Goal: Task Accomplishment & Management: Manage account settings

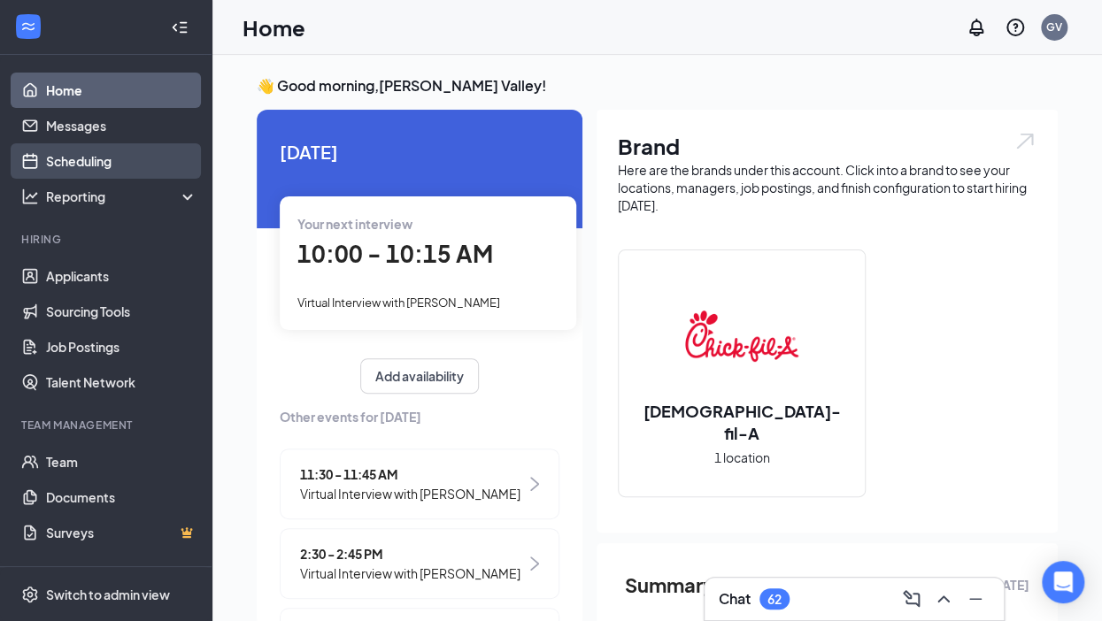
click at [97, 163] on link "Scheduling" at bounding box center [121, 160] width 151 height 35
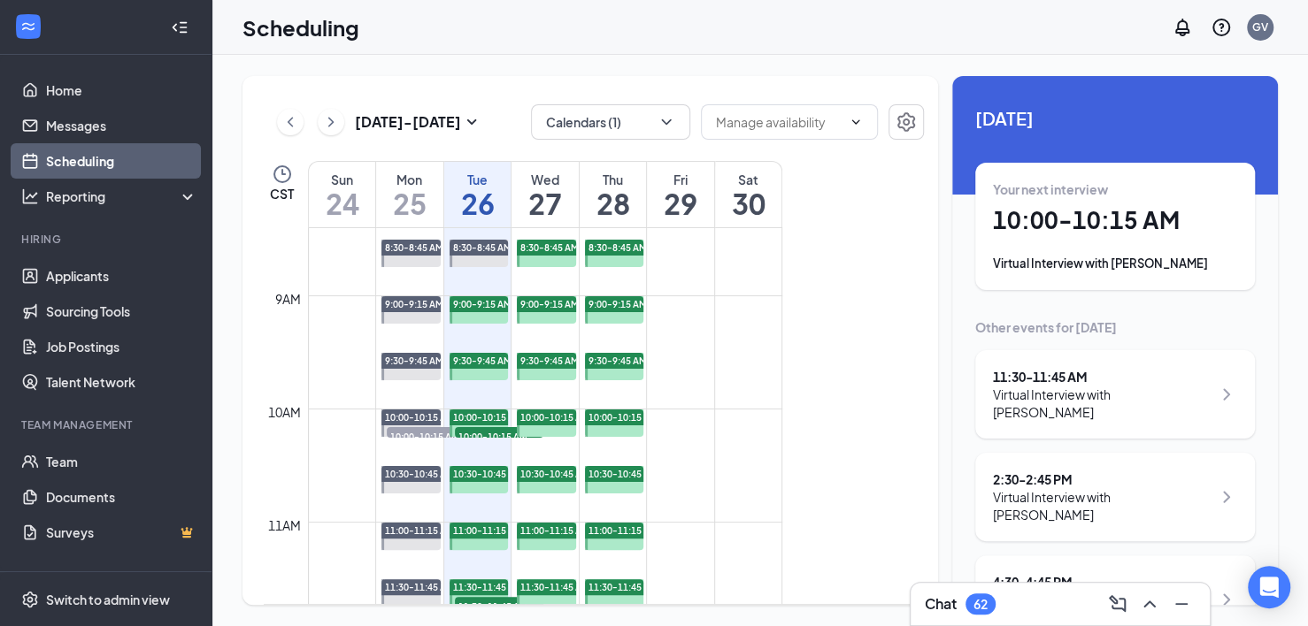
scroll to position [951, 0]
click at [487, 435] on span "10:00-10:15 AM" at bounding box center [499, 437] width 88 height 18
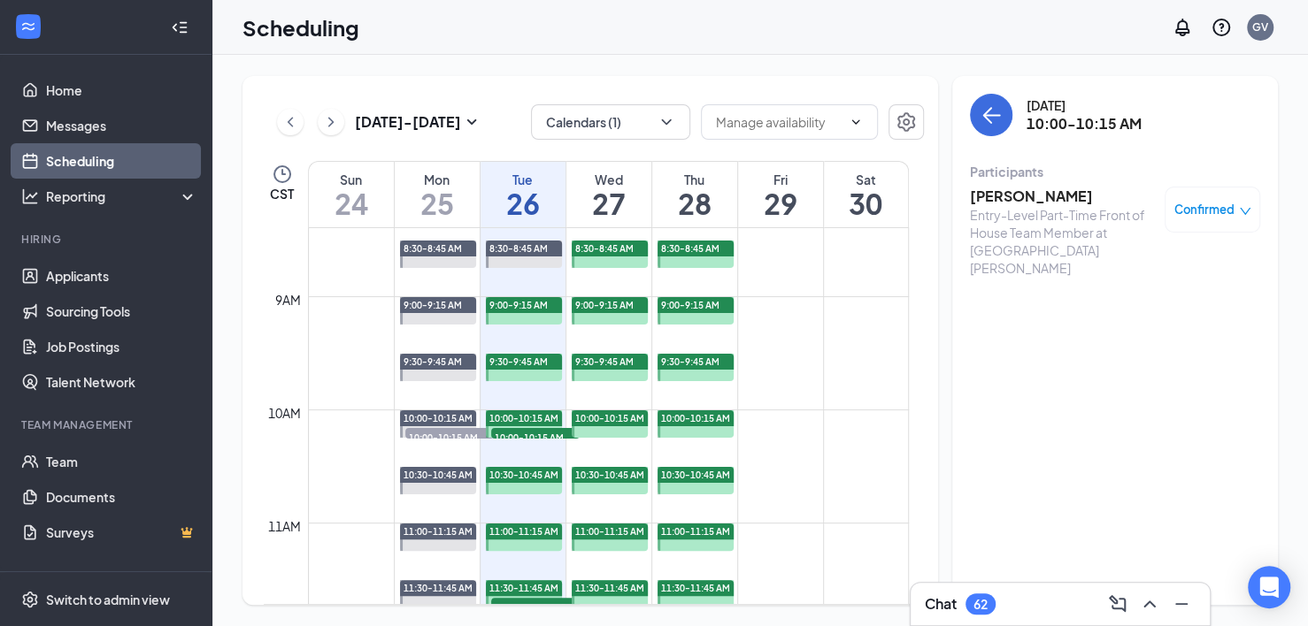
click at [522, 202] on h1 "26" at bounding box center [522, 203] width 85 height 30
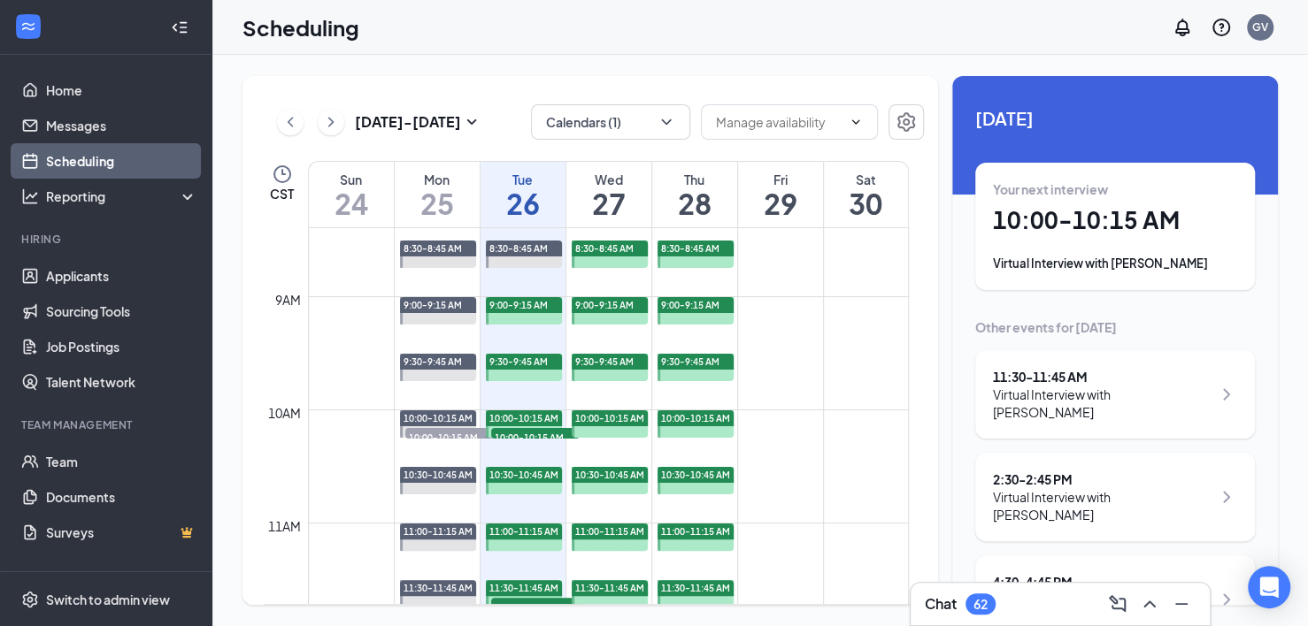
click at [1048, 222] on h1 "10:00 - 10:15 AM" at bounding box center [1115, 220] width 244 height 30
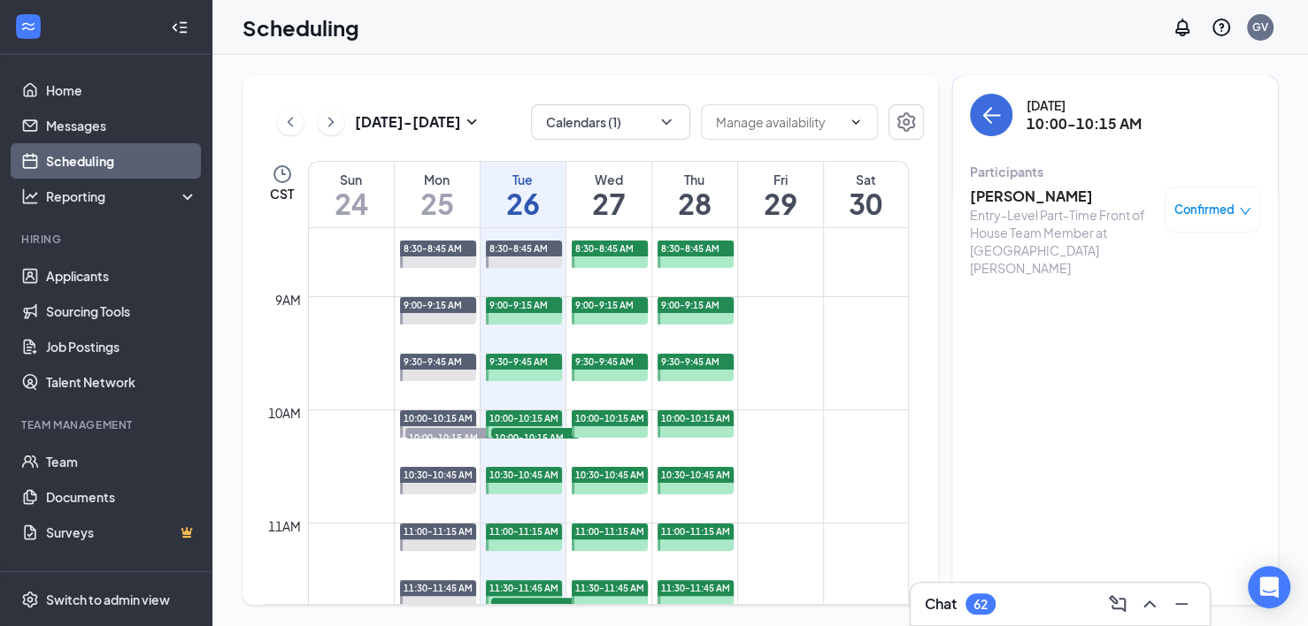
click at [1010, 192] on h3 "[PERSON_NAME]" at bounding box center [1063, 196] width 186 height 19
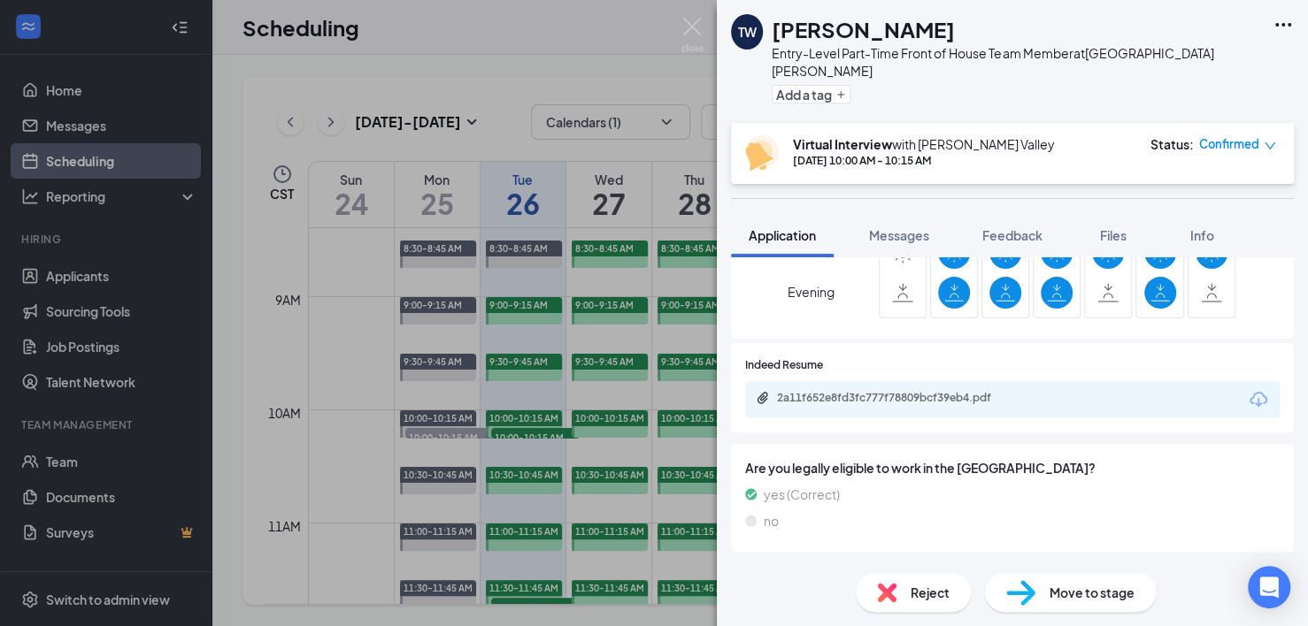
scroll to position [1320, 0]
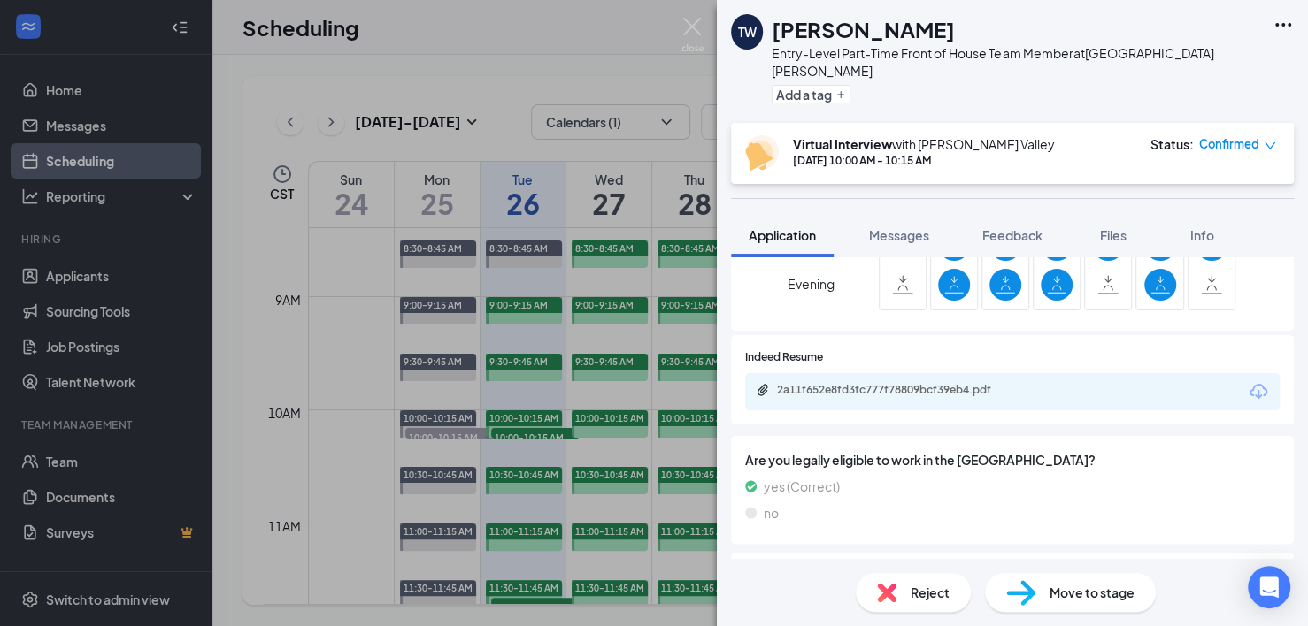
click at [872, 383] on div "2a11f652e8fd3fc777f78809bcf39eb4.pdf" at bounding box center [901, 390] width 248 height 14
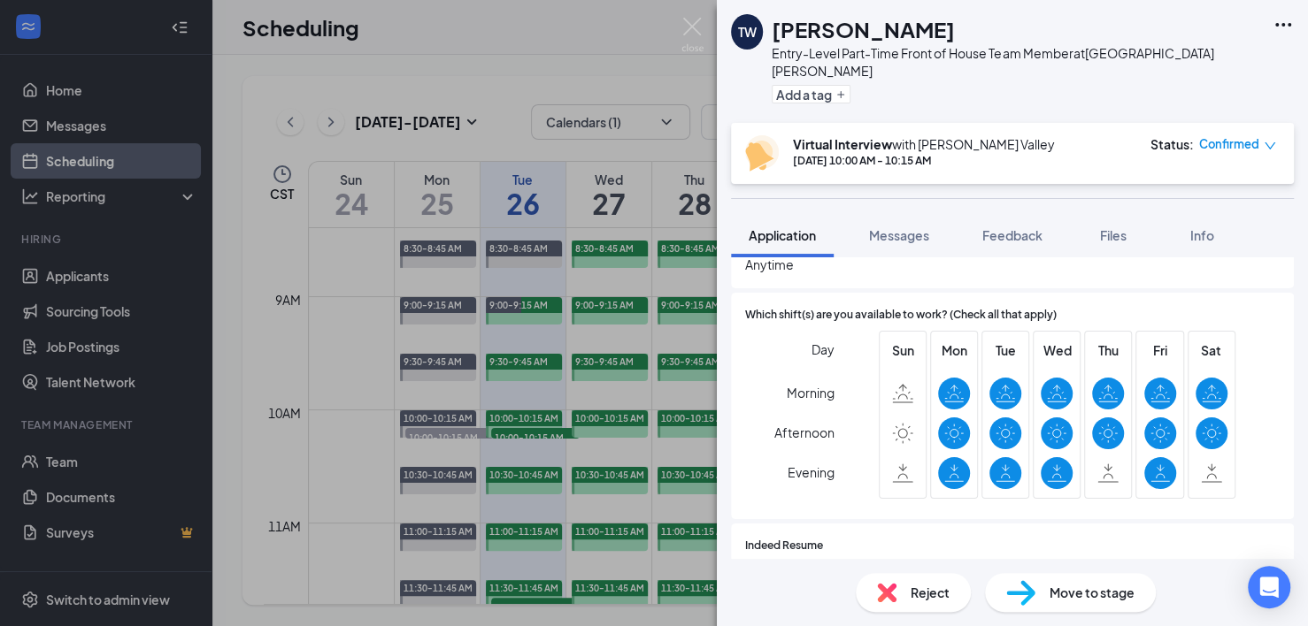
scroll to position [1132, 0]
click at [342, 464] on div "TW [PERSON_NAME] Entry-Level Part-Time Front of House Team Member at [GEOGRAPHI…" at bounding box center [654, 313] width 1308 height 626
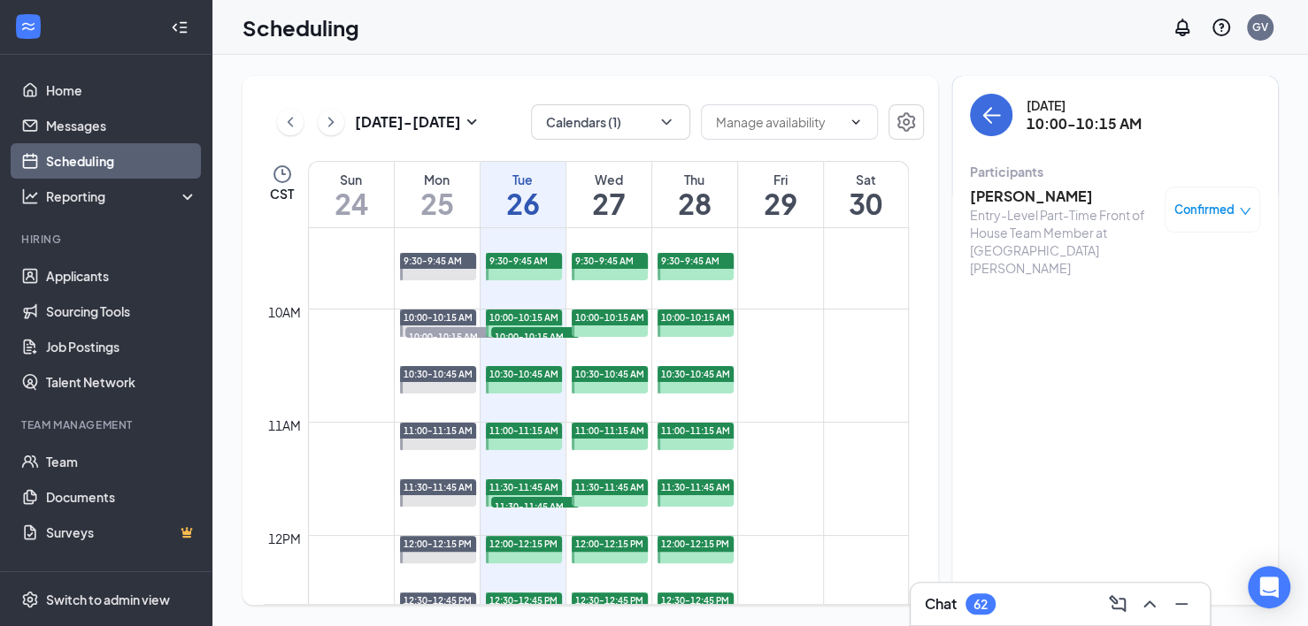
scroll to position [1056, 0]
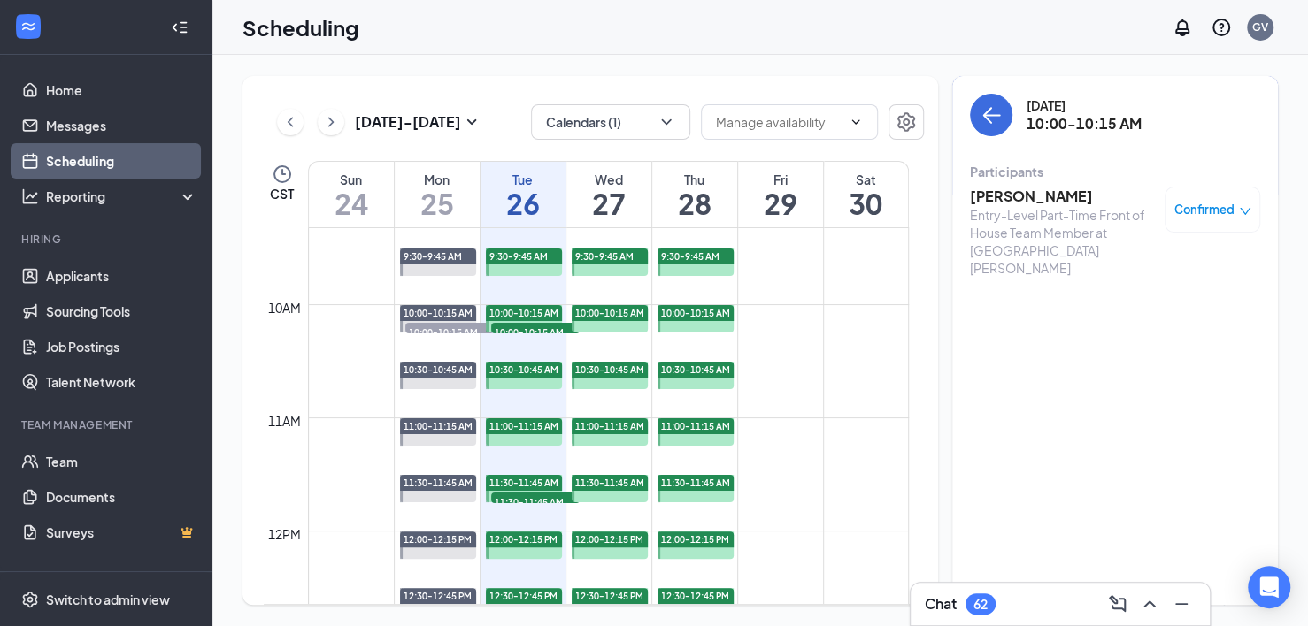
click at [538, 207] on h1 "26" at bounding box center [522, 203] width 85 height 30
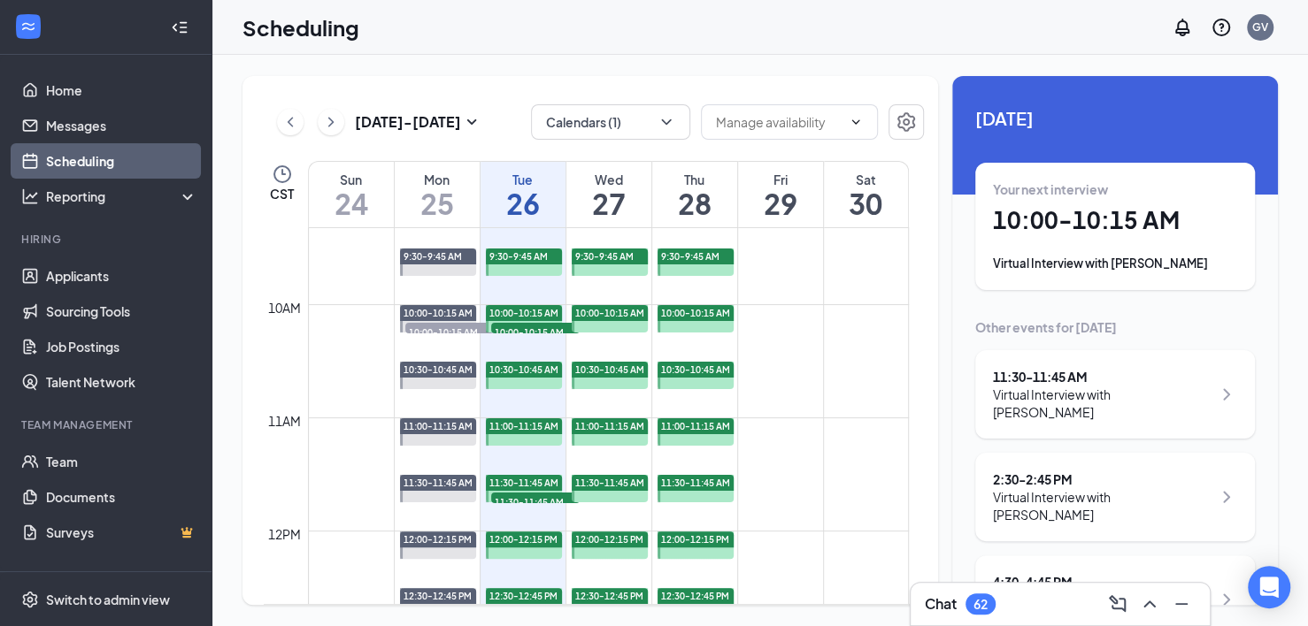
click at [1114, 390] on icon "ChevronRight" at bounding box center [1226, 394] width 21 height 21
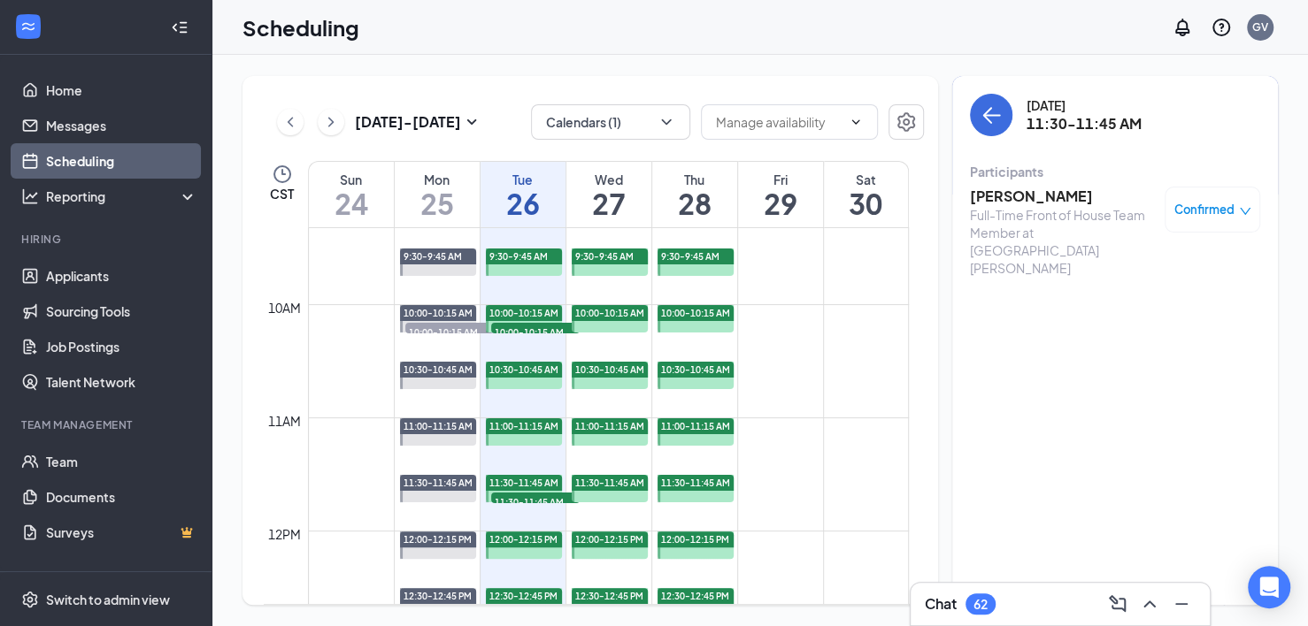
click at [527, 329] on link "10:00-10:15 AM 10:00-10:15 AM 1" at bounding box center [522, 318] width 81 height 28
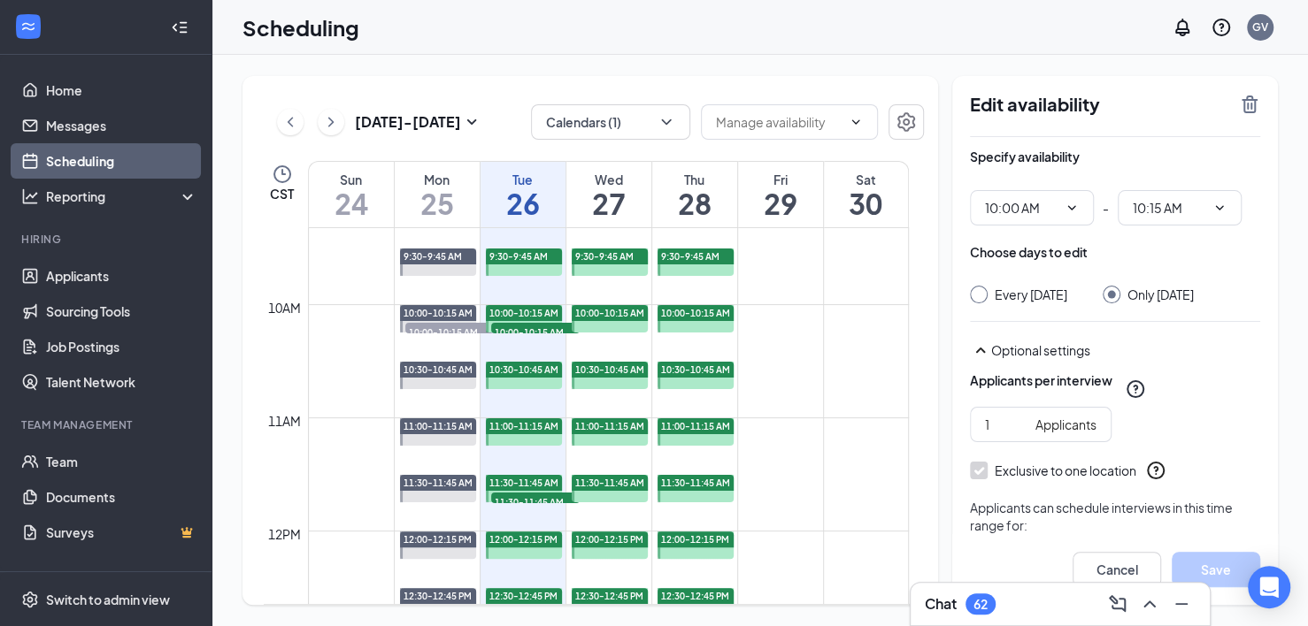
type input "10:00 AM"
type input "10:15 AM"
click at [537, 324] on link "10:00-10:15 AM 10:00-10:15 AM 1" at bounding box center [522, 318] width 81 height 28
click at [541, 328] on link "10:00-10:15 AM 10:00-10:15 AM 1" at bounding box center [522, 318] width 81 height 28
click at [528, 196] on h1 "26" at bounding box center [522, 203] width 85 height 30
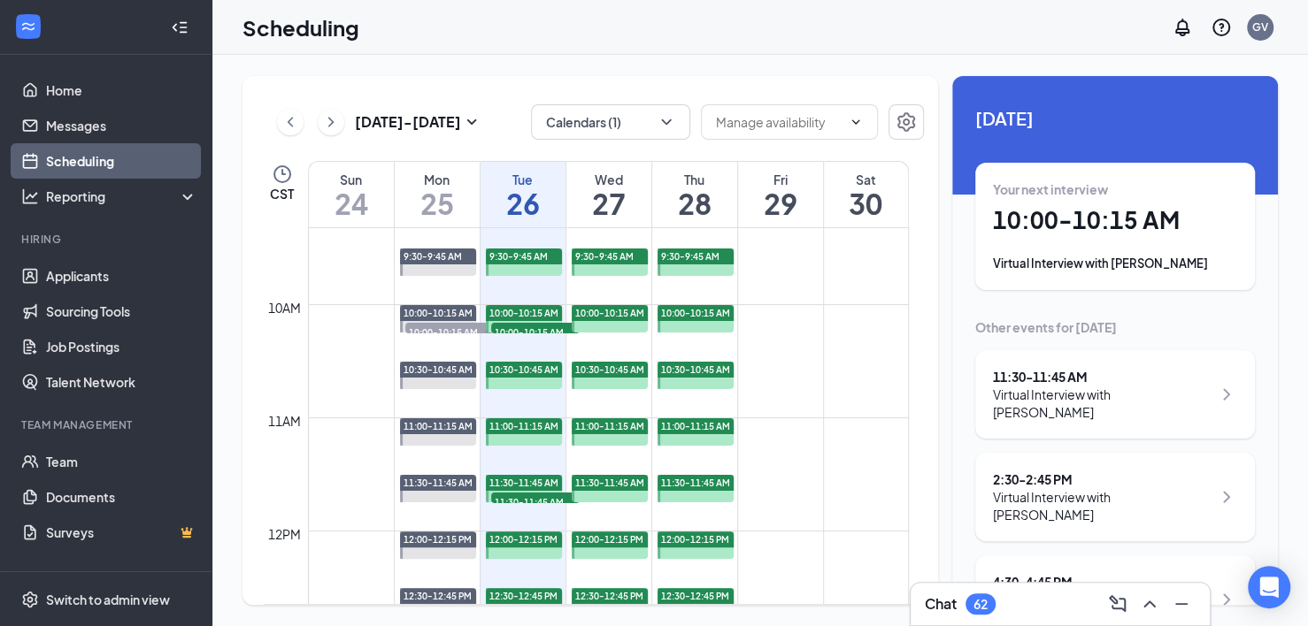
click at [1029, 225] on h1 "10:00 - 10:15 AM" at bounding box center [1115, 220] width 244 height 30
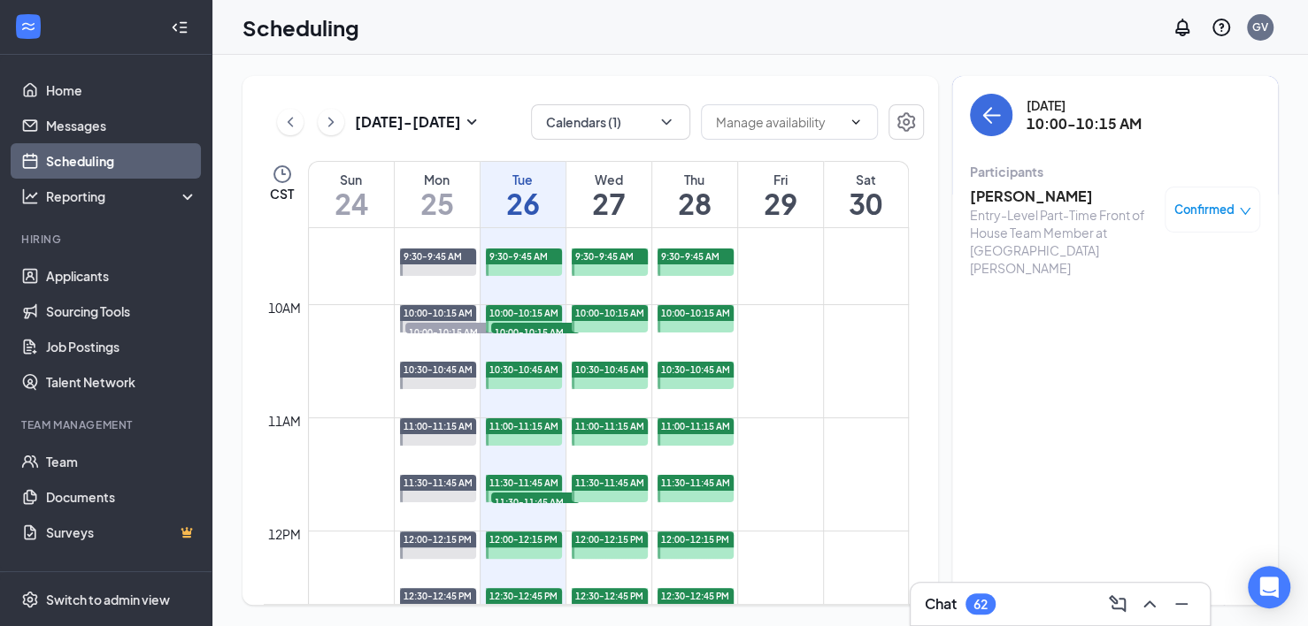
click at [1027, 200] on h3 "[PERSON_NAME]" at bounding box center [1063, 196] width 186 height 19
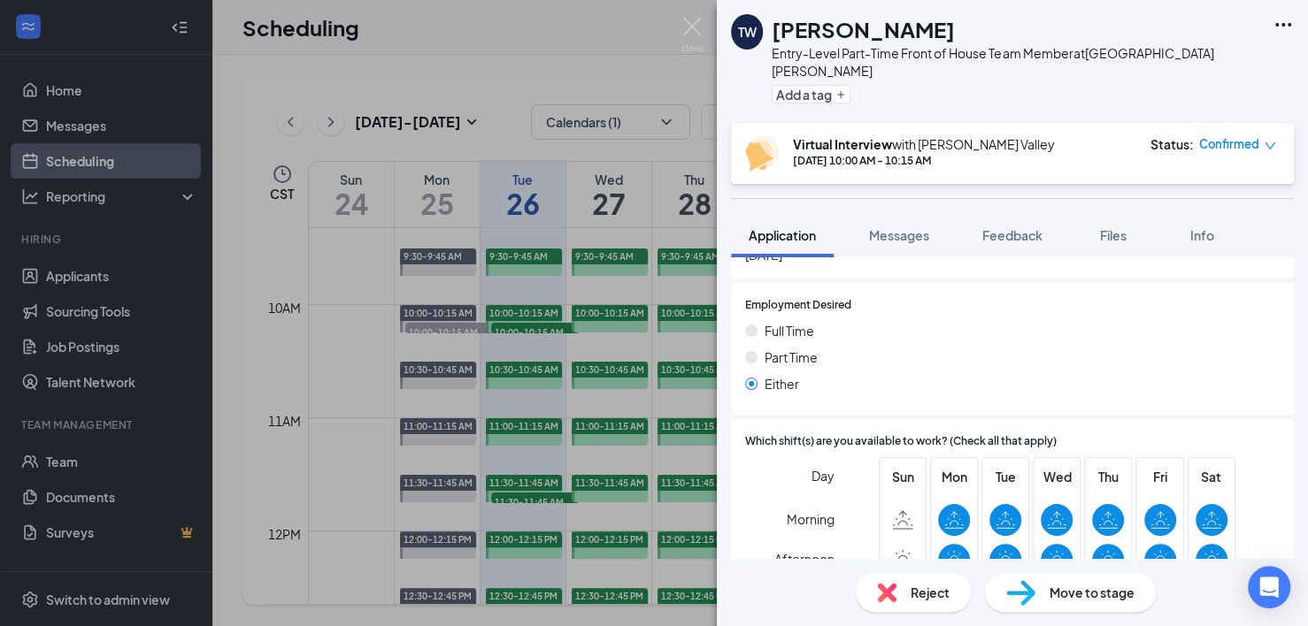
scroll to position [623, 0]
click at [540, 211] on div "TW [PERSON_NAME] Entry-Level Part-Time Front of House Team Member at [GEOGRAPHI…" at bounding box center [654, 313] width 1308 height 626
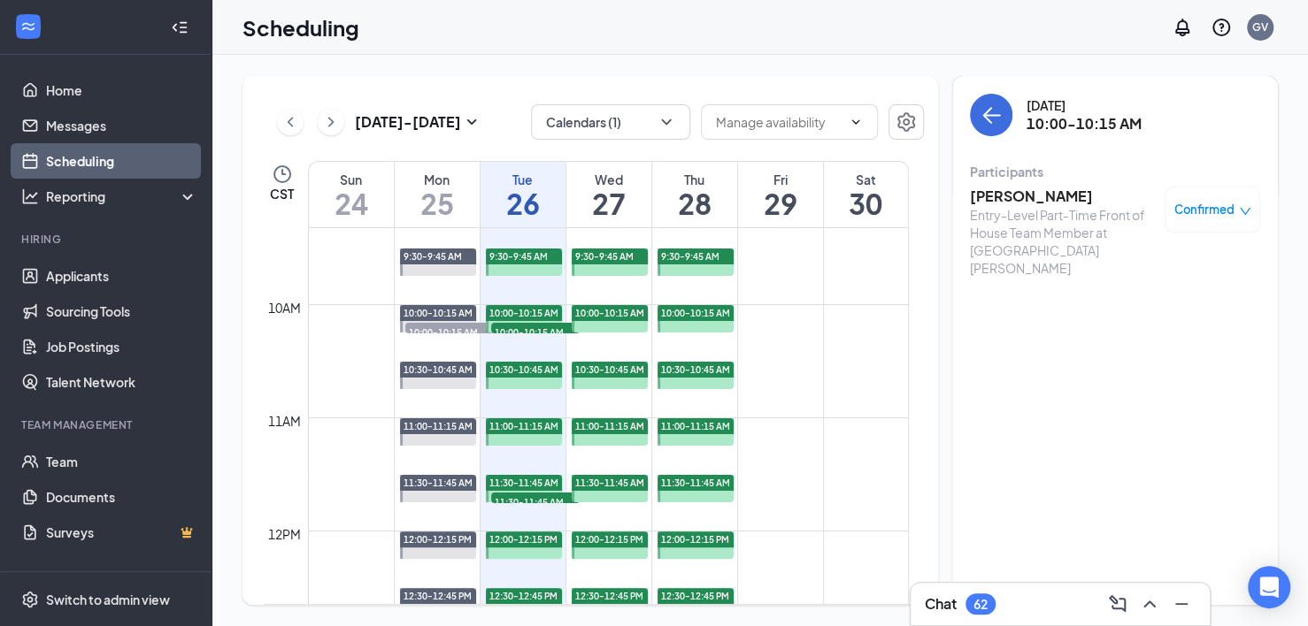
click at [526, 200] on h1 "26" at bounding box center [522, 203] width 85 height 30
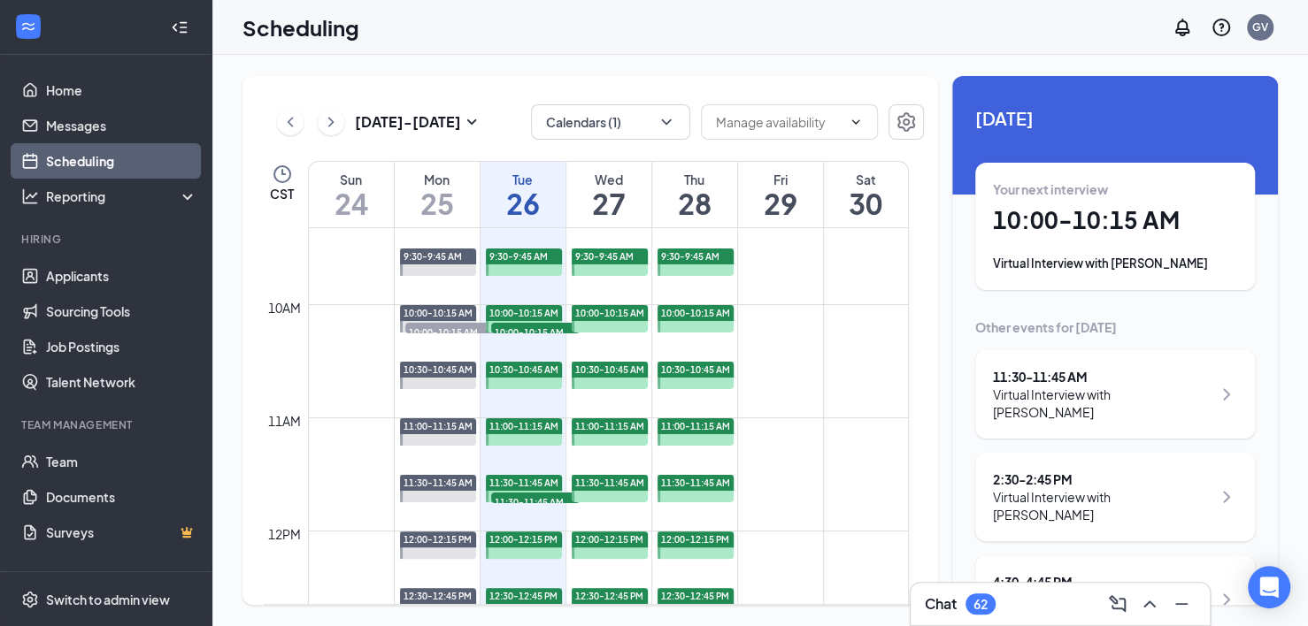
click at [1114, 391] on icon "ChevronRight" at bounding box center [1226, 394] width 21 height 21
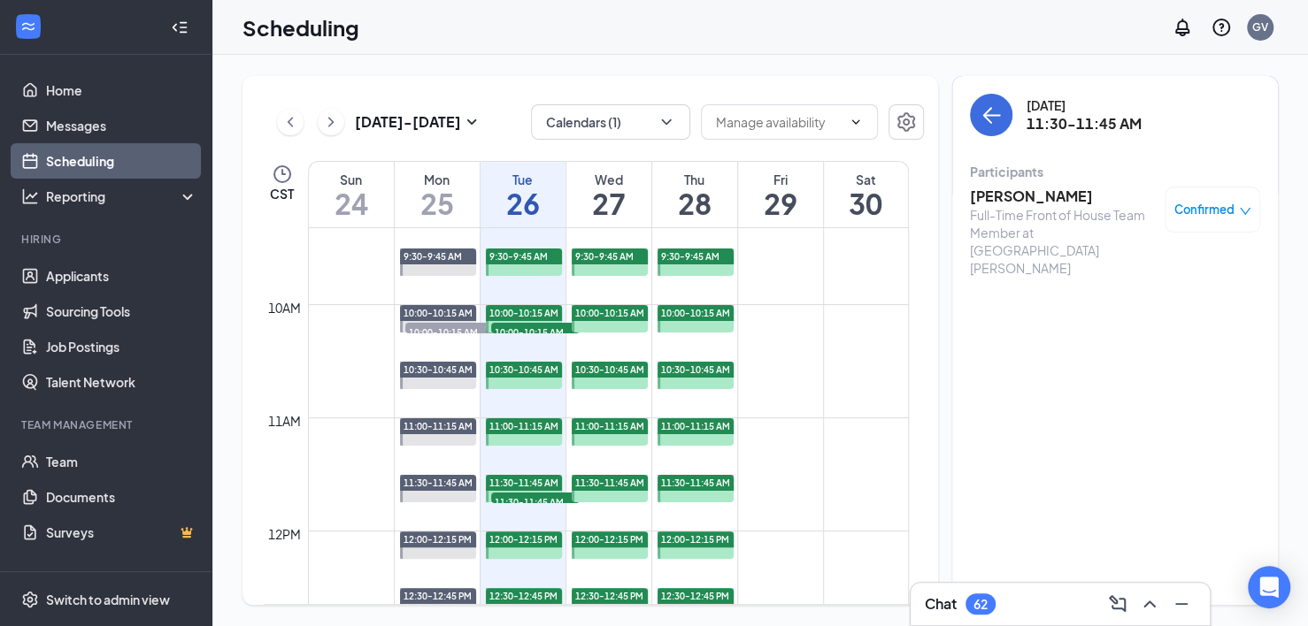
click at [1011, 204] on h3 "[PERSON_NAME]" at bounding box center [1063, 196] width 186 height 19
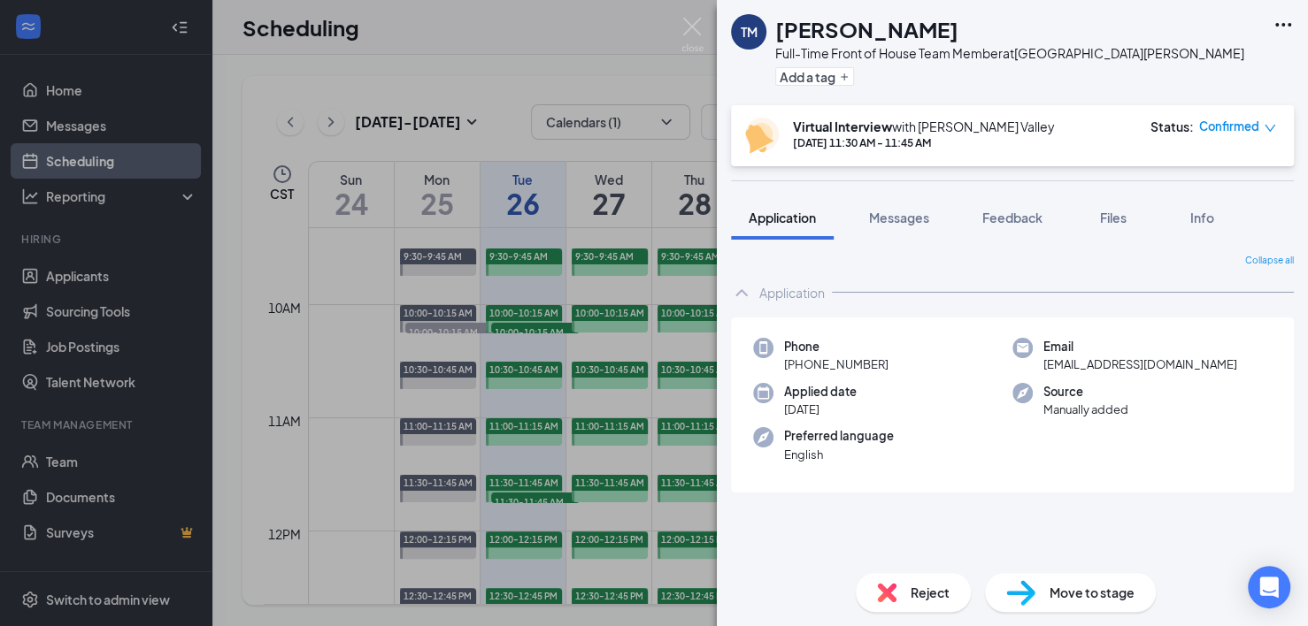
click at [796, 232] on button "Application" at bounding box center [782, 218] width 103 height 44
click at [903, 224] on span "Messages" at bounding box center [899, 218] width 60 height 16
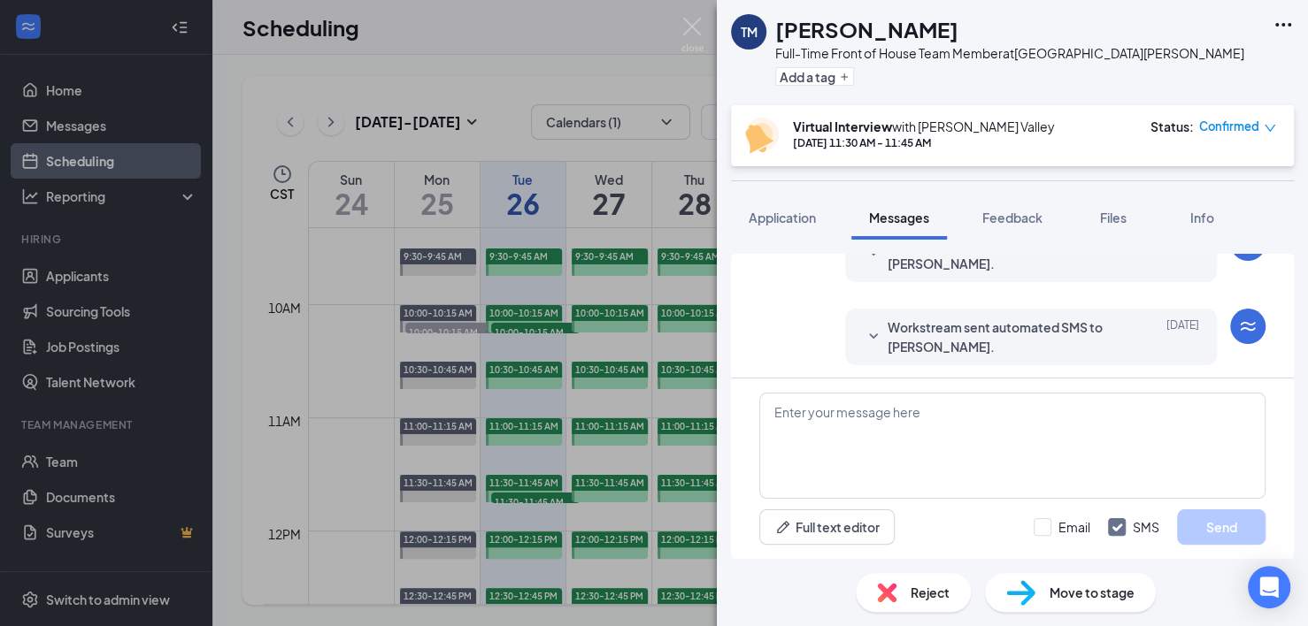
scroll to position [104, 0]
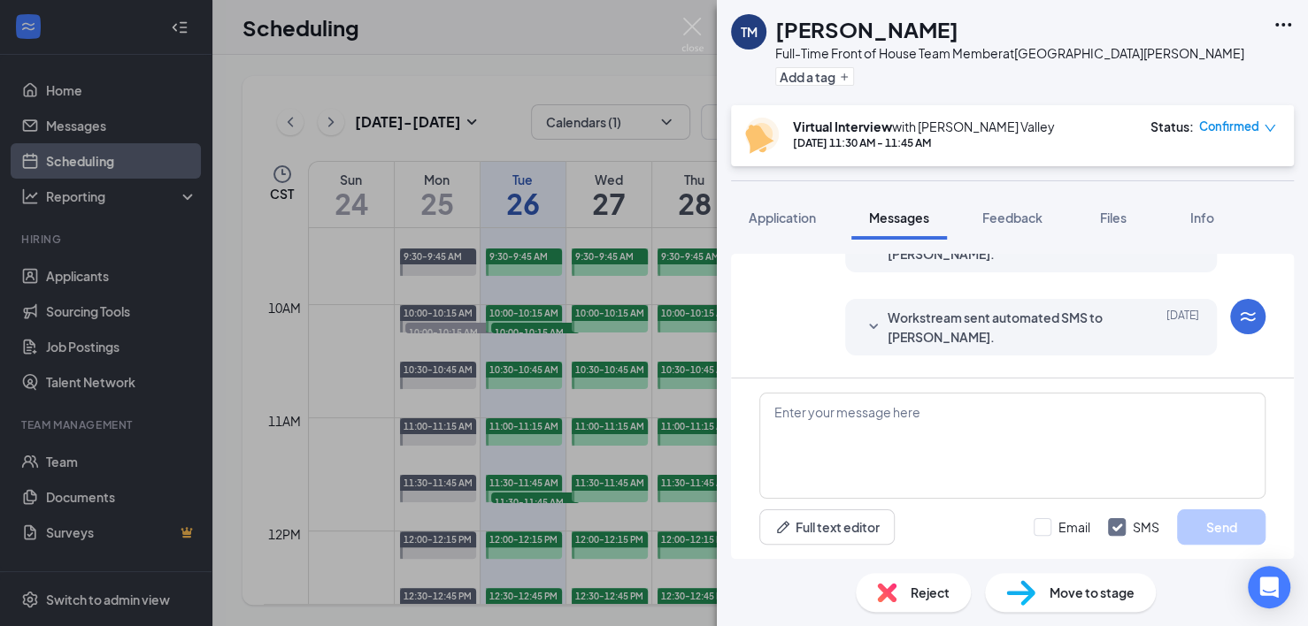
click at [870, 336] on icon "SmallChevronDown" at bounding box center [873, 327] width 21 height 21
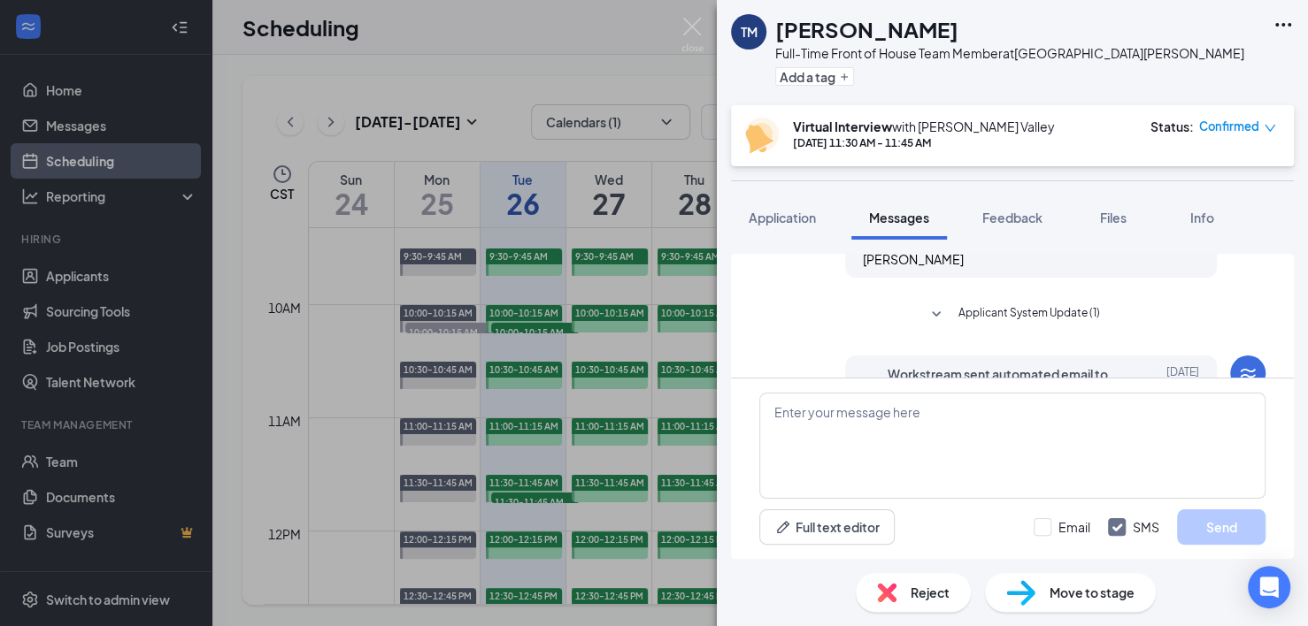
scroll to position [403, 0]
click at [929, 307] on icon "SmallChevronDown" at bounding box center [935, 317] width 21 height 21
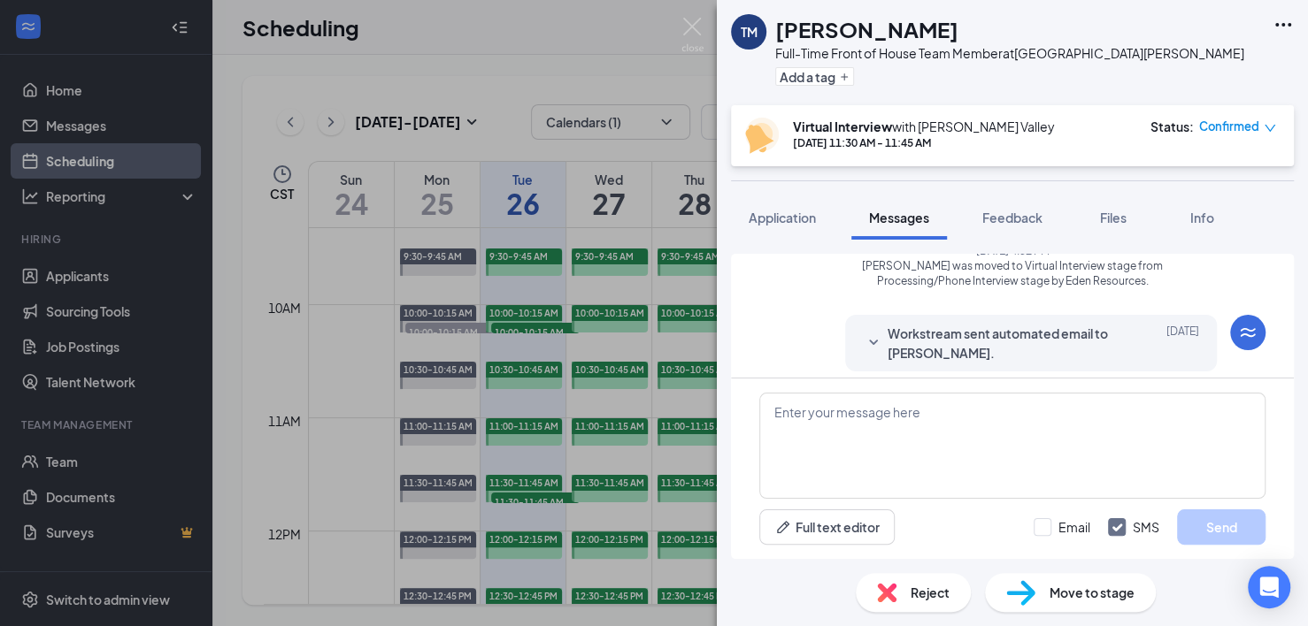
scroll to position [501, 0]
click at [864, 329] on div at bounding box center [873, 338] width 21 height 39
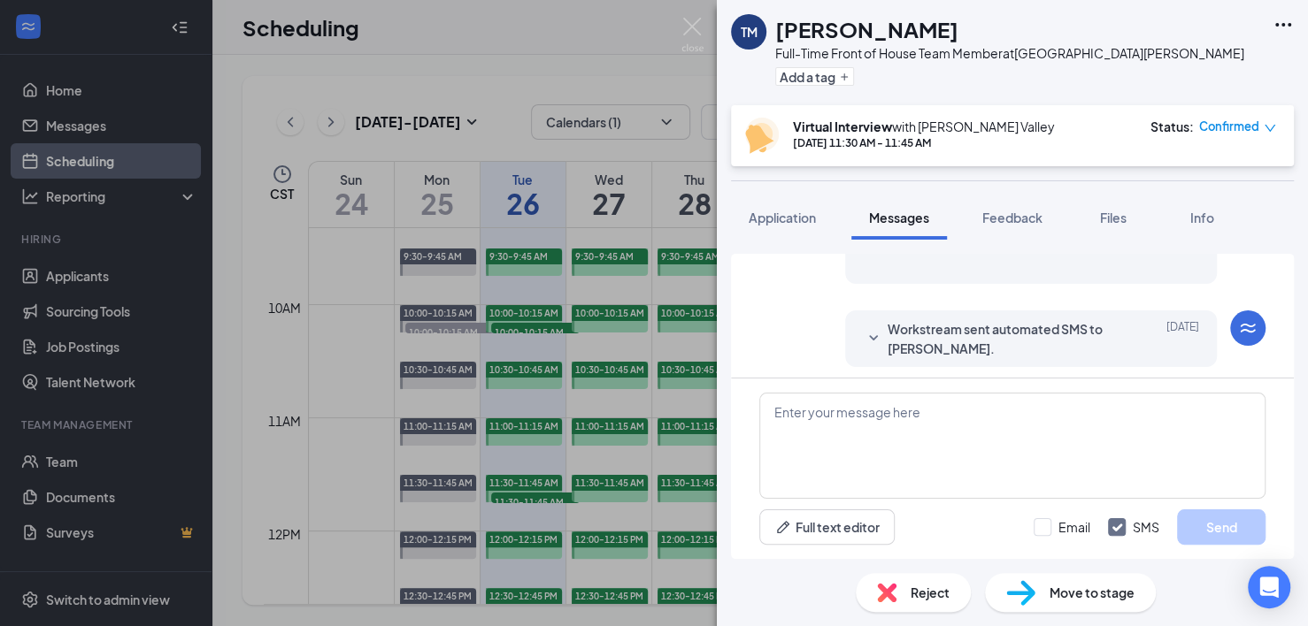
scroll to position [876, 0]
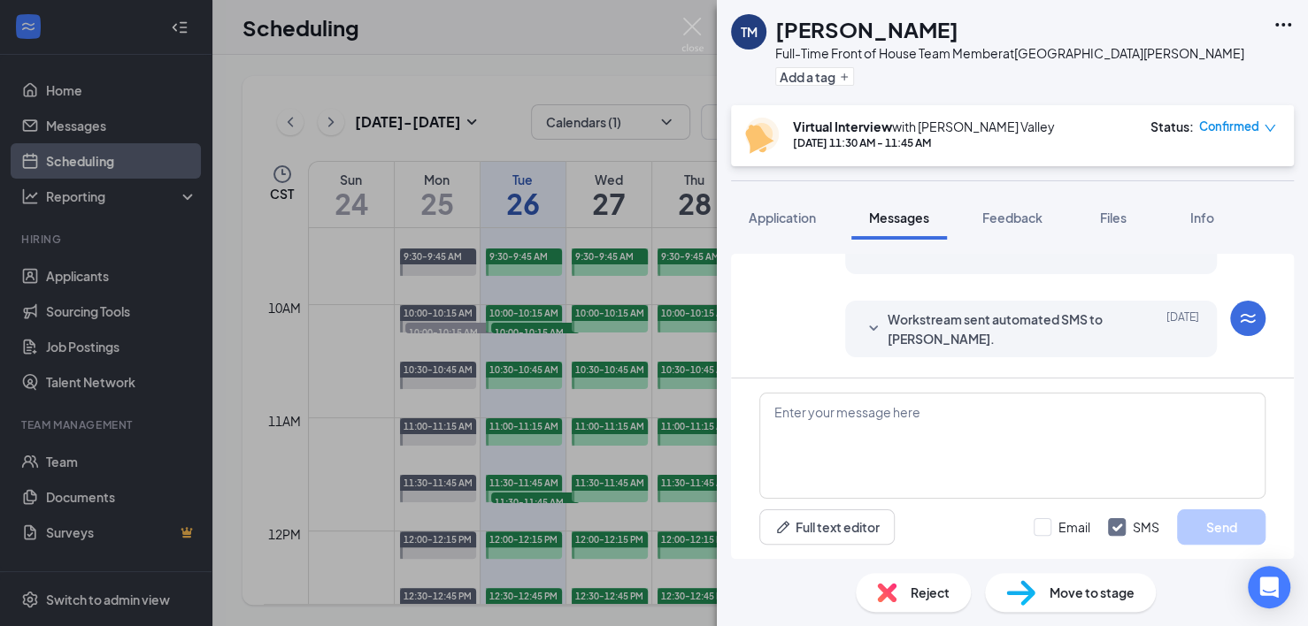
click at [867, 319] on icon "SmallChevronDown" at bounding box center [873, 329] width 21 height 21
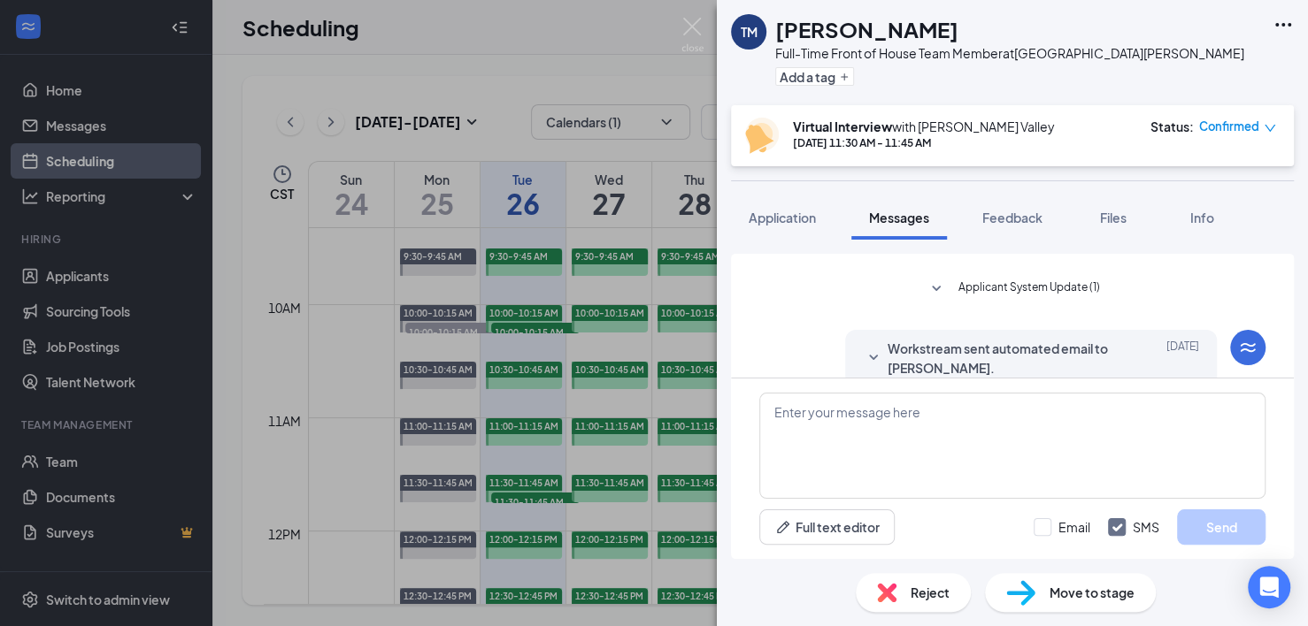
scroll to position [1141, 0]
click at [929, 294] on icon "SmallChevronDown" at bounding box center [935, 295] width 21 height 21
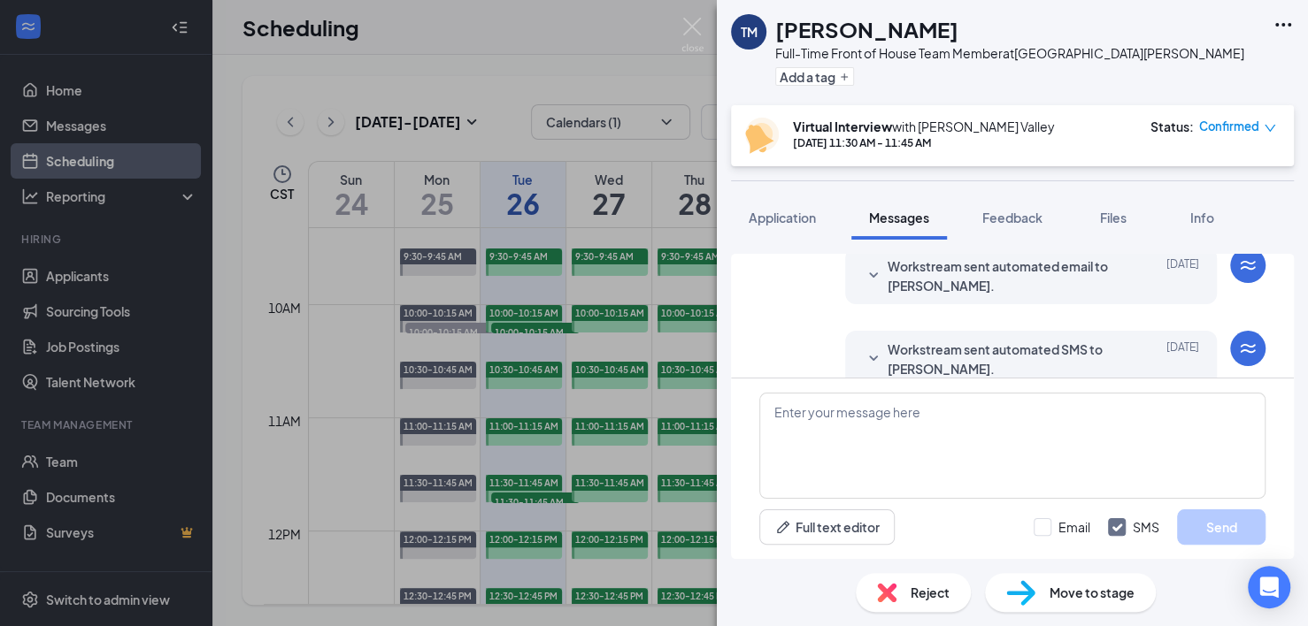
scroll to position [1289, 0]
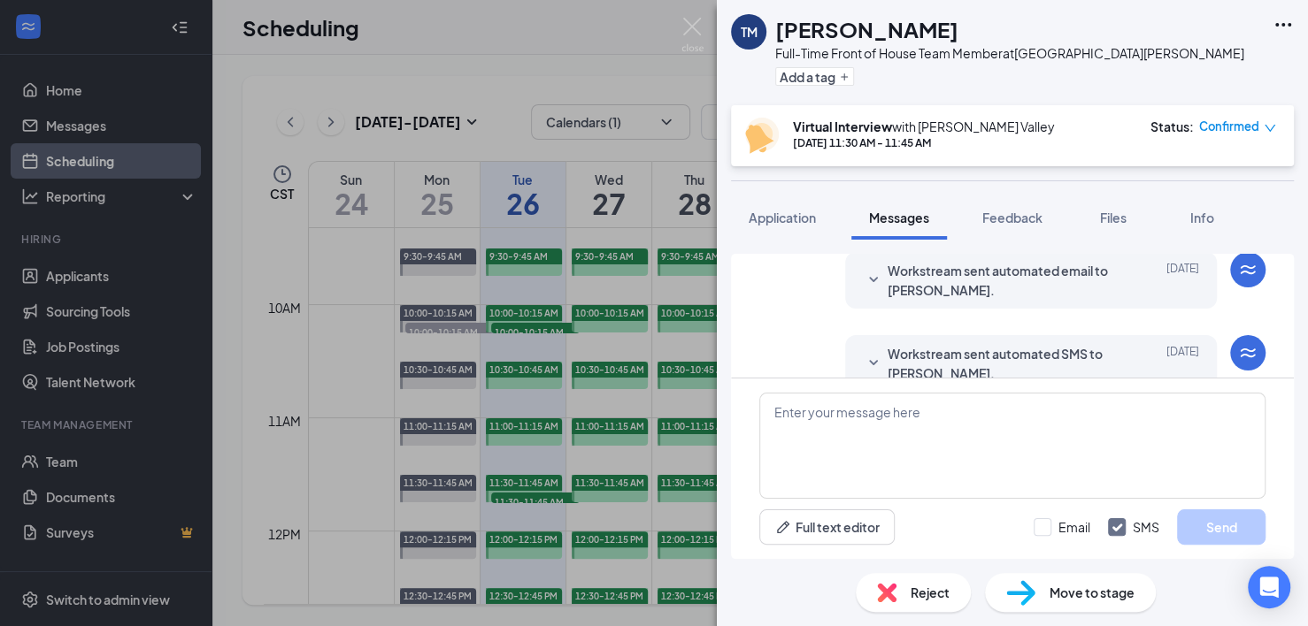
click at [869, 283] on icon "SmallChevronDown" at bounding box center [873, 280] width 21 height 21
click at [863, 353] on icon "SmallChevronDown" at bounding box center [873, 363] width 21 height 21
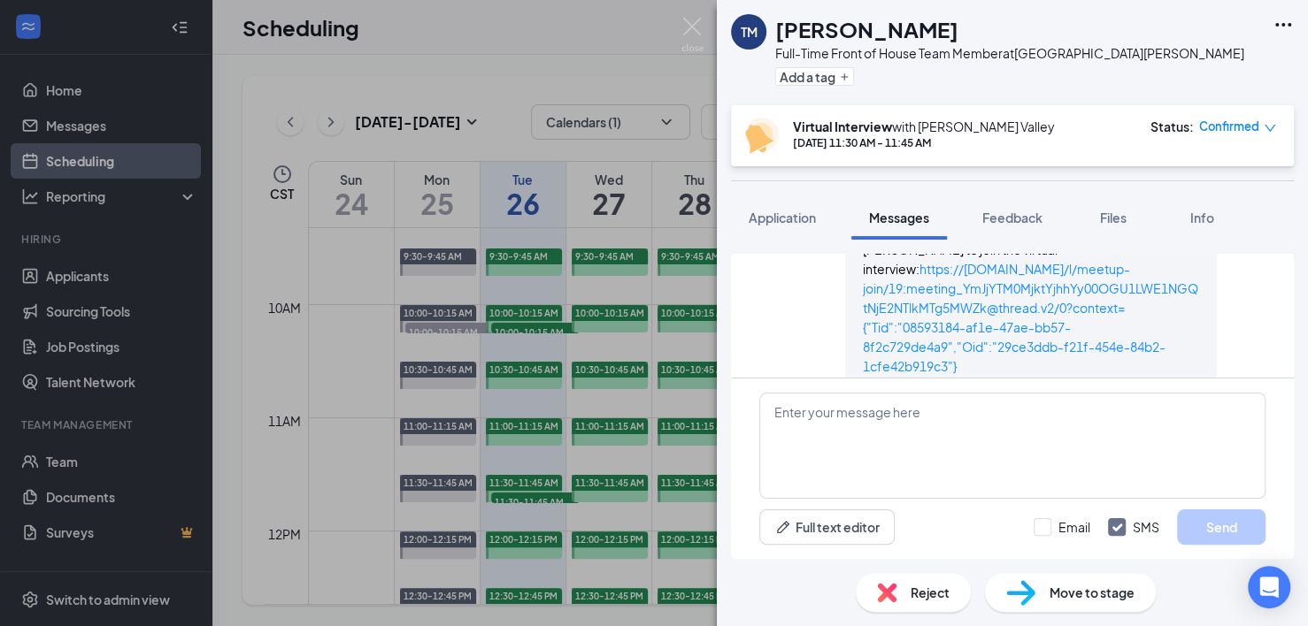
scroll to position [2638, 0]
click at [872, 360] on div "[PERSON_NAME] Valley sent SMS to Trinity [PERSON_NAME]. [DATE] Hello, my name i…" at bounding box center [1012, 235] width 506 height 310
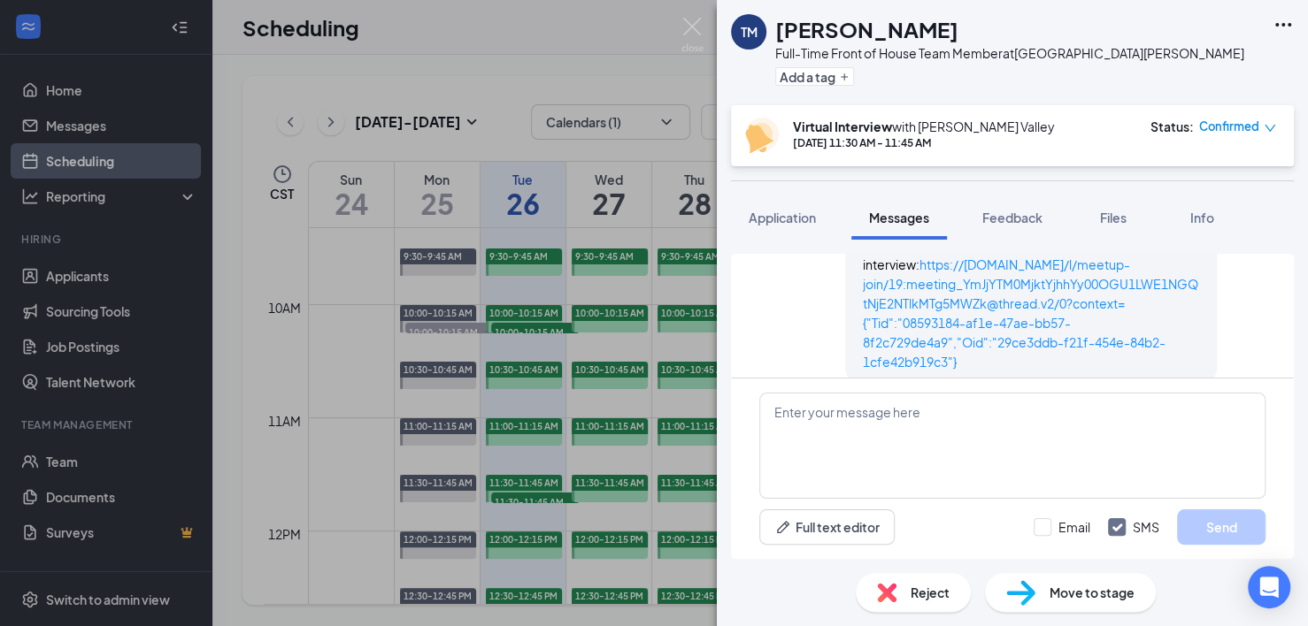
click at [872, 359] on div "[PERSON_NAME] Valley sent SMS to Trinity [PERSON_NAME]. [DATE] Hello, my name i…" at bounding box center [1012, 235] width 506 height 310
click at [518, 194] on div "TM [PERSON_NAME] Full-Time Front of House Team Member at [GEOGRAPHIC_DATA][PERS…" at bounding box center [654, 313] width 1308 height 626
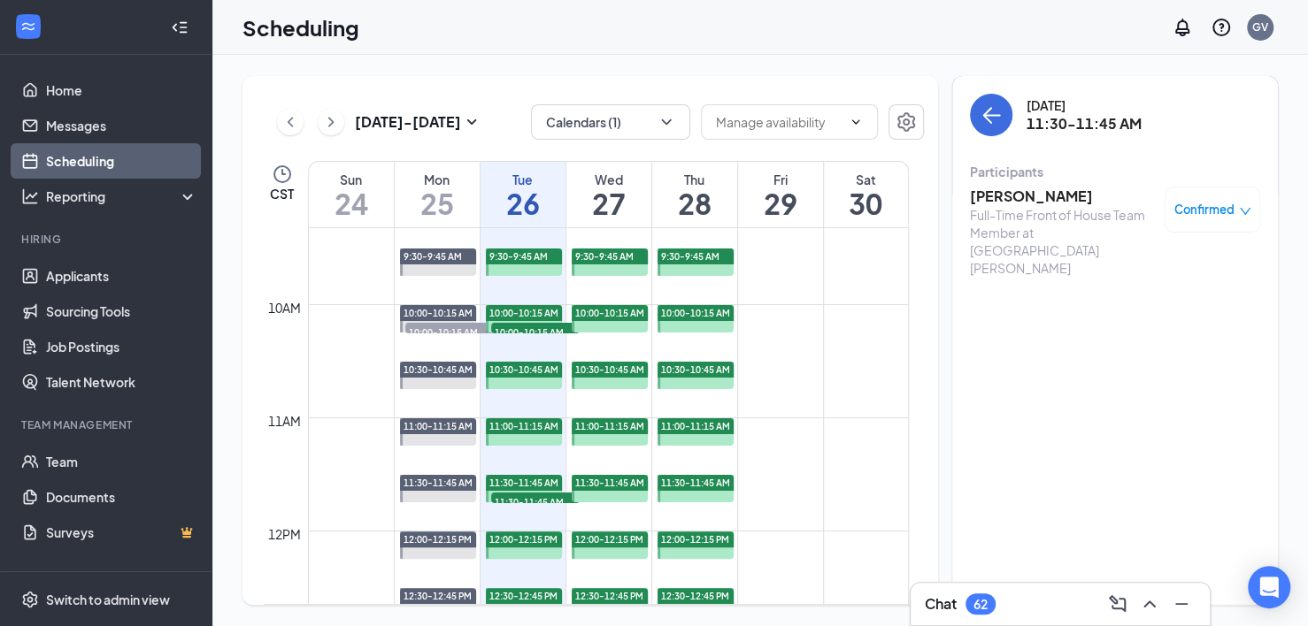
click at [533, 194] on h1 "26" at bounding box center [522, 203] width 85 height 30
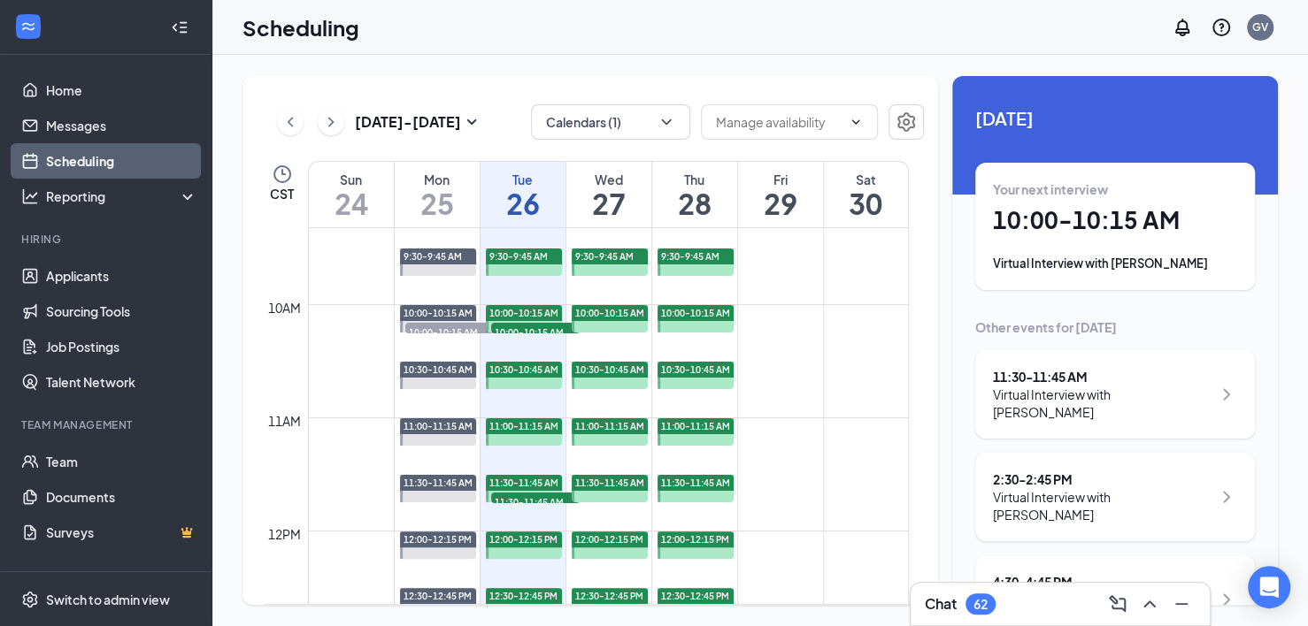
click at [1114, 487] on icon "ChevronRight" at bounding box center [1226, 497] width 21 height 21
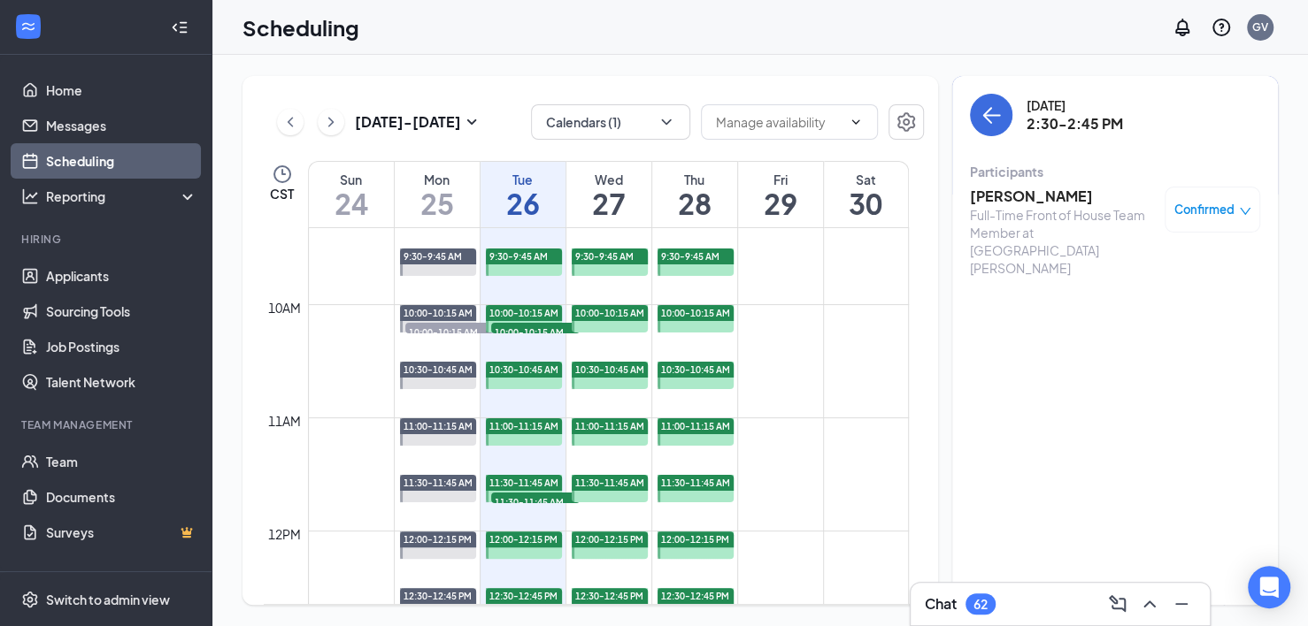
click at [529, 196] on h1 "26" at bounding box center [522, 203] width 85 height 30
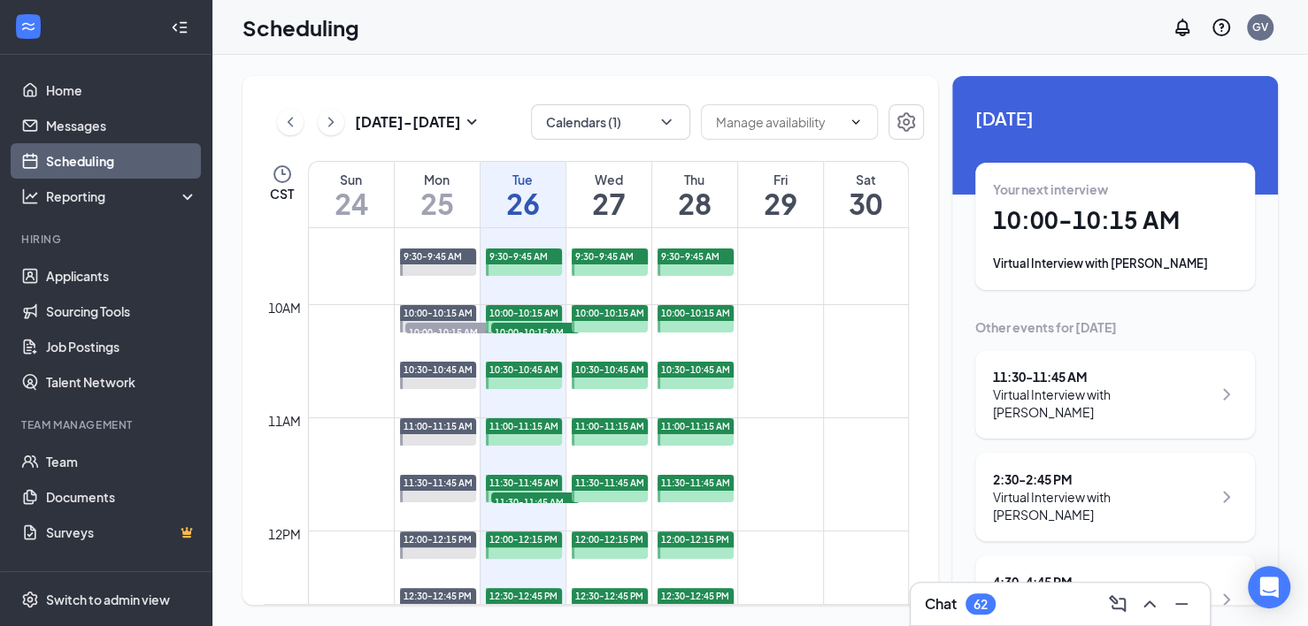
click at [1114, 482] on div "2:30 - 2:45 PM Virtual Interview with [PERSON_NAME]" at bounding box center [1115, 497] width 244 height 53
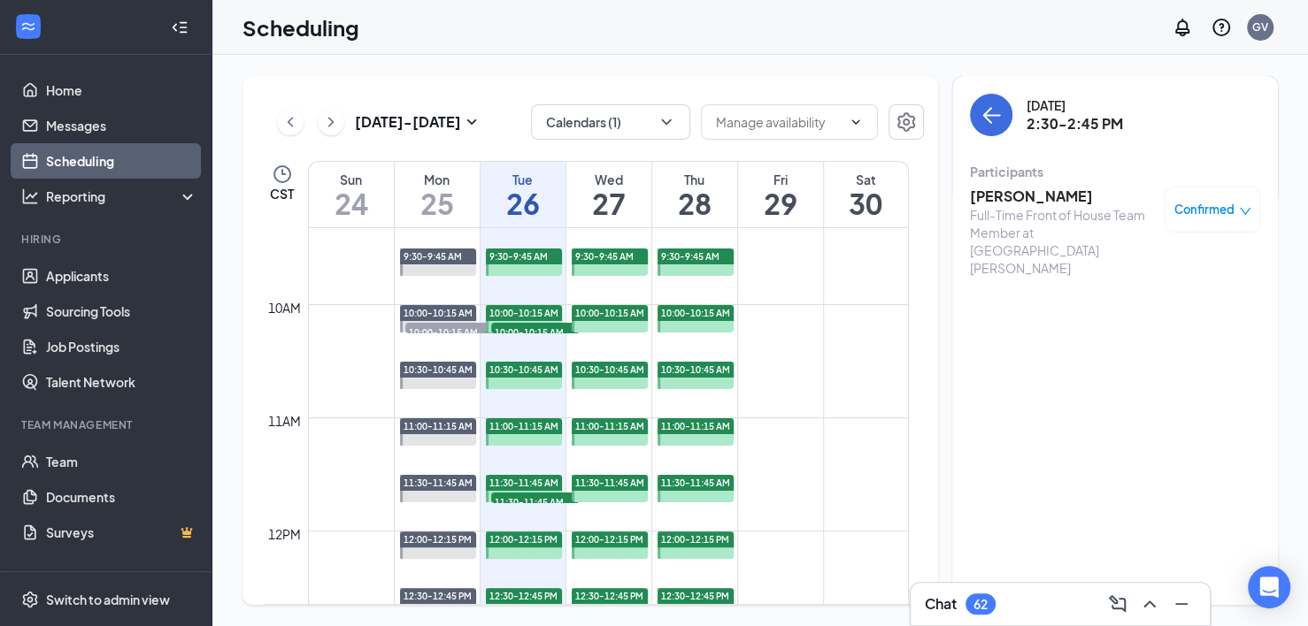
click at [1022, 198] on h3 "[PERSON_NAME]" at bounding box center [1063, 196] width 186 height 19
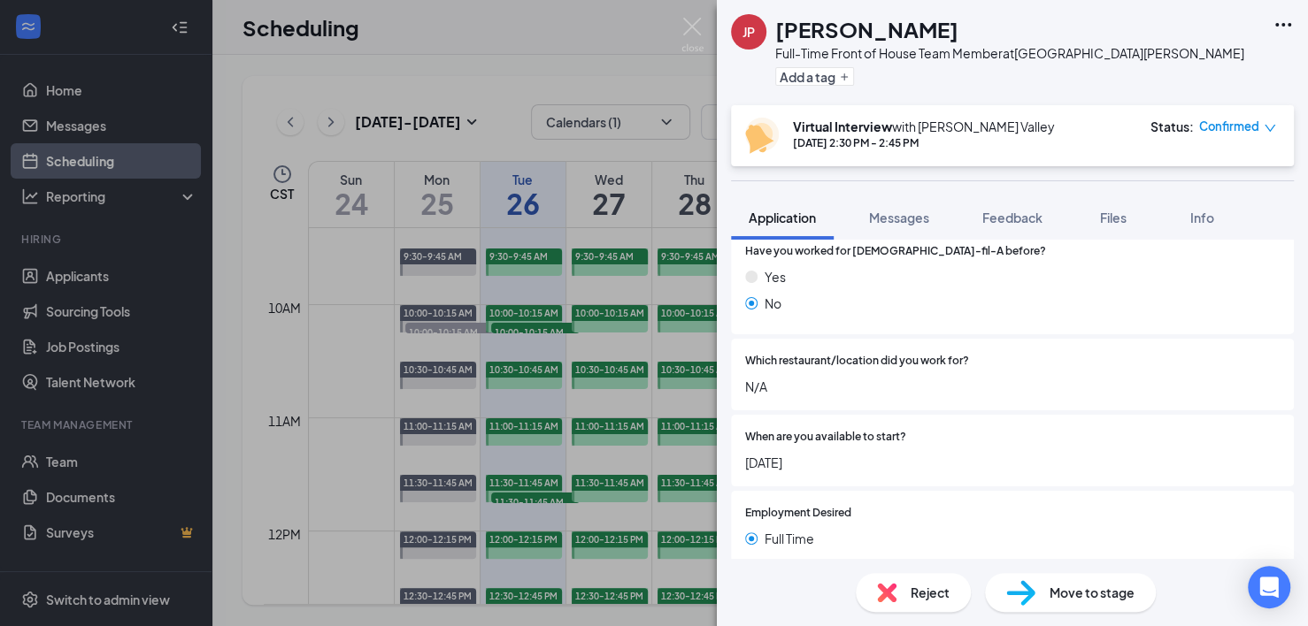
scroll to position [276, 0]
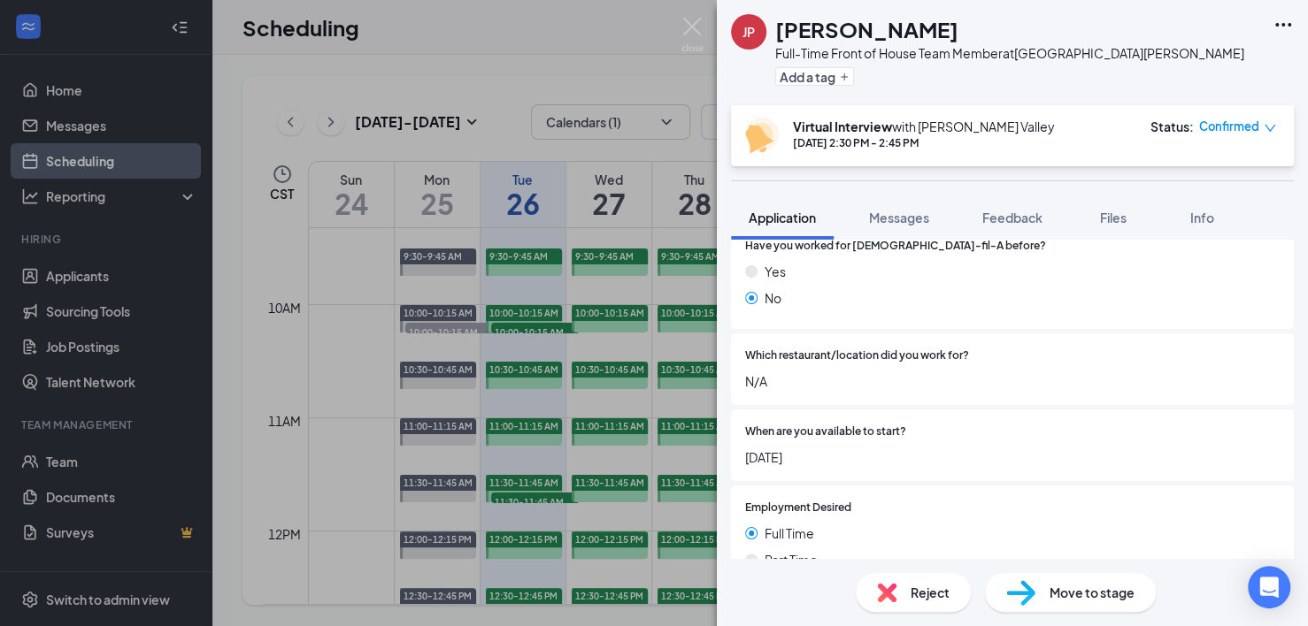
click at [900, 424] on span "When are you available to start?" at bounding box center [825, 432] width 161 height 17
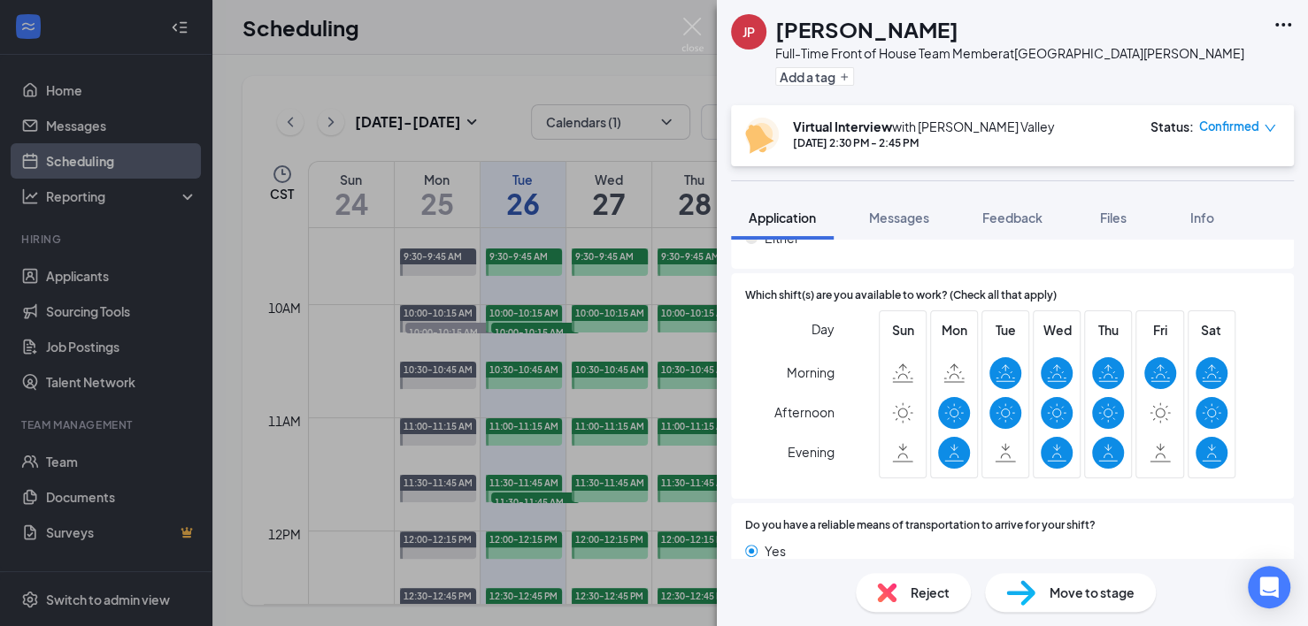
scroll to position [628, 0]
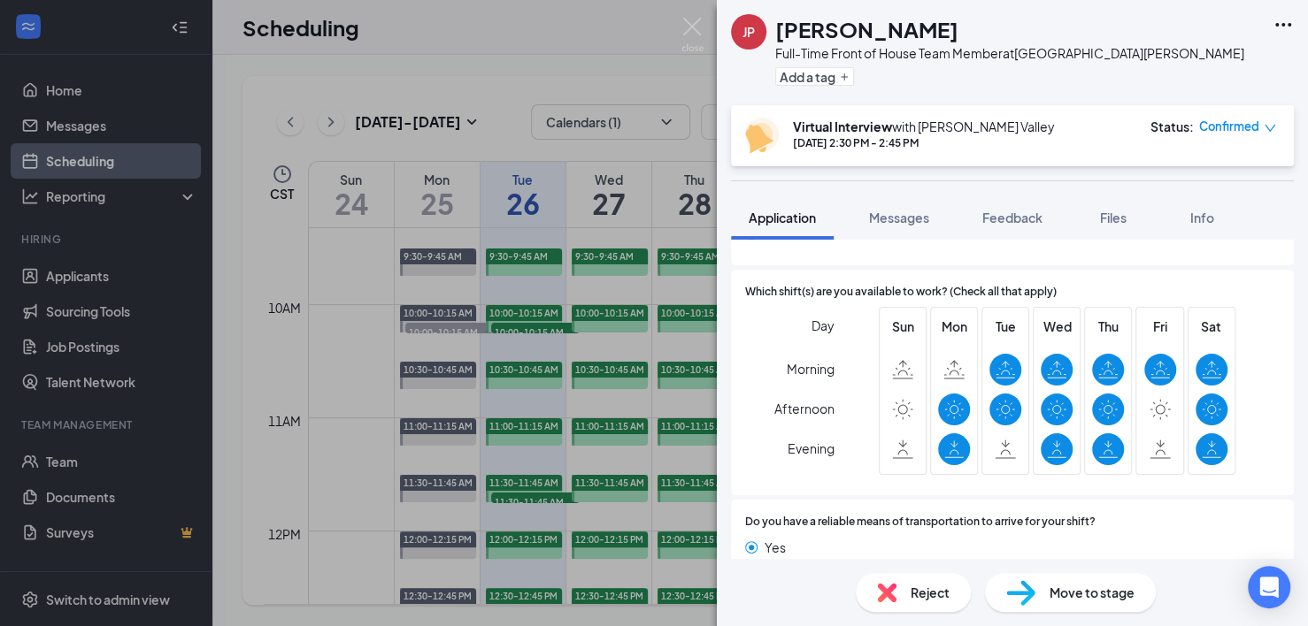
click at [1091, 515] on span "Do you have a reliable means of transportation to arrive for your shift?" at bounding box center [920, 522] width 350 height 17
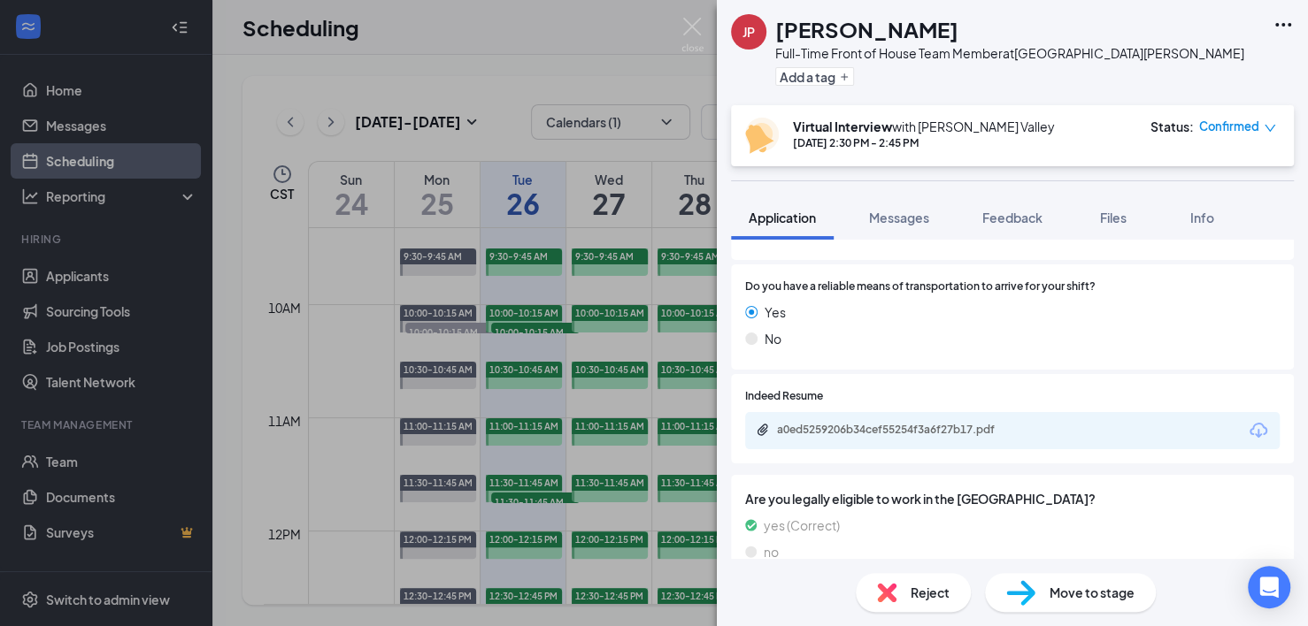
scroll to position [864, 0]
click at [940, 432] on div "a0ed5259206b34cef55254f3a6f27b17.pdf" at bounding box center [901, 430] width 248 height 14
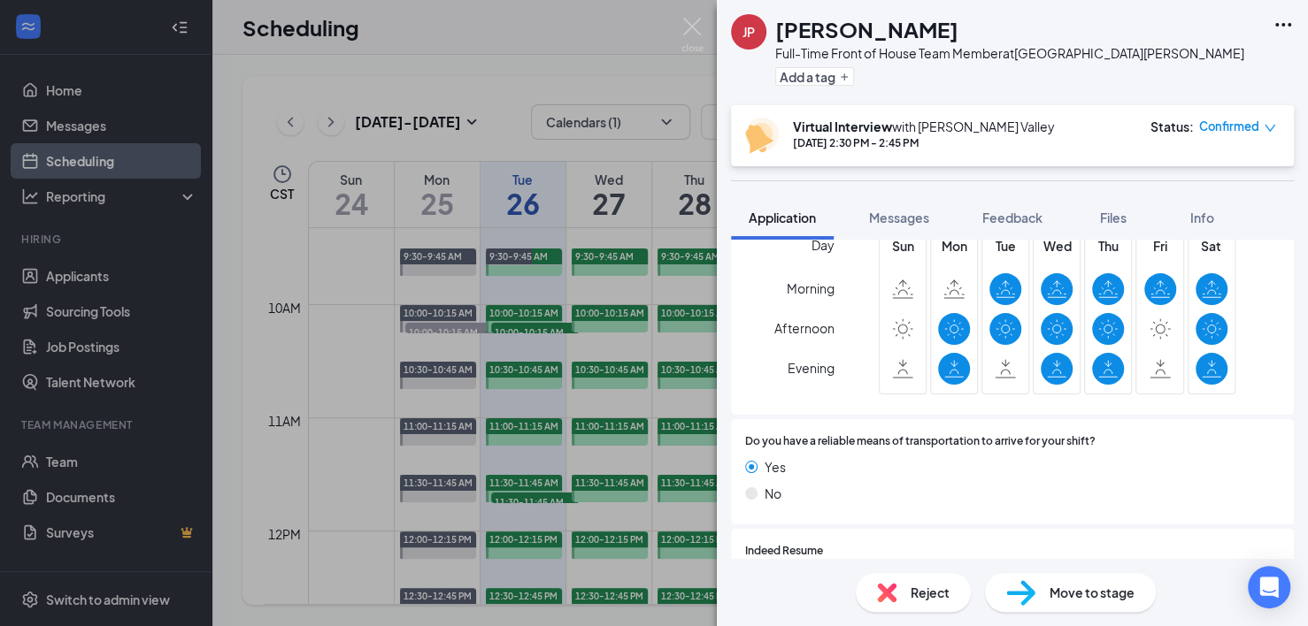
scroll to position [708, 0]
click at [533, 221] on div "[PERSON_NAME] Full-Time Front of House Team Member at [GEOGRAPHIC_DATA][PERSON_…" at bounding box center [654, 313] width 1308 height 626
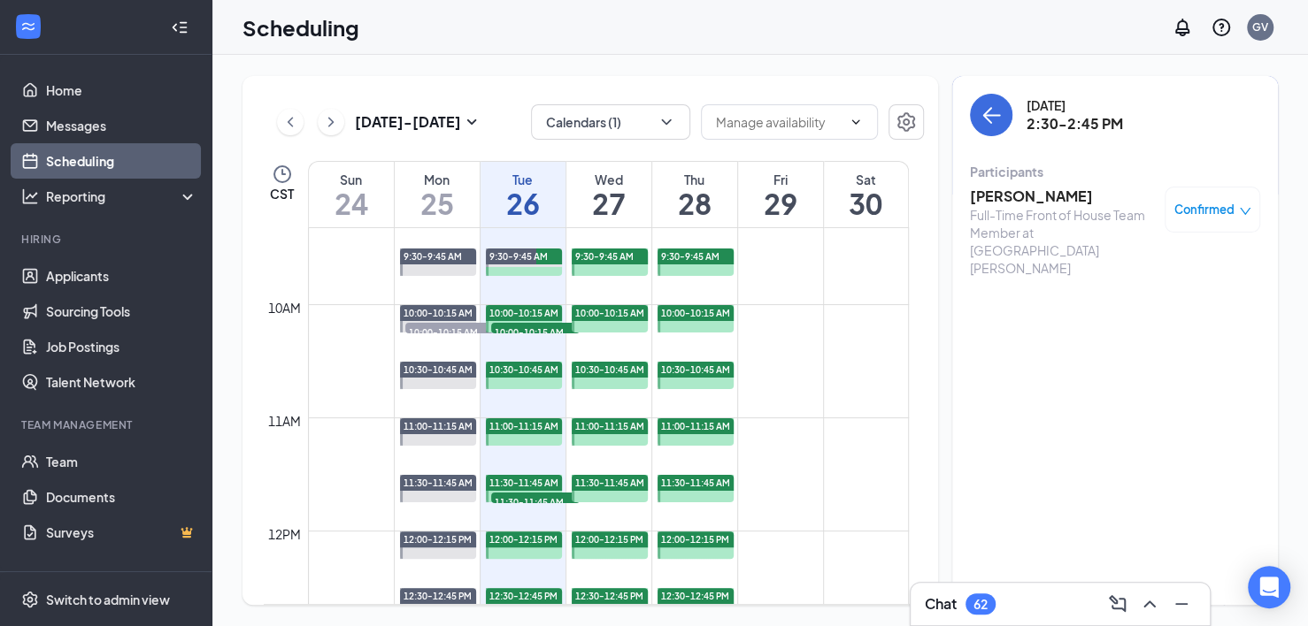
click at [528, 210] on h1 "26" at bounding box center [522, 203] width 85 height 30
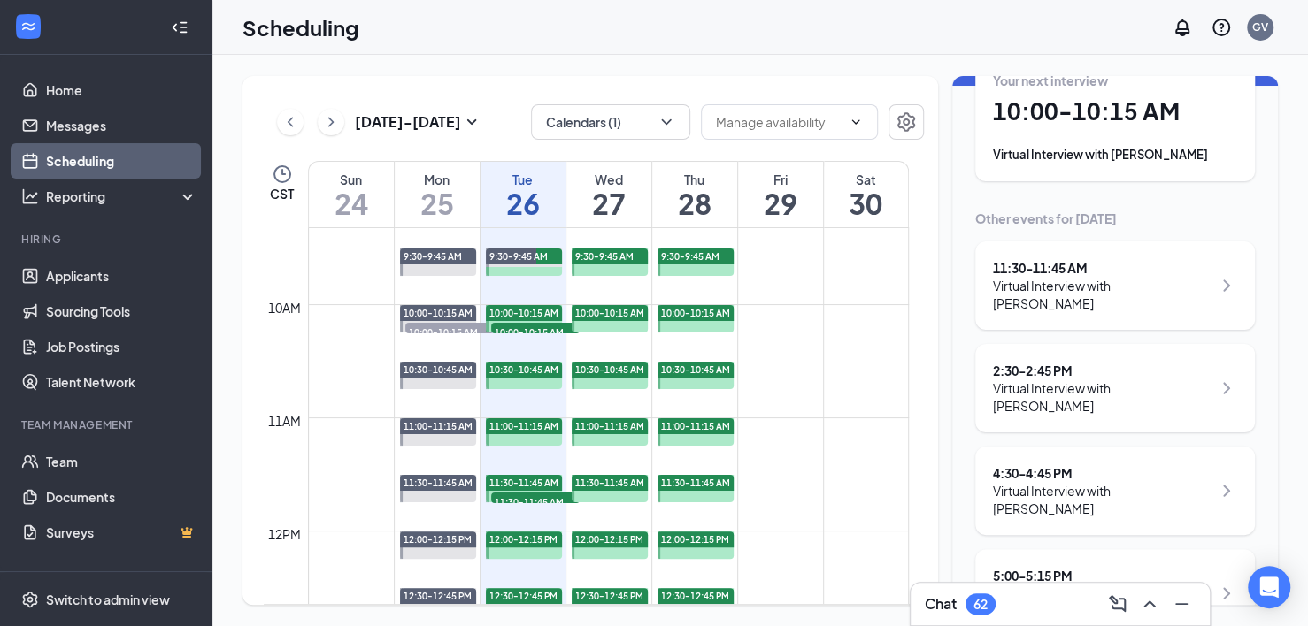
scroll to position [134, 0]
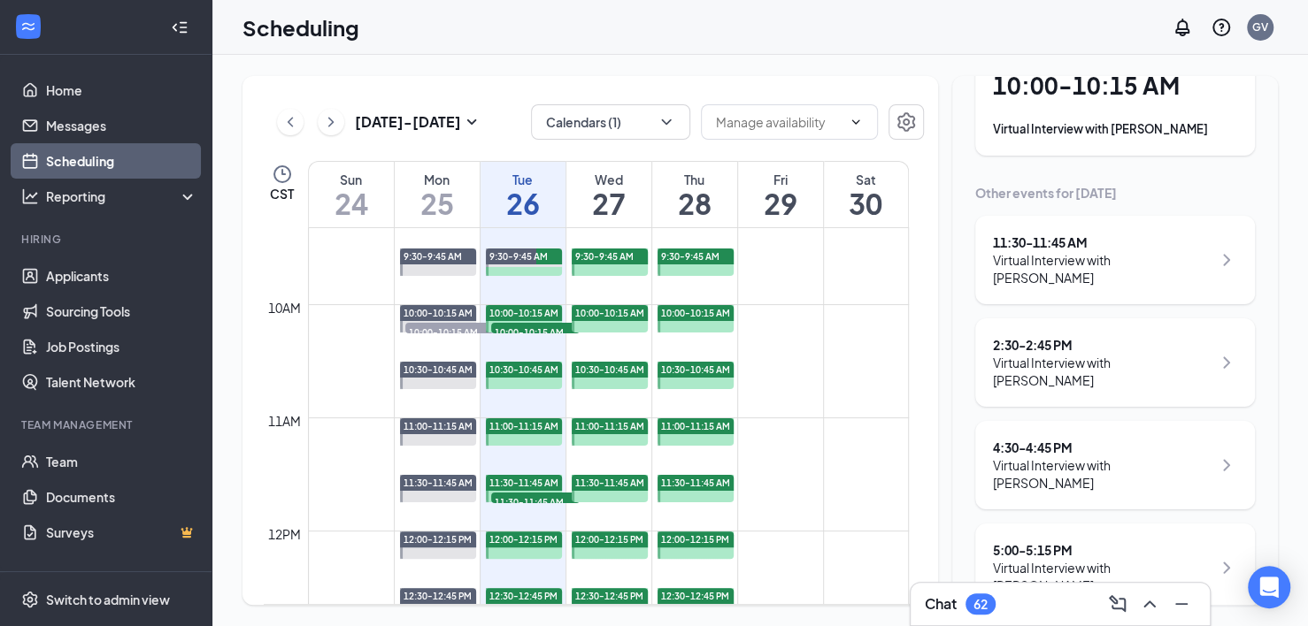
click at [1114, 457] on div "Virtual Interview with [PERSON_NAME]" at bounding box center [1102, 474] width 219 height 35
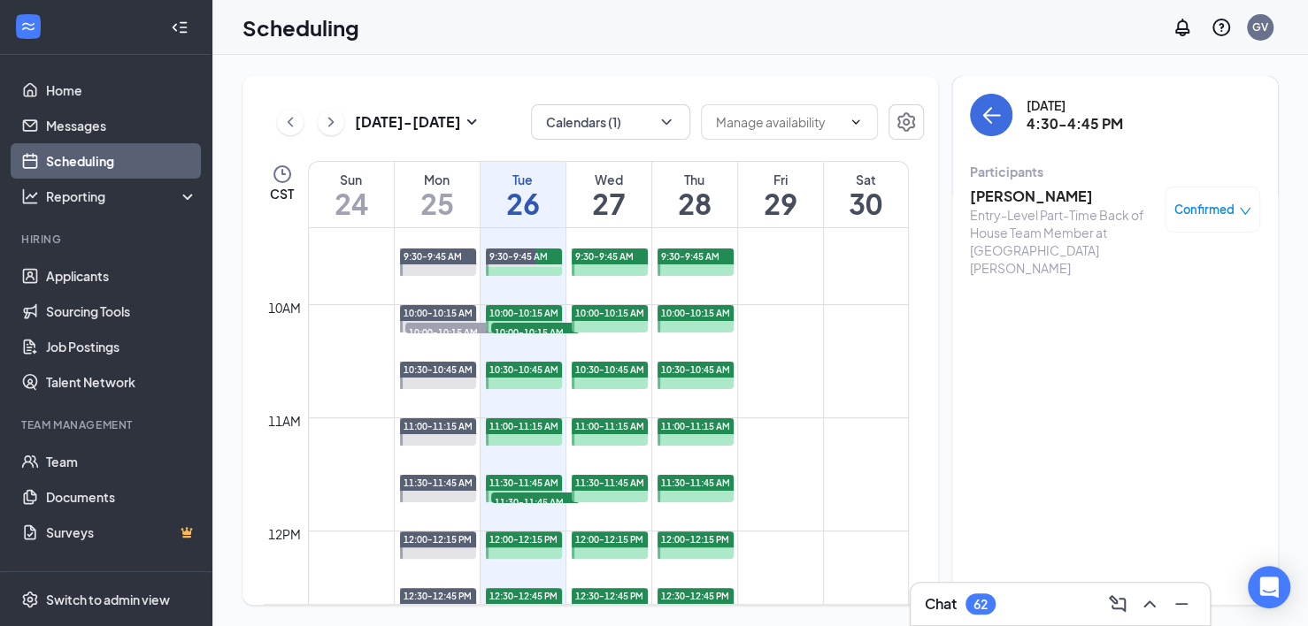
click at [1020, 192] on h3 "[PERSON_NAME]" at bounding box center [1063, 196] width 186 height 19
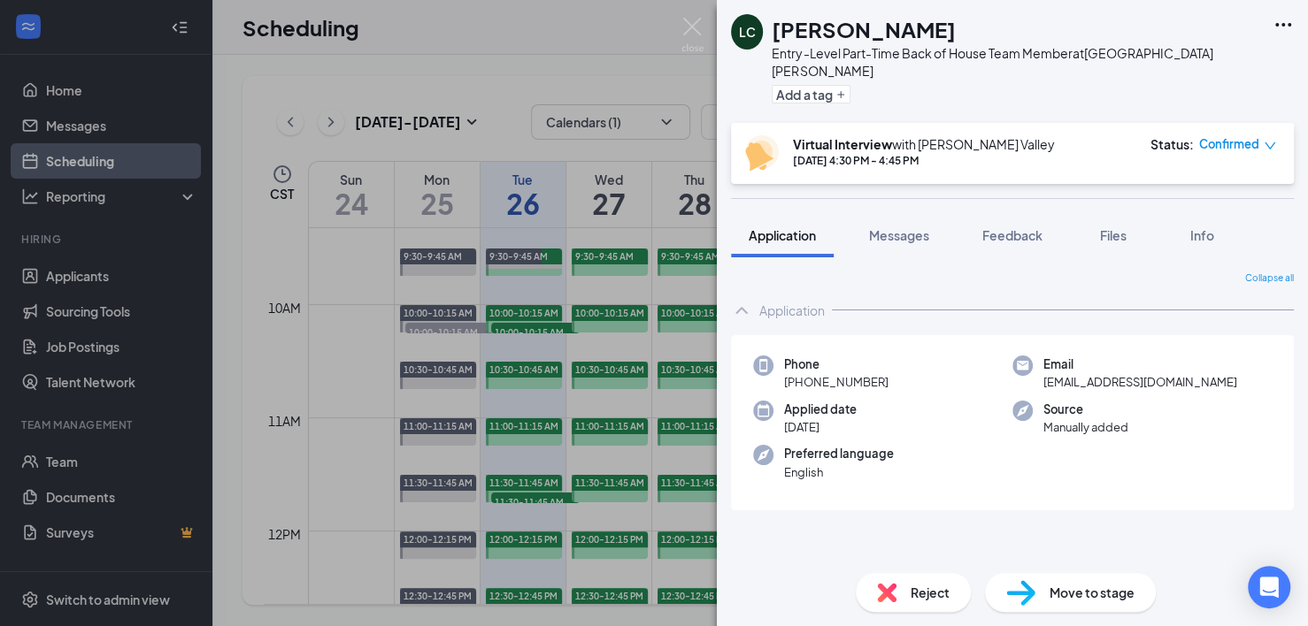
click at [781, 233] on button "Application" at bounding box center [782, 235] width 103 height 44
click at [917, 227] on span "Messages" at bounding box center [899, 235] width 60 height 16
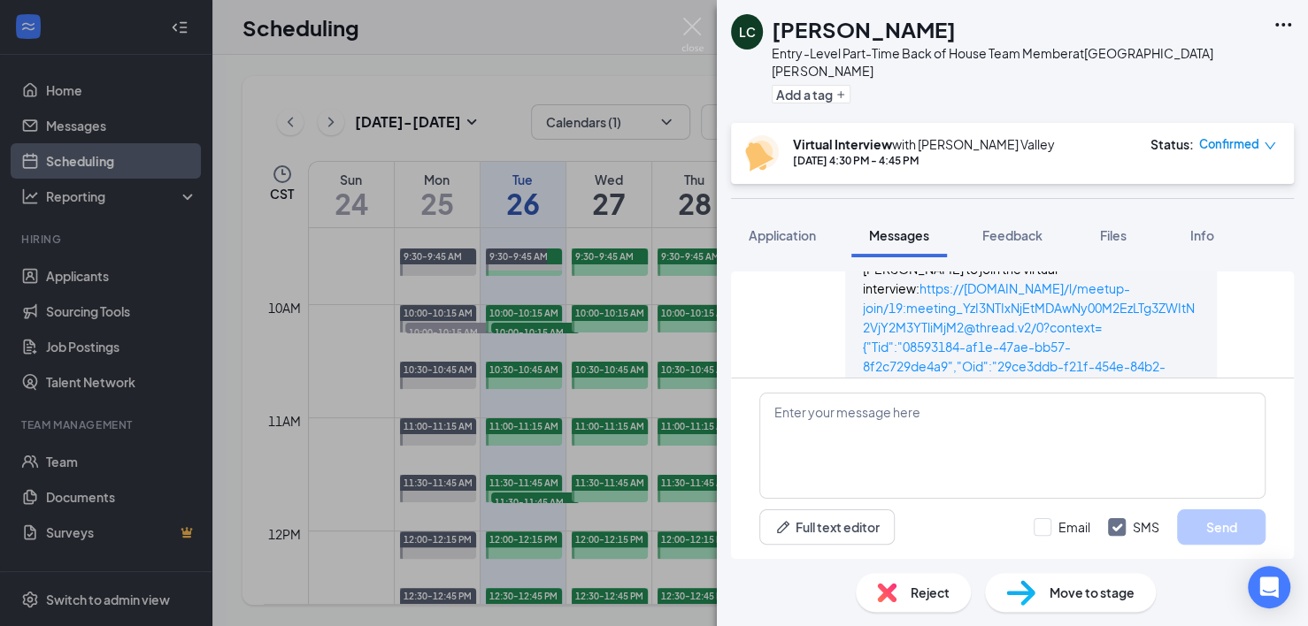
scroll to position [965, 0]
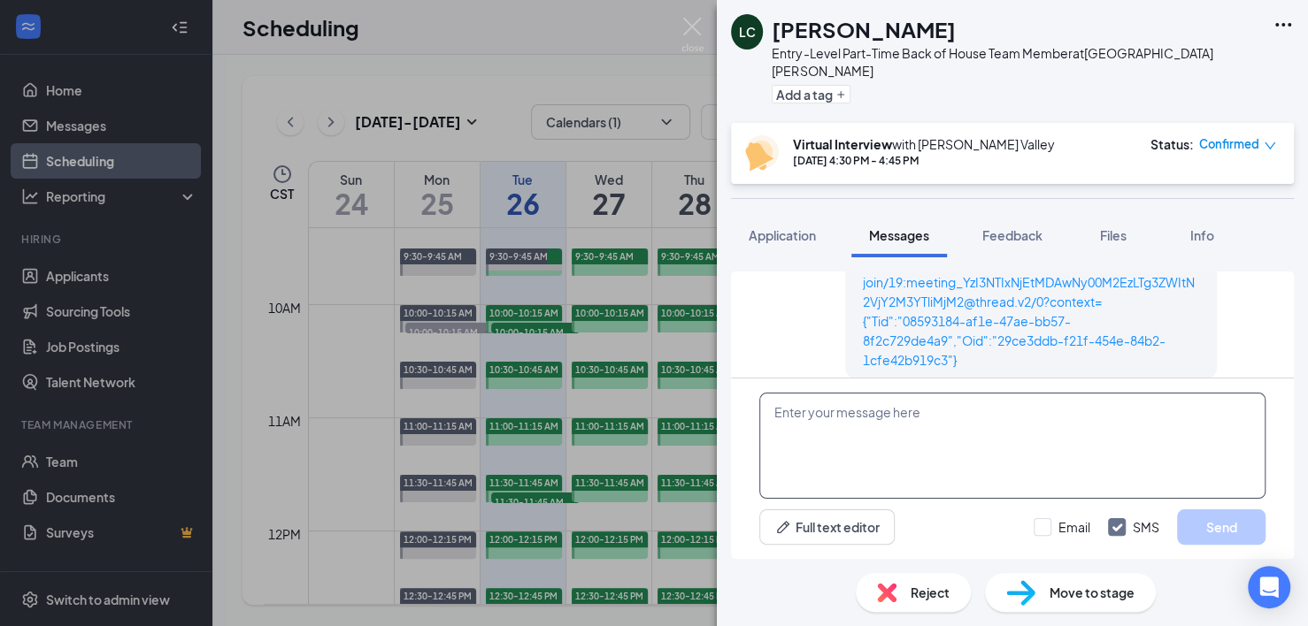
click at [1017, 411] on textarea at bounding box center [1012, 446] width 506 height 106
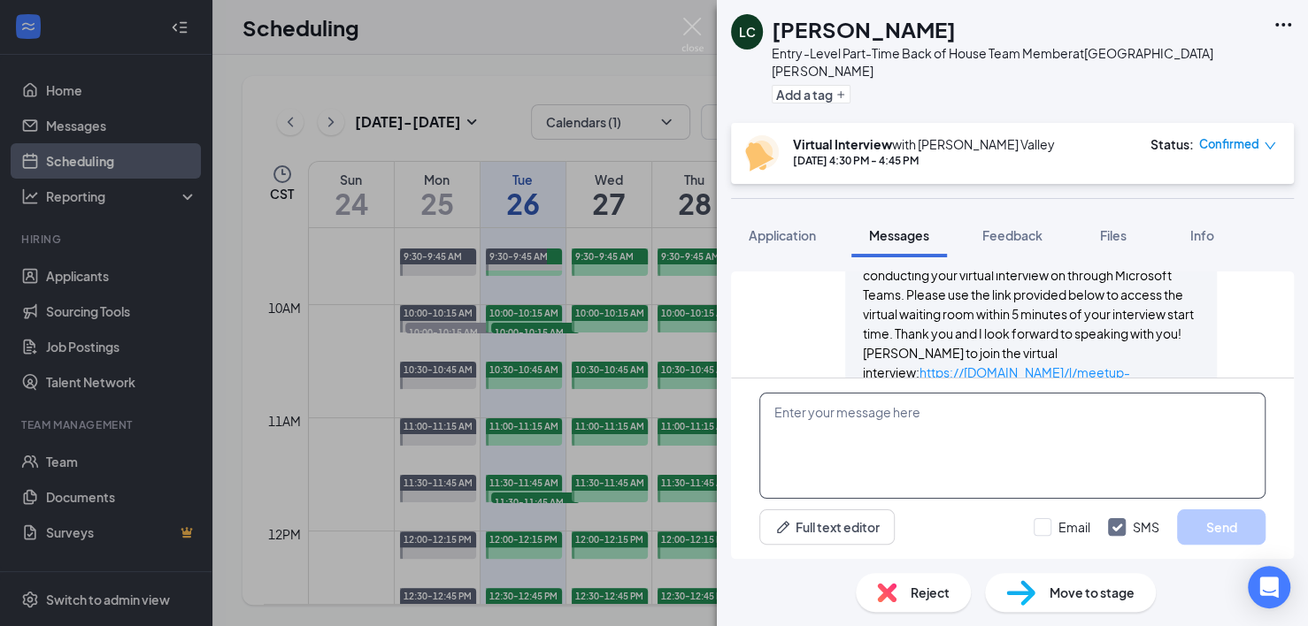
scroll to position [824, 0]
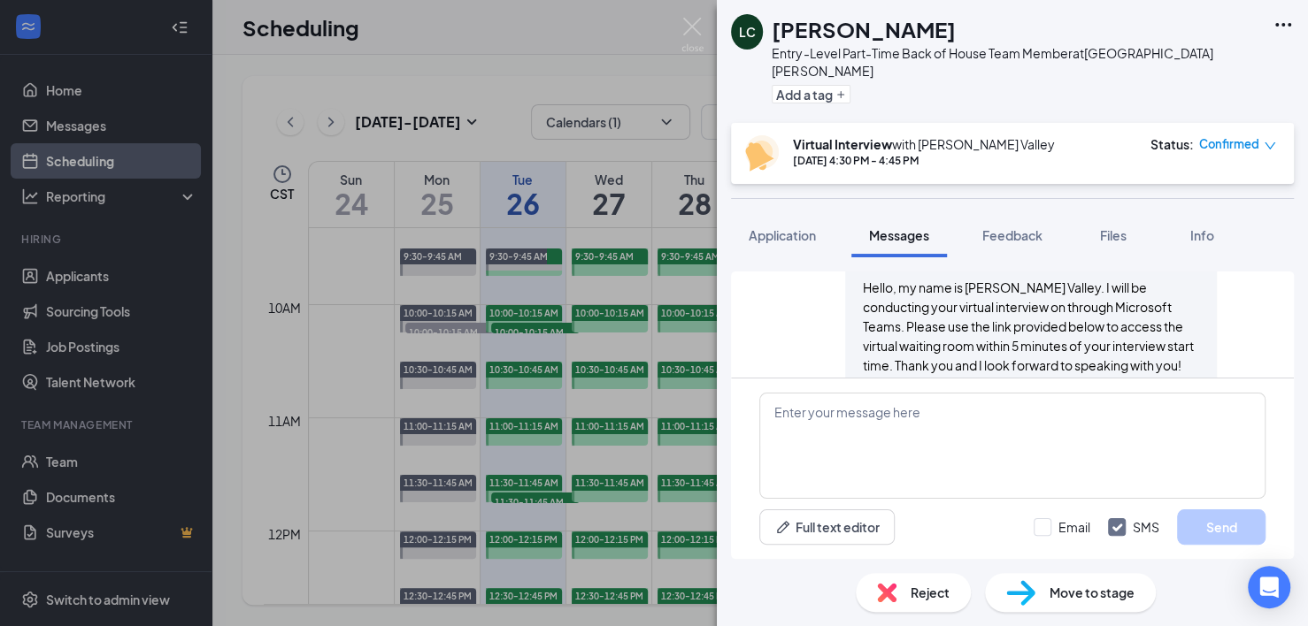
click at [1114, 257] on div "Applicant System Update (3) Workstream sent automated SMS to [PERSON_NAME]. [DA…" at bounding box center [1012, 408] width 591 height 302
click at [1114, 270] on div "Applicant System Update (3) Workstream sent automated SMS to [PERSON_NAME]. [DA…" at bounding box center [1012, 408] width 591 height 302
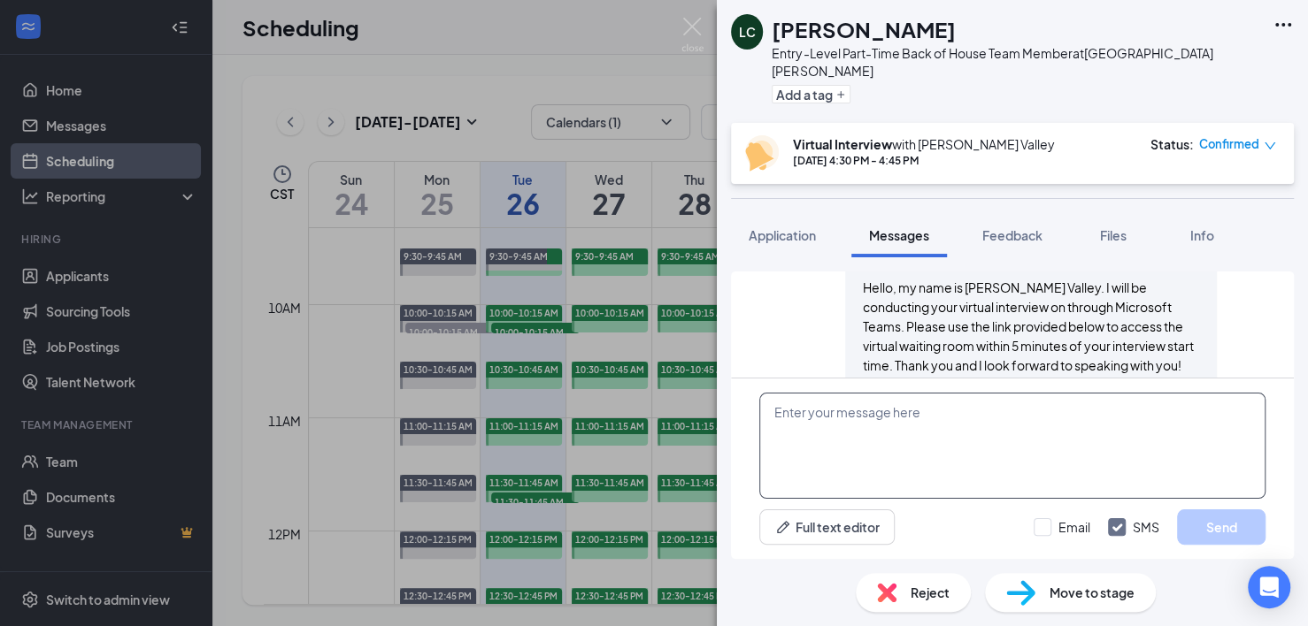
click at [1022, 454] on textarea at bounding box center [1012, 446] width 506 height 106
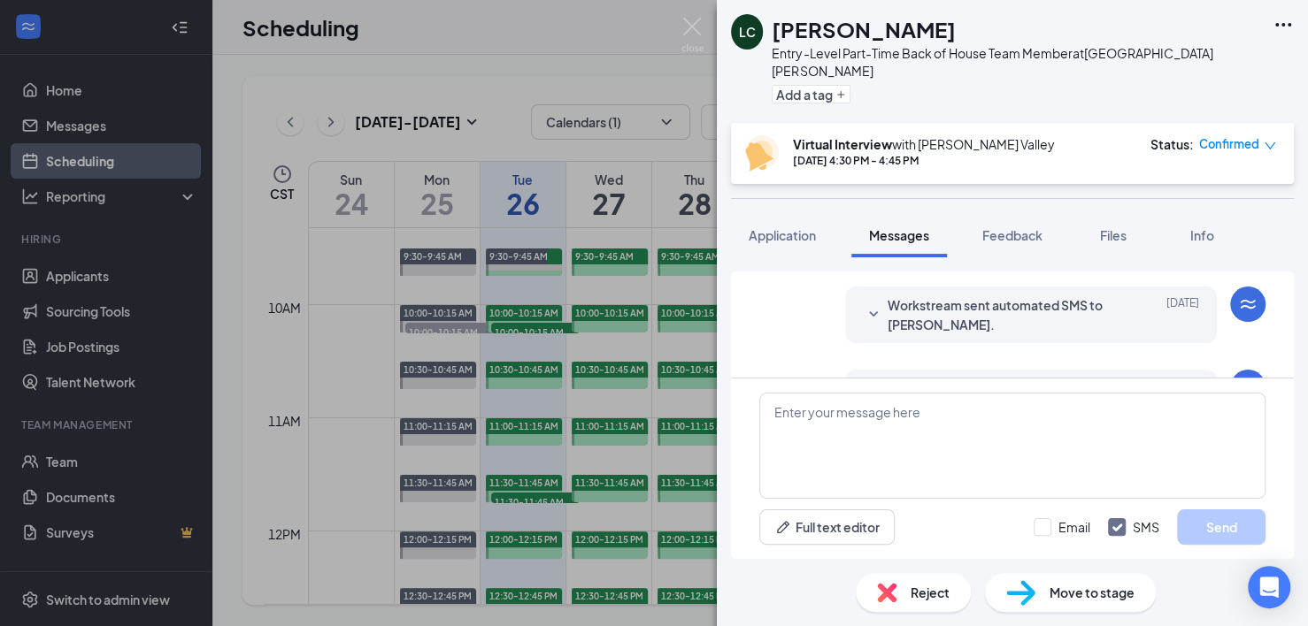
scroll to position [0, 0]
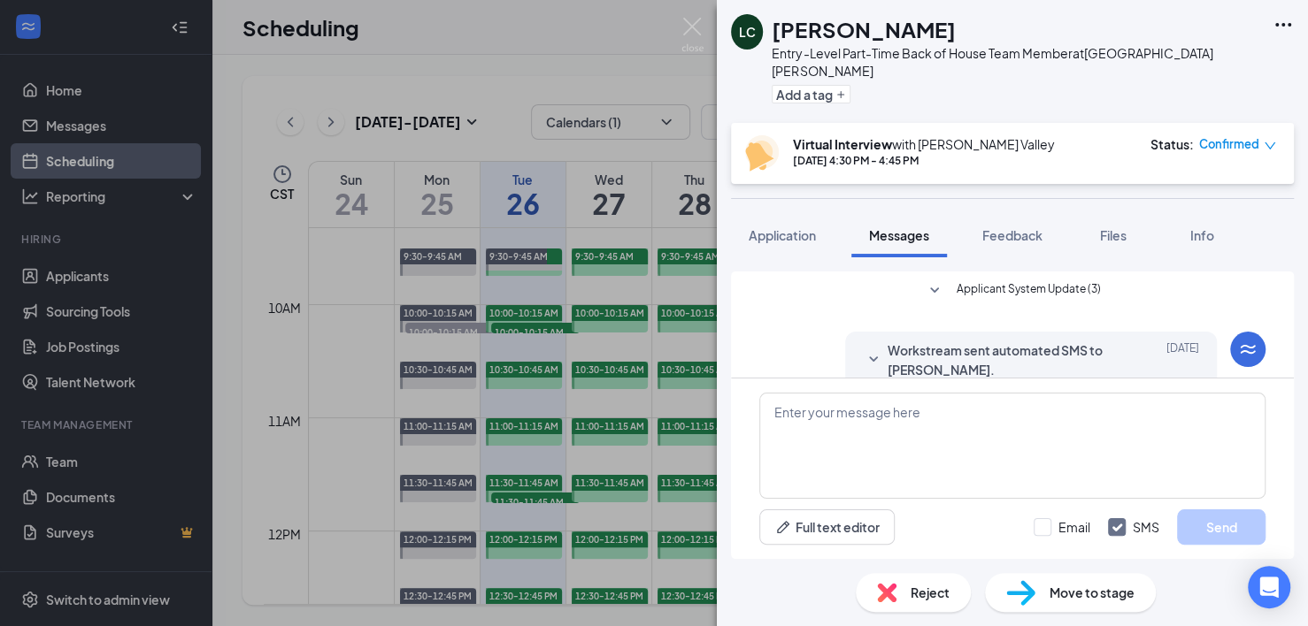
click at [929, 280] on icon "SmallChevronDown" at bounding box center [934, 290] width 21 height 21
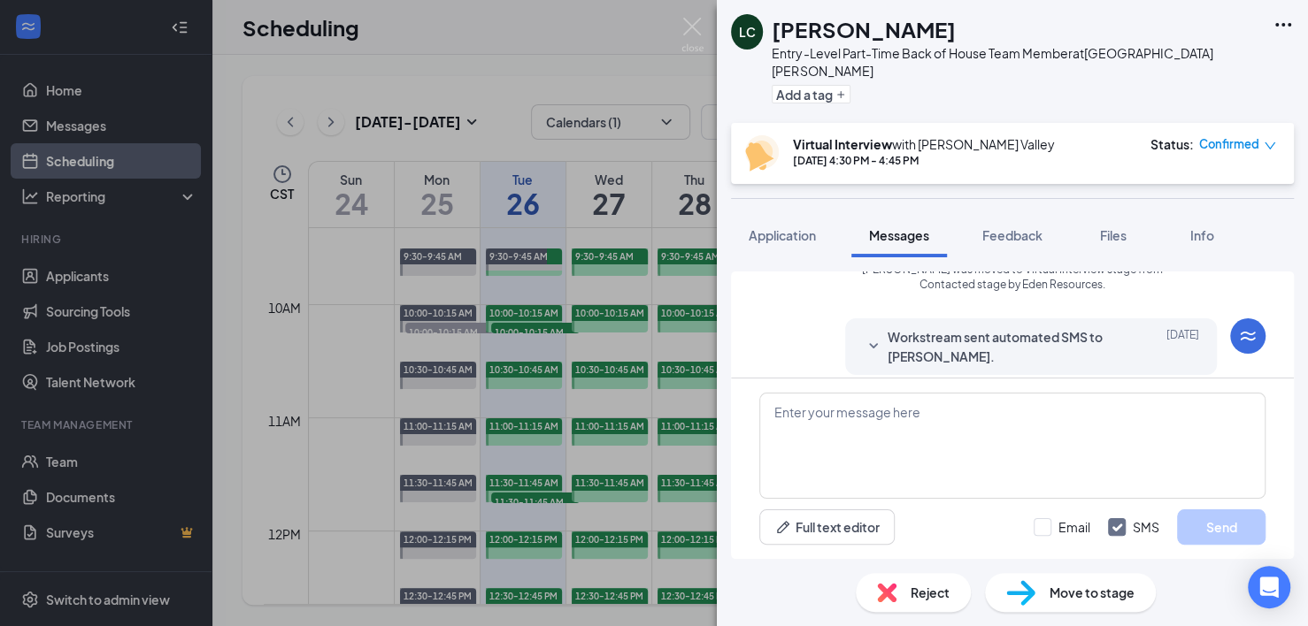
click at [887, 333] on span "Workstream sent automated SMS to [PERSON_NAME]." at bounding box center [1003, 346] width 232 height 39
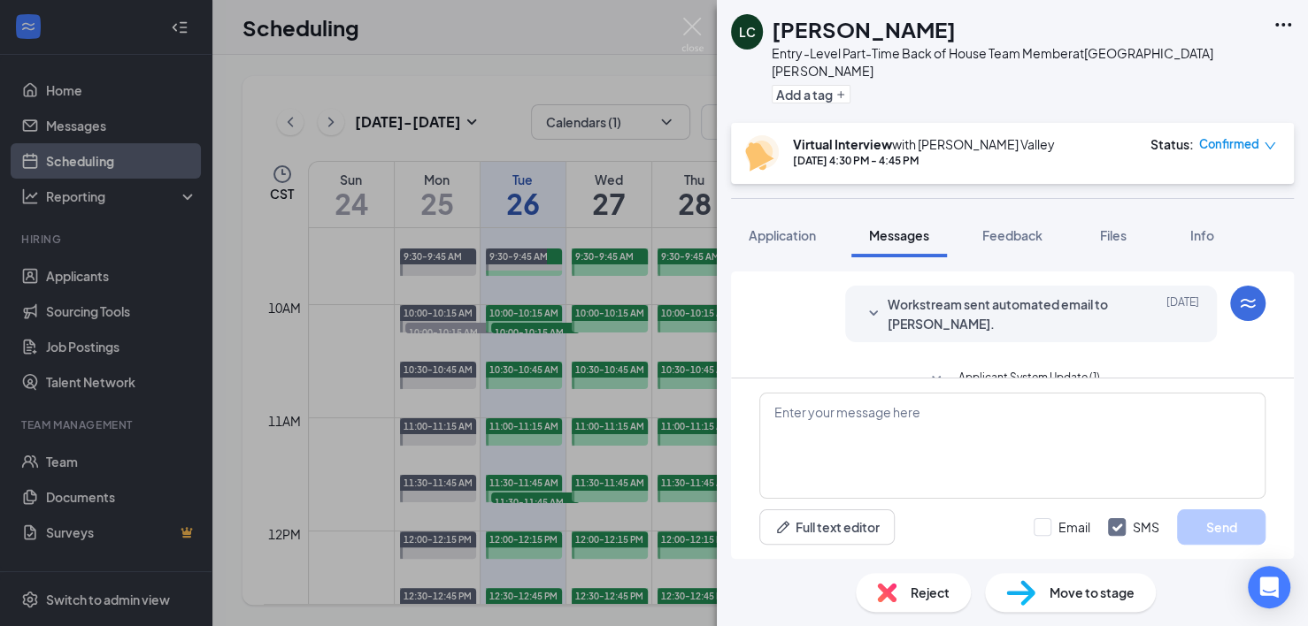
scroll to position [469, 0]
click at [887, 301] on span "Workstream sent automated email to [PERSON_NAME]." at bounding box center [1003, 313] width 232 height 39
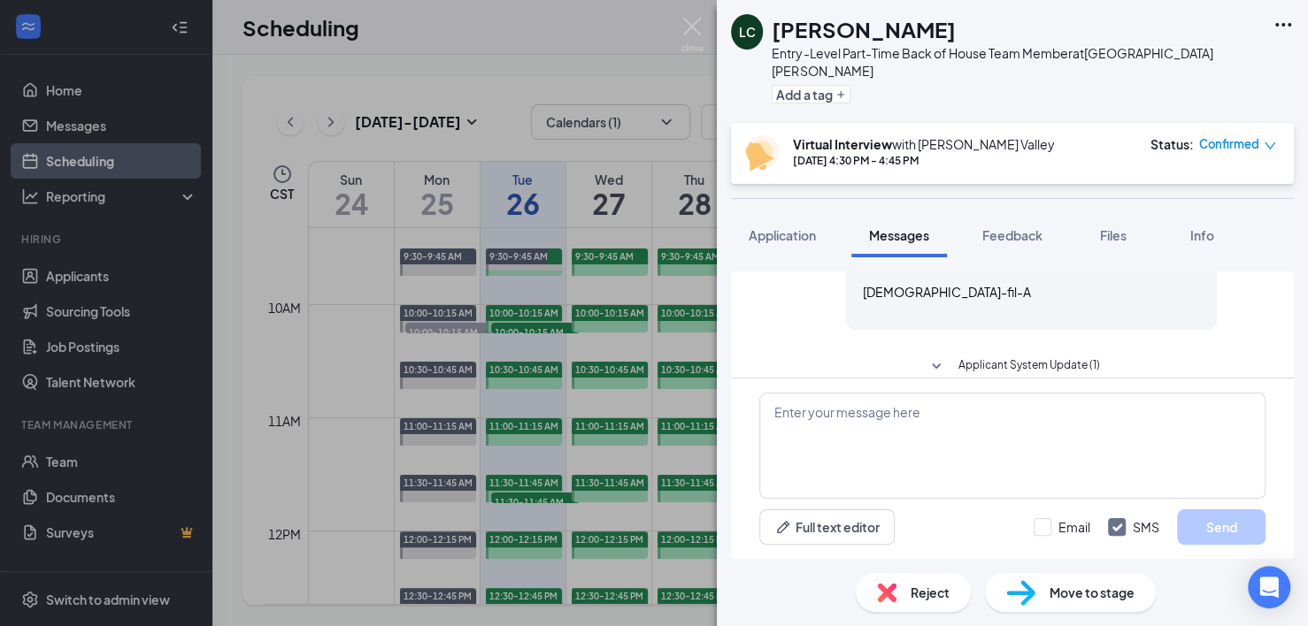
scroll to position [798, 0]
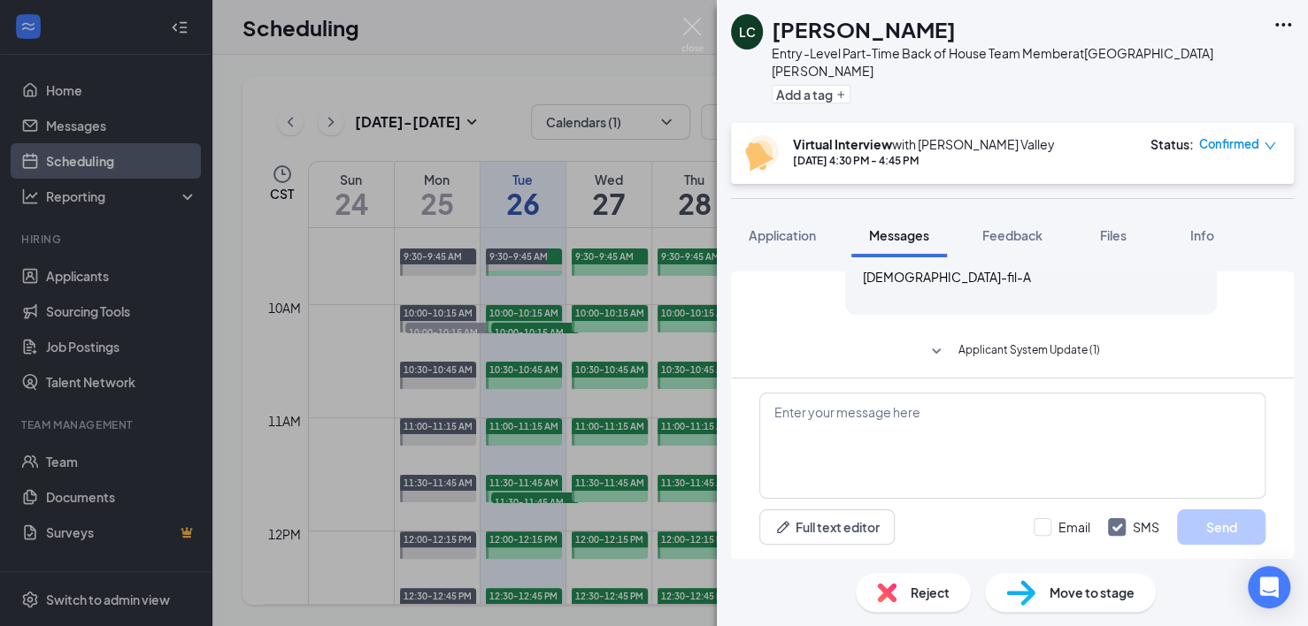
click at [934, 342] on icon "SmallChevronDown" at bounding box center [935, 352] width 21 height 21
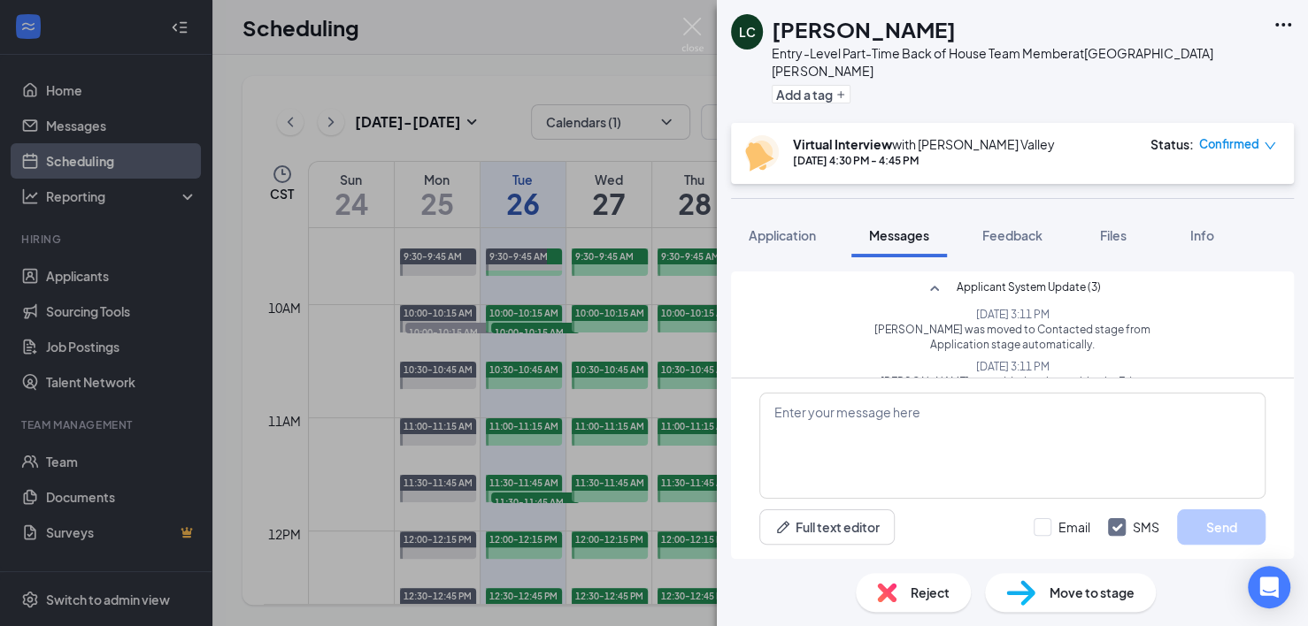
scroll to position [0, 0]
click at [523, 195] on div "LC [PERSON_NAME] Entry-Level Part-Time Back of House Team Member at [GEOGRAPHIC…" at bounding box center [654, 313] width 1308 height 626
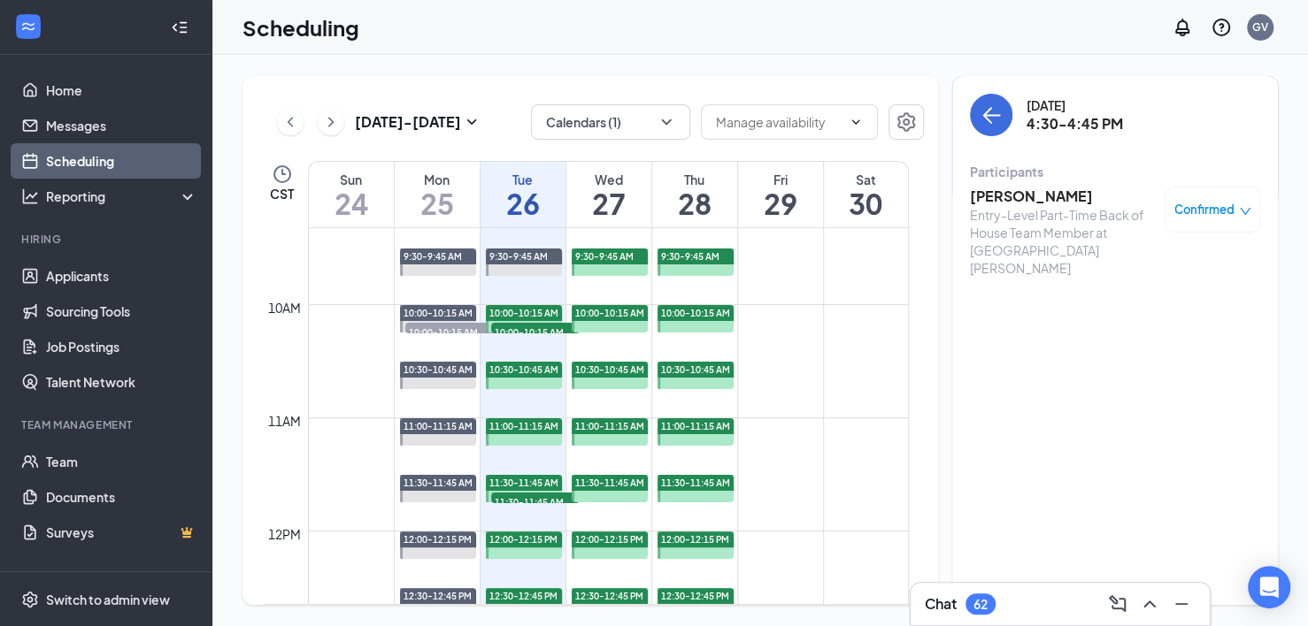
click at [541, 203] on h1 "26" at bounding box center [522, 203] width 85 height 30
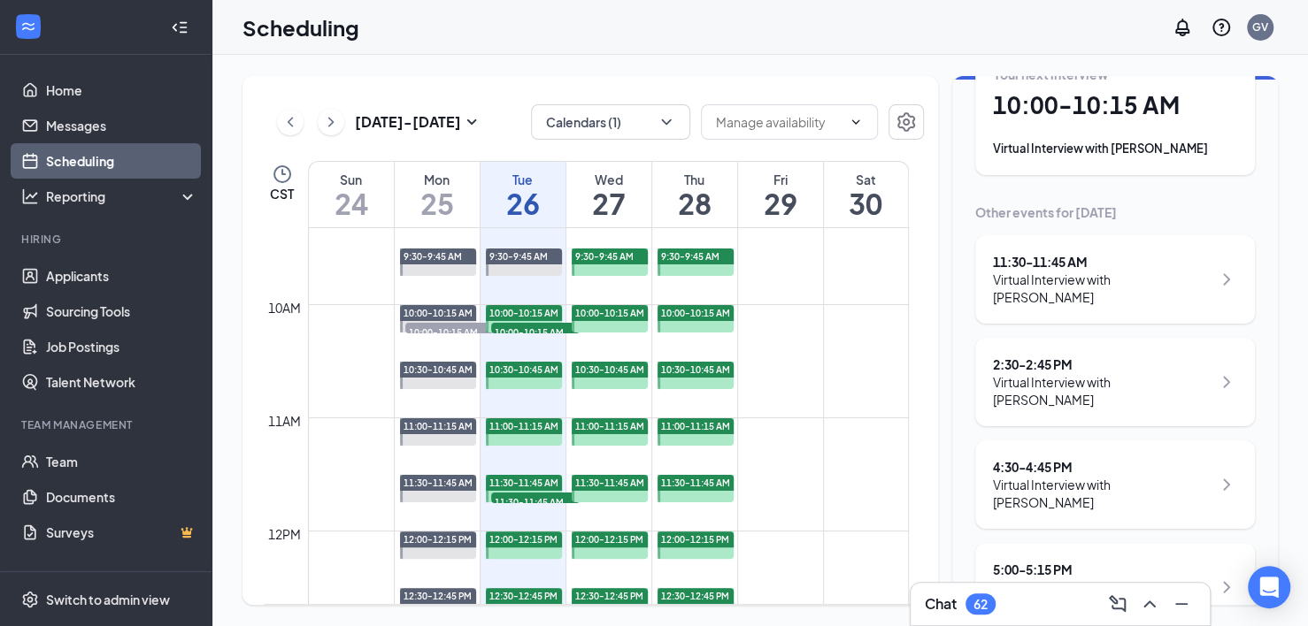
scroll to position [121, 0]
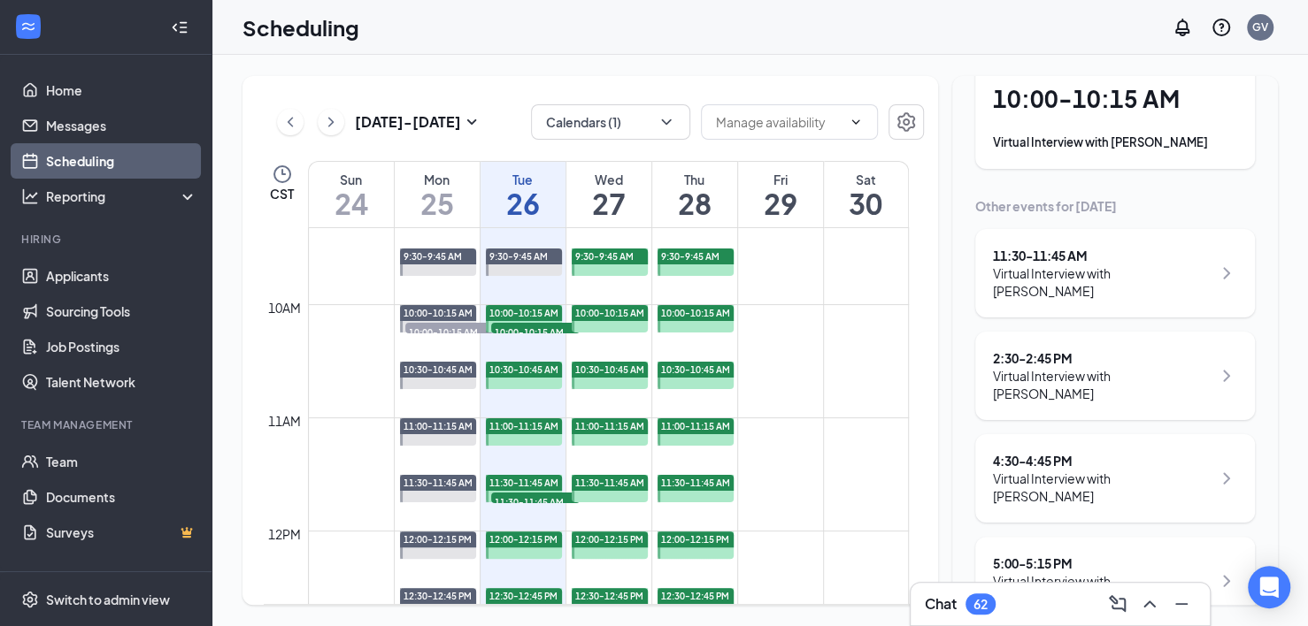
click at [1114, 571] on icon "ChevronRight" at bounding box center [1226, 581] width 21 height 21
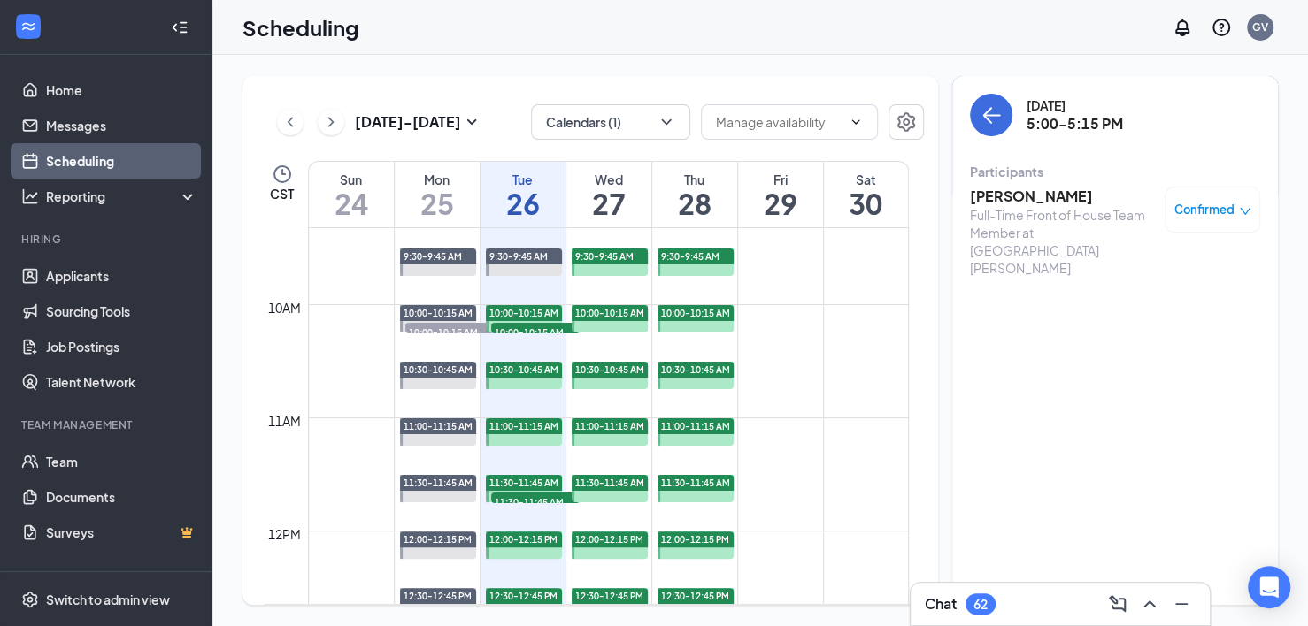
click at [1073, 197] on h3 "[PERSON_NAME]" at bounding box center [1063, 196] width 186 height 19
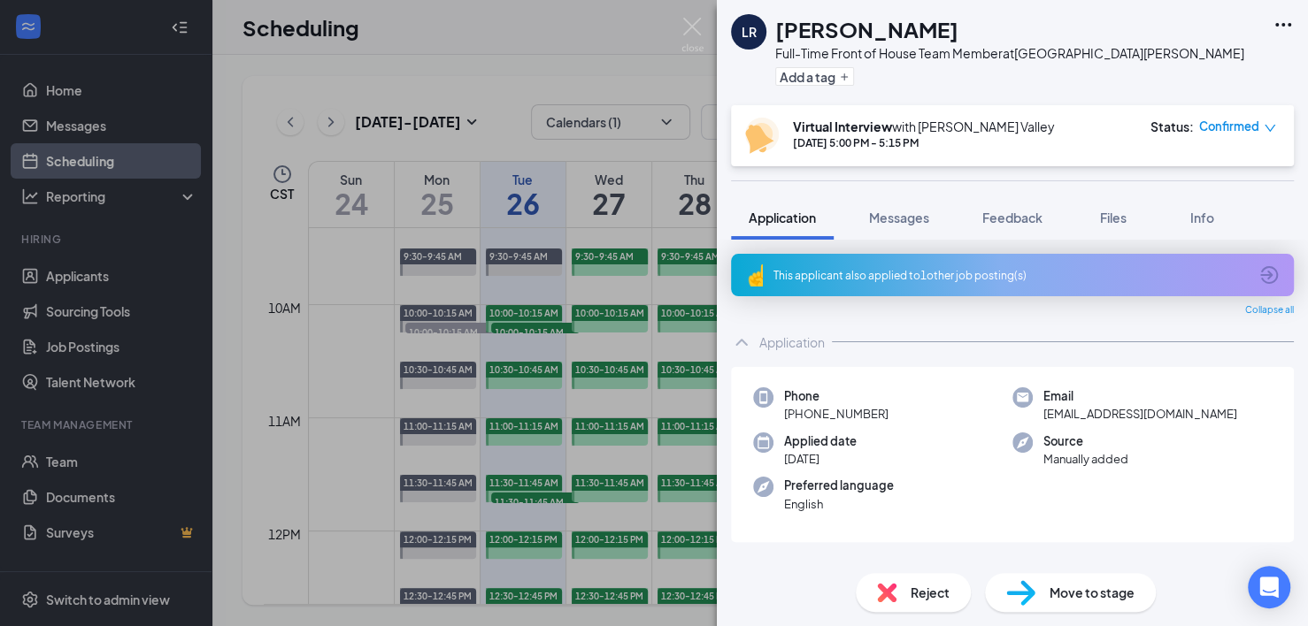
click at [956, 444] on div "Applied date [DATE]" at bounding box center [882, 451] width 259 height 36
click at [908, 223] on span "Messages" at bounding box center [899, 218] width 60 height 16
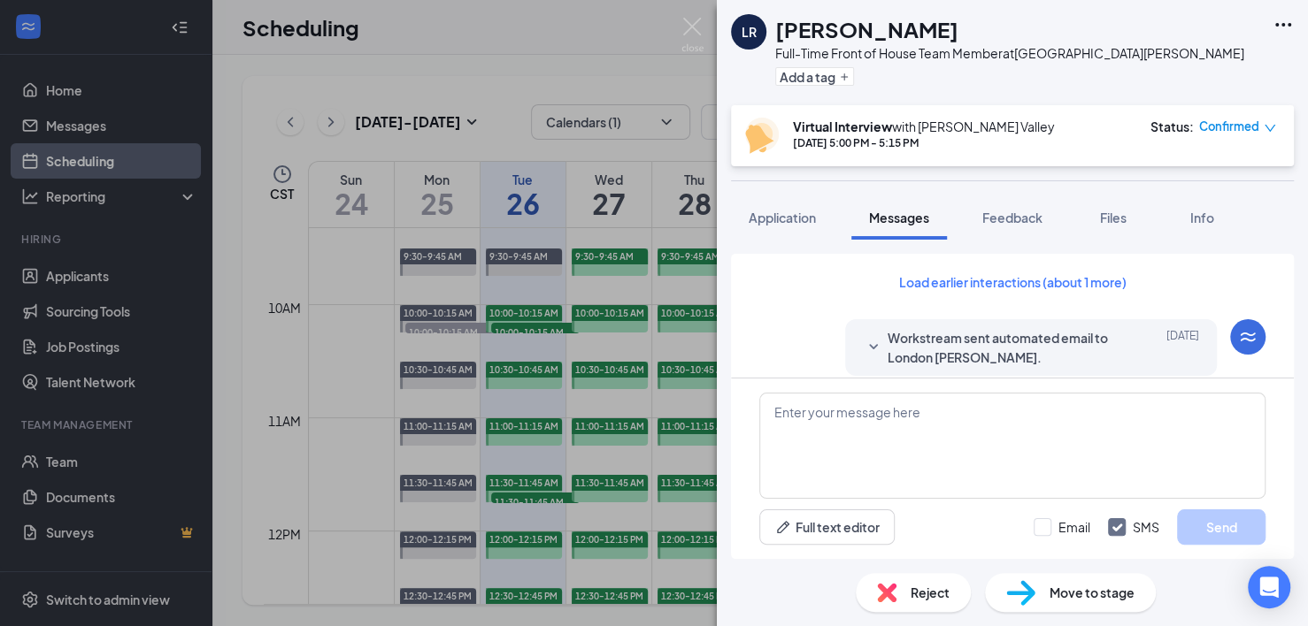
click at [871, 349] on div "Workstream sent automated email to London [PERSON_NAME]. [DATE]" at bounding box center [1031, 347] width 336 height 39
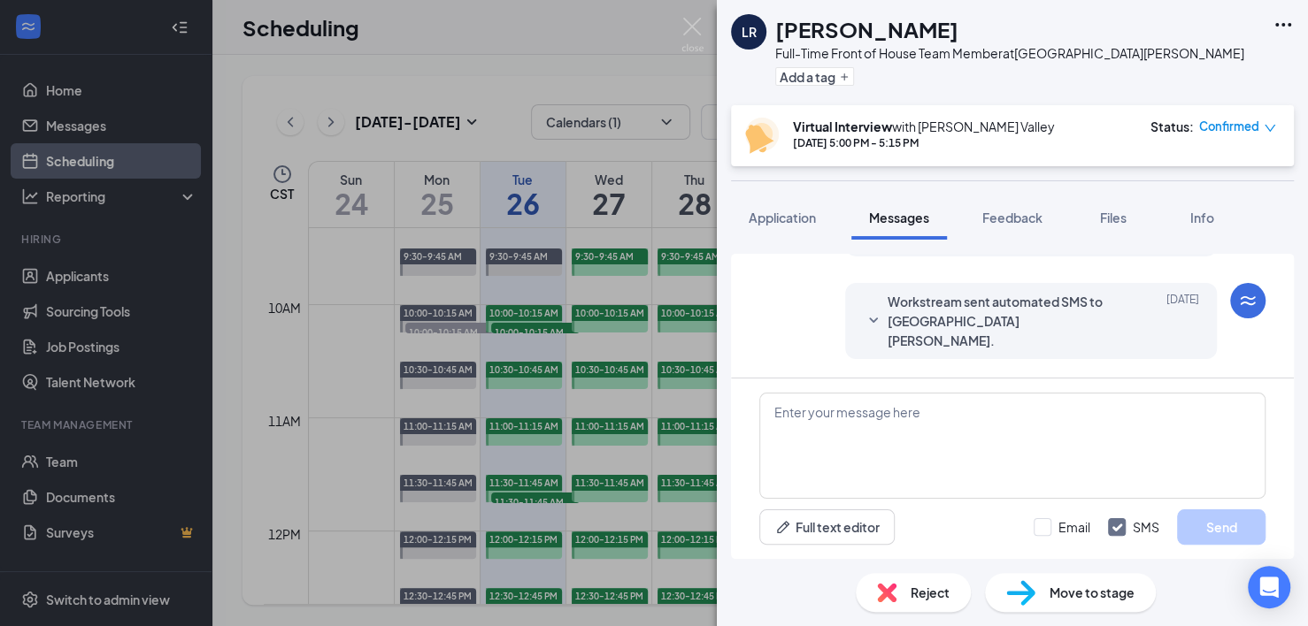
scroll to position [428, 0]
click at [887, 286] on span "Workstream sent automated SMS to [GEOGRAPHIC_DATA] [PERSON_NAME]." at bounding box center [1003, 315] width 232 height 58
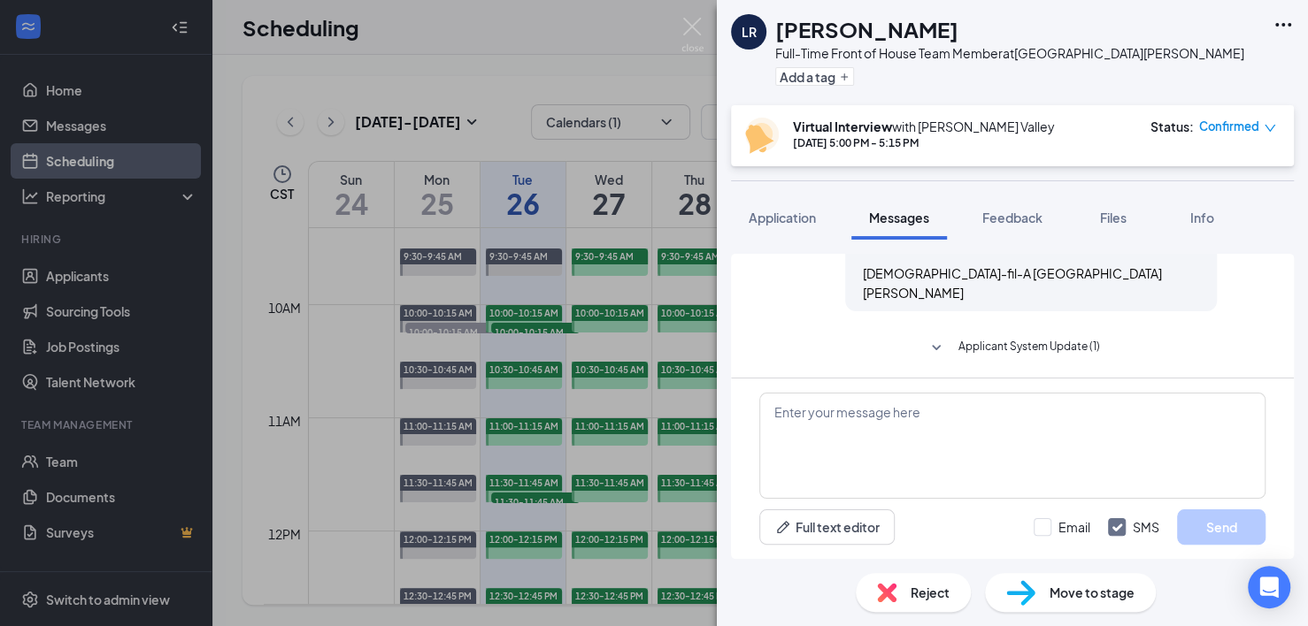
scroll to position [697, 0]
click at [940, 335] on button "Applicant System Update (1)" at bounding box center [1012, 345] width 174 height 21
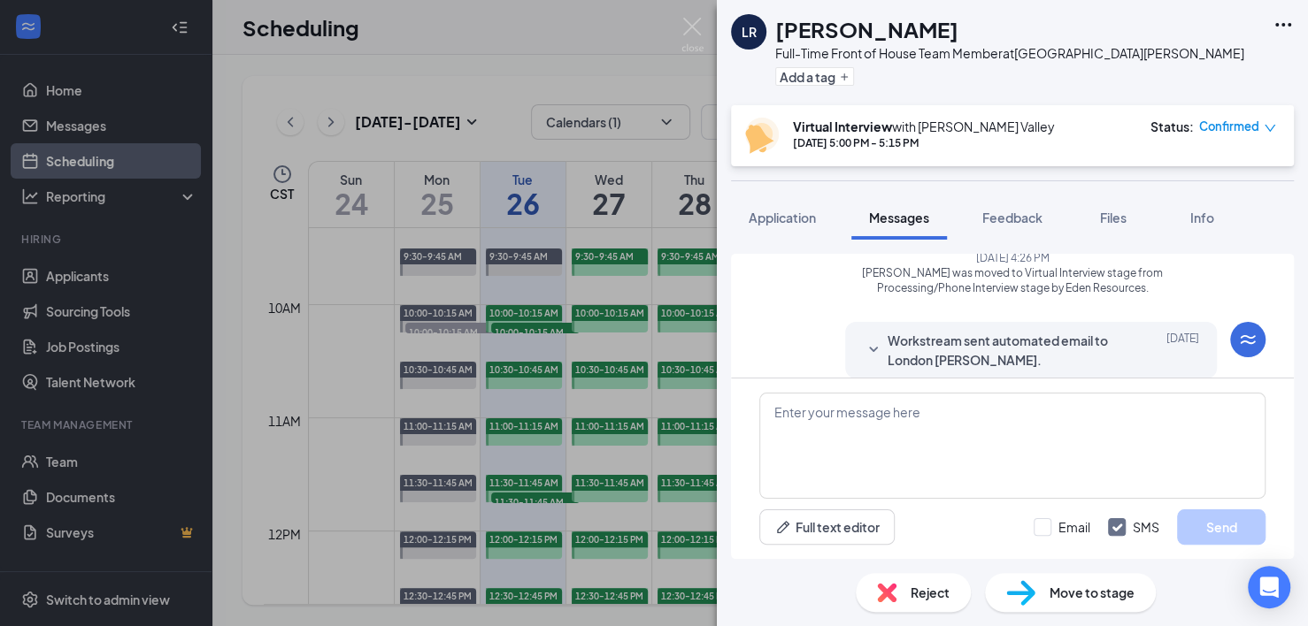
scroll to position [813, 0]
click at [863, 337] on icon "SmallChevronDown" at bounding box center [873, 347] width 21 height 21
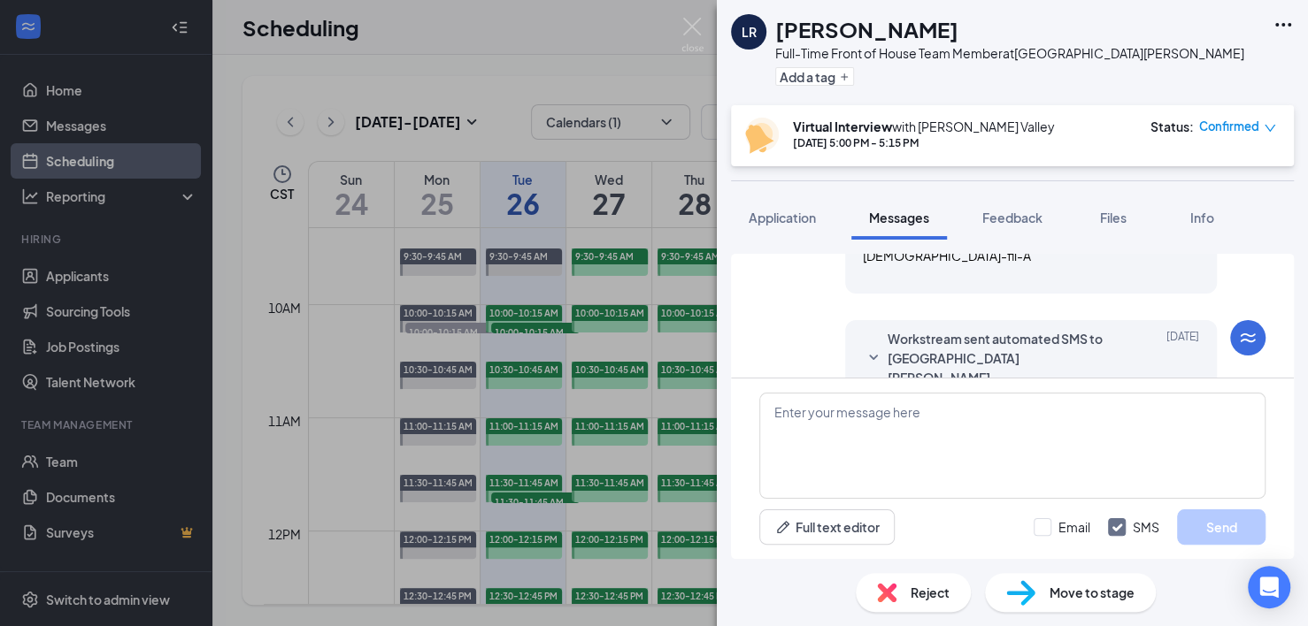
scroll to position [1176, 0]
click at [863, 350] on icon "SmallChevronDown" at bounding box center [873, 360] width 21 height 21
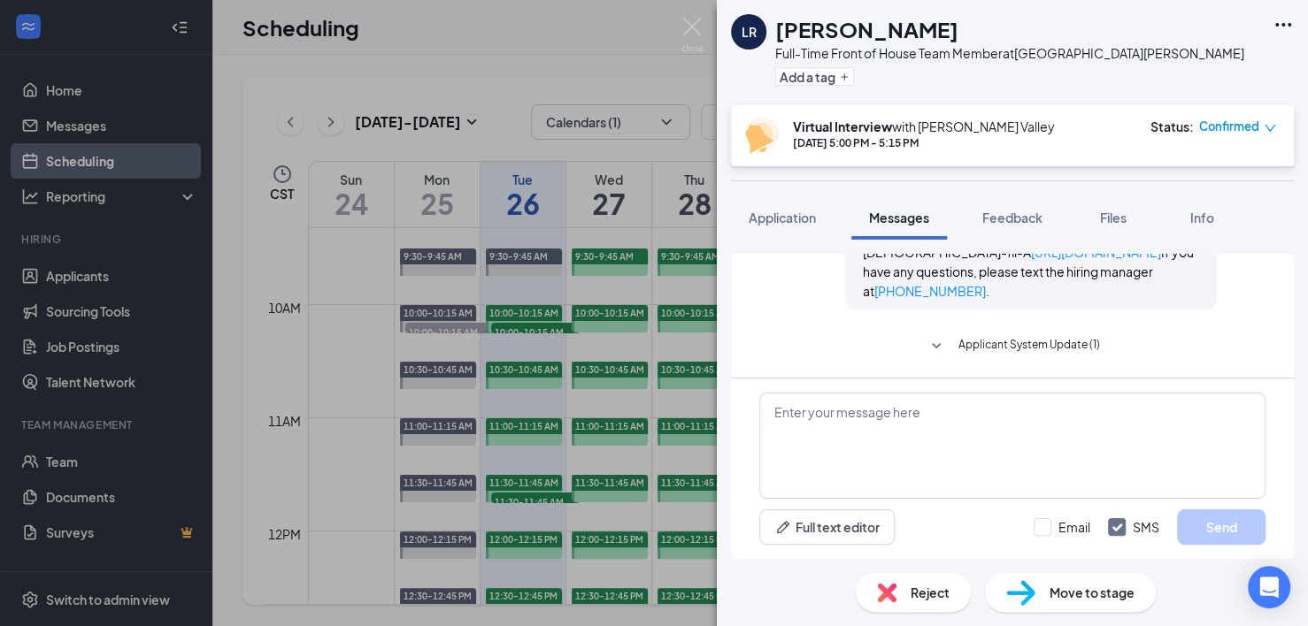
scroll to position [1436, 0]
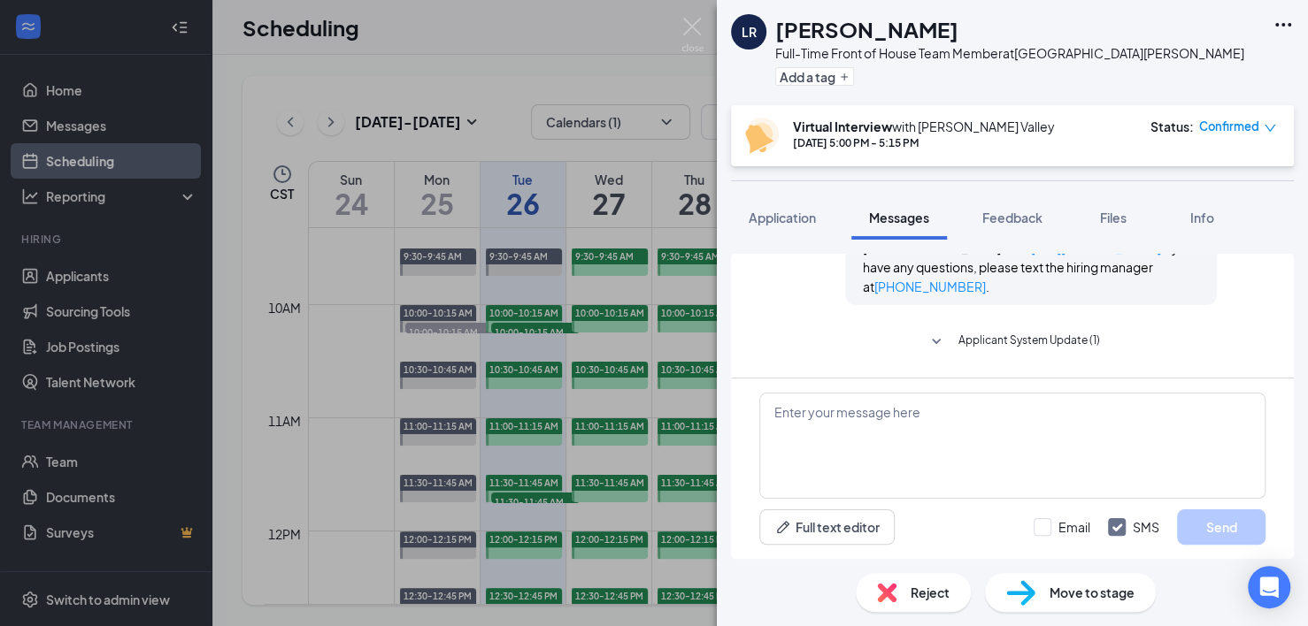
click at [929, 332] on icon "SmallChevronDown" at bounding box center [935, 342] width 21 height 21
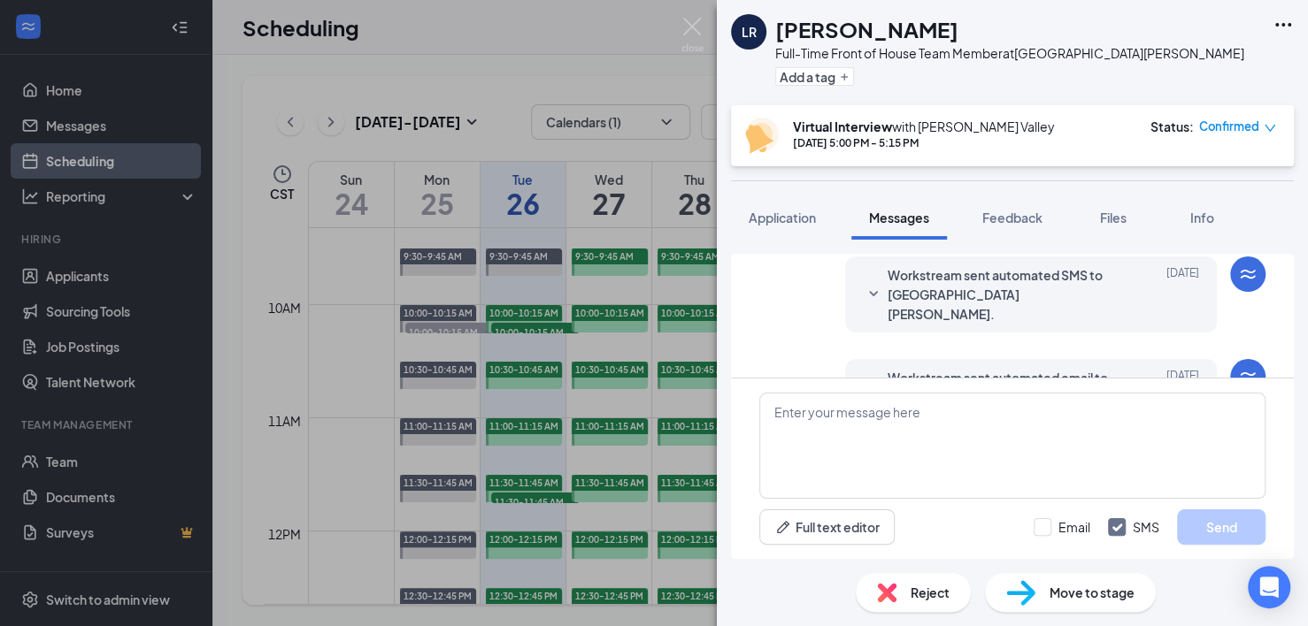
scroll to position [1636, 0]
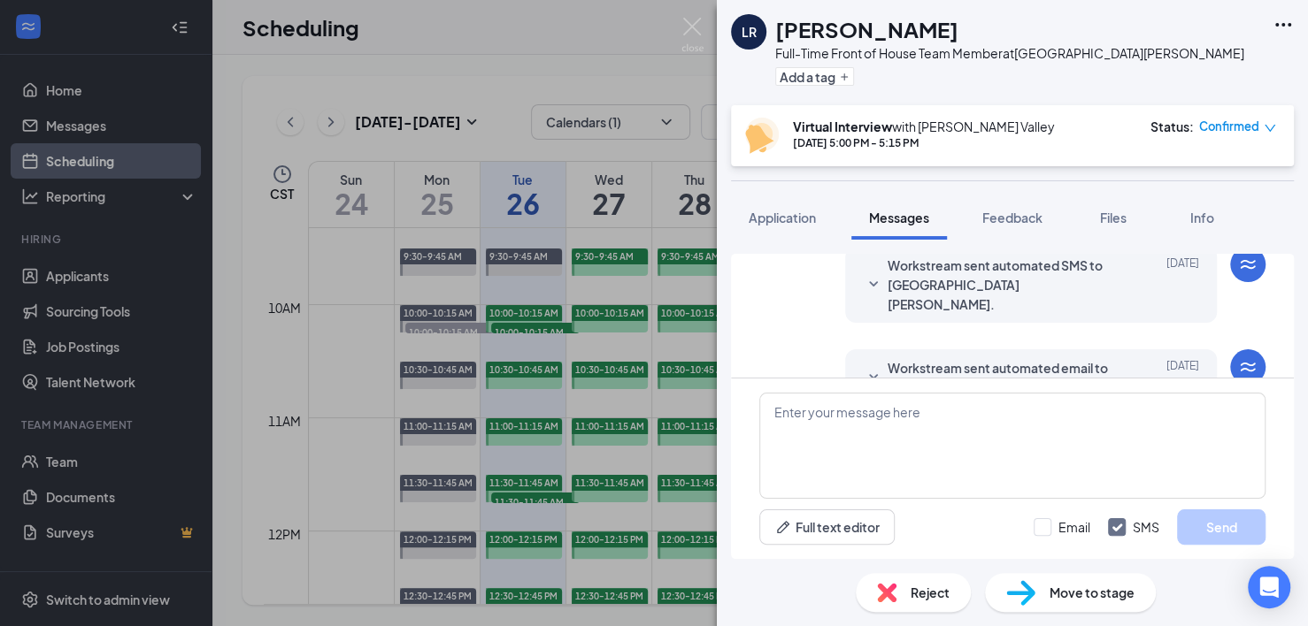
click at [879, 29] on h1 "[PERSON_NAME]" at bounding box center [866, 29] width 183 height 30
click at [593, 69] on div "LR [GEOGRAPHIC_DATA] [PERSON_NAME] Full-Time Front of House Team Member at [GEO…" at bounding box center [654, 313] width 1308 height 626
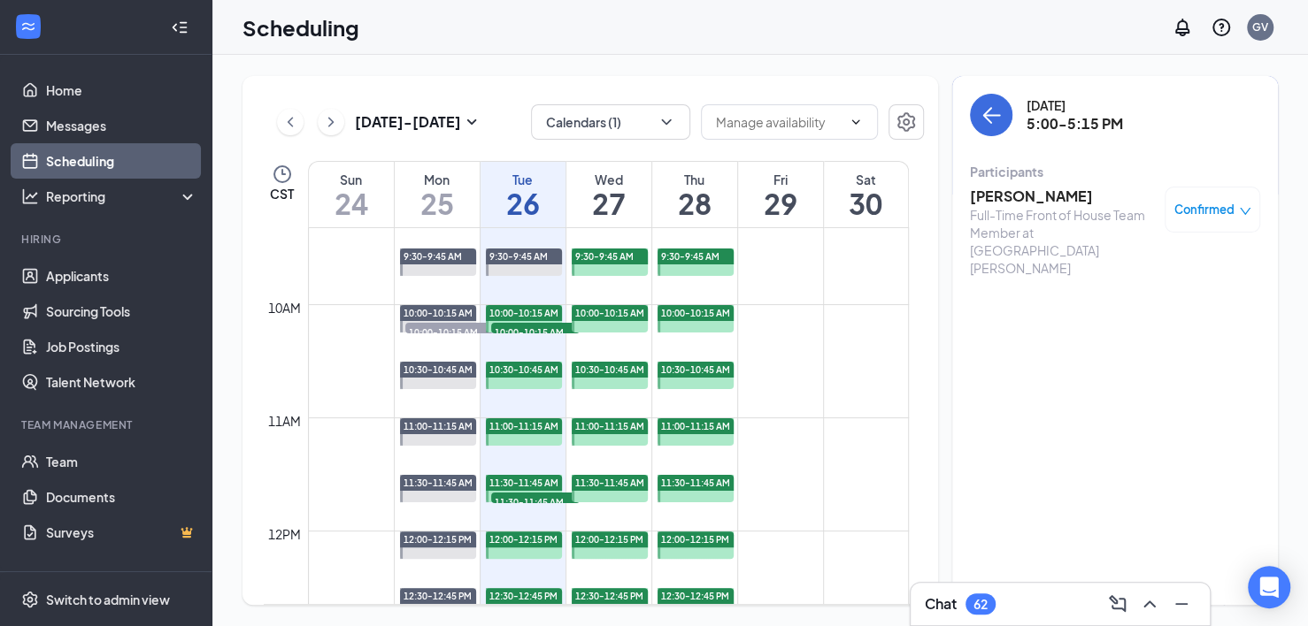
click at [1029, 204] on h3 "[PERSON_NAME]" at bounding box center [1063, 196] width 186 height 19
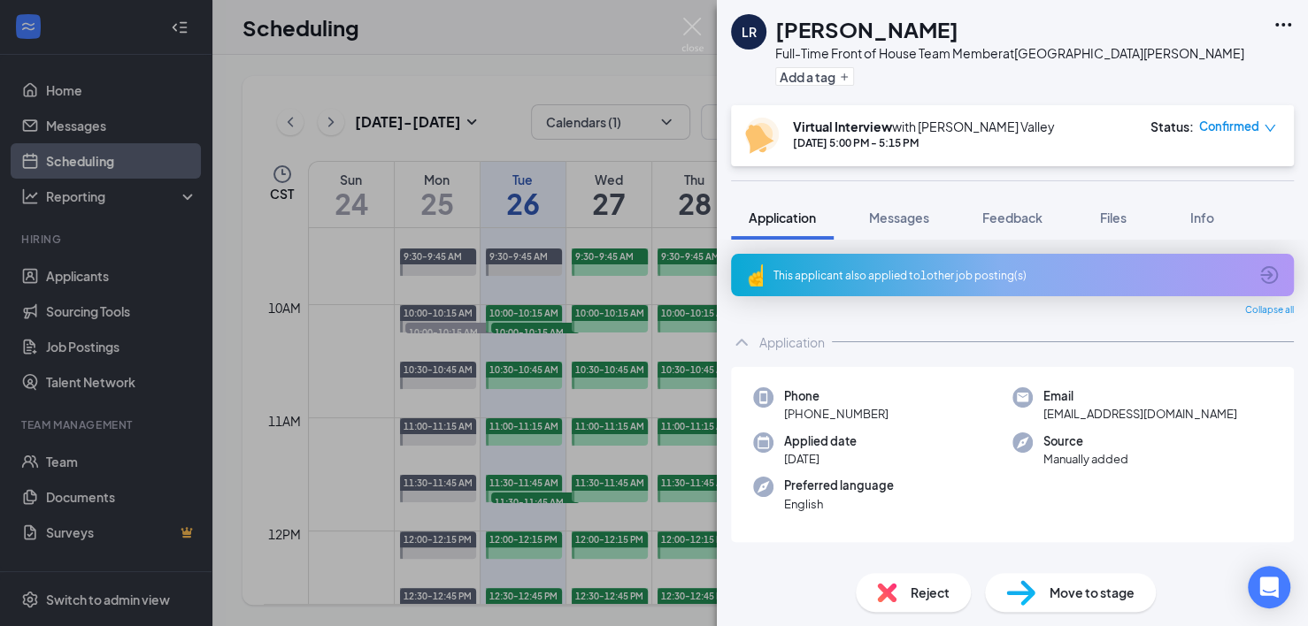
click at [1114, 269] on icon "ArrowCircle" at bounding box center [1268, 275] width 21 height 21
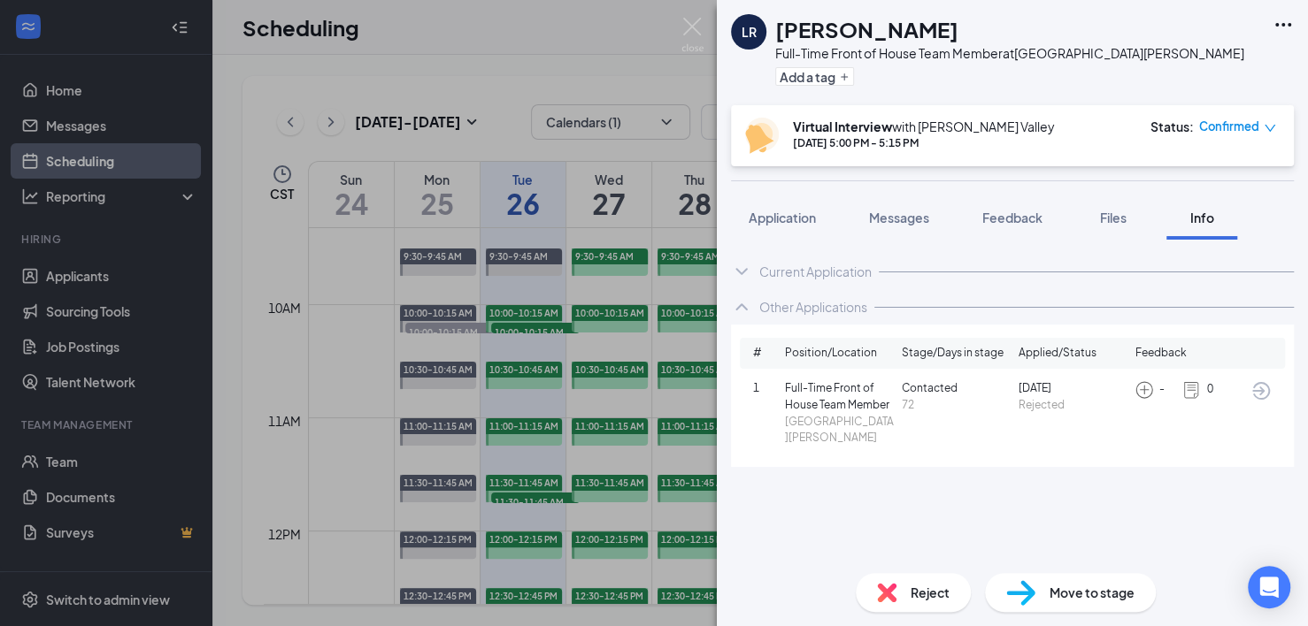
click at [1114, 395] on img at bounding box center [1190, 389] width 19 height 19
click at [1114, 393] on img at bounding box center [1143, 389] width 19 height 19
click at [906, 226] on div "Messages" at bounding box center [899, 218] width 60 height 18
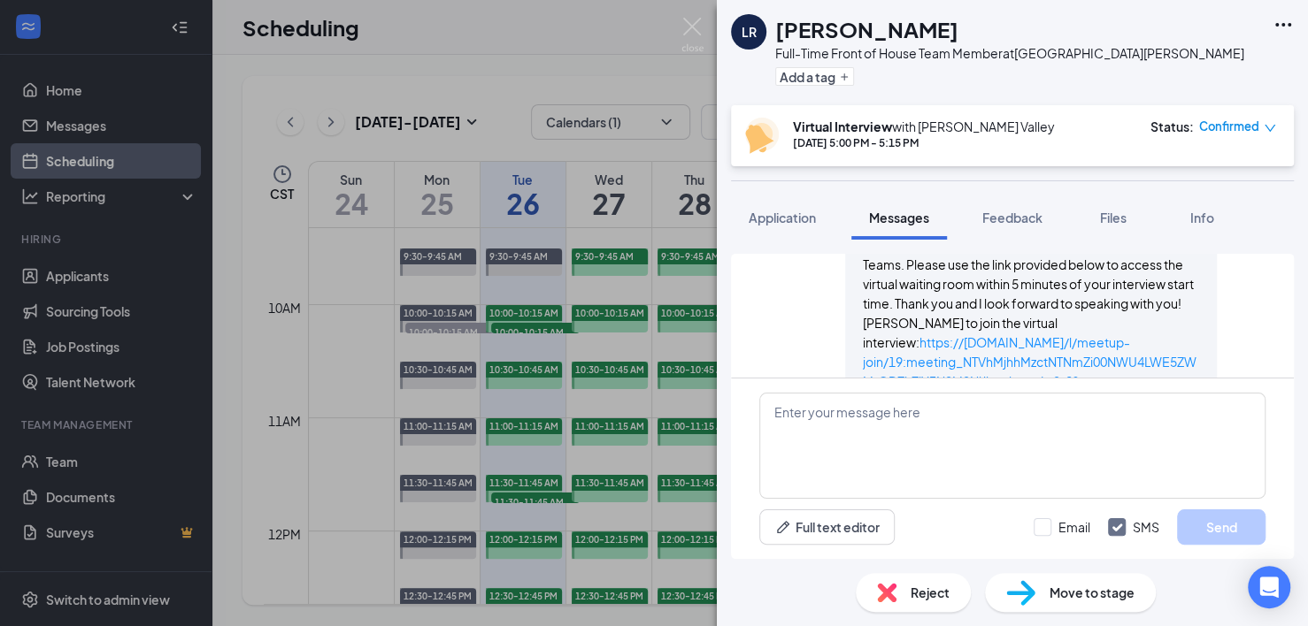
scroll to position [1188, 0]
click at [1114, 222] on span "Files" at bounding box center [1113, 218] width 27 height 16
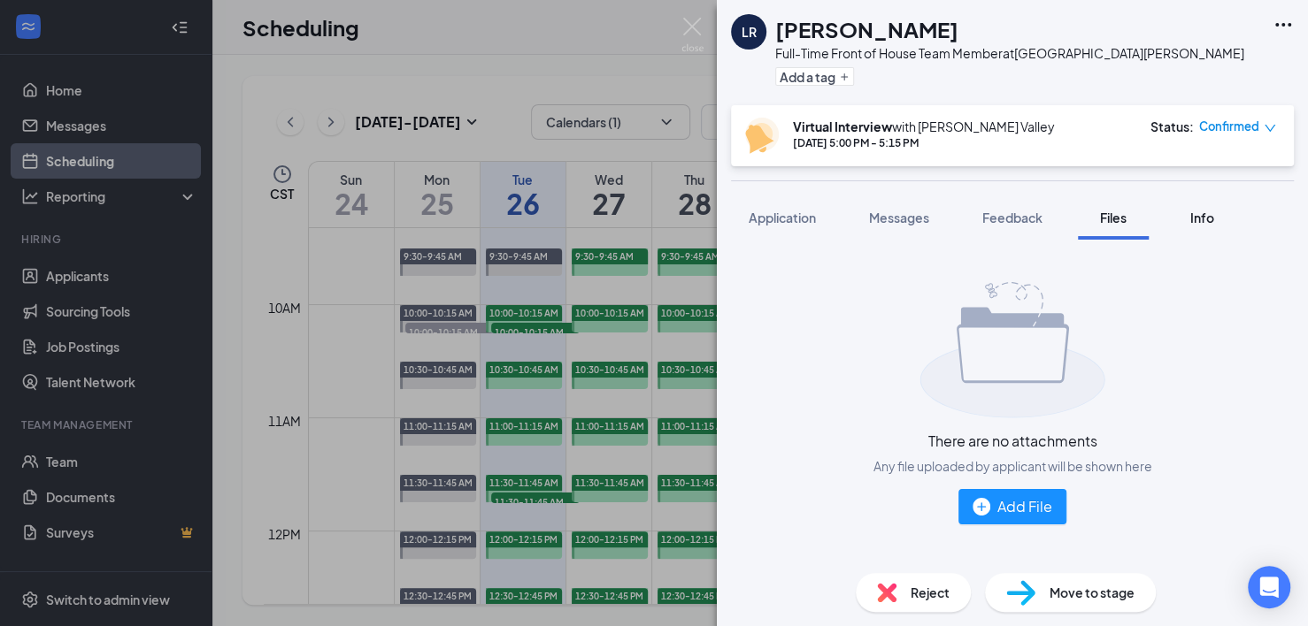
click at [1114, 227] on button "Info" at bounding box center [1201, 218] width 71 height 44
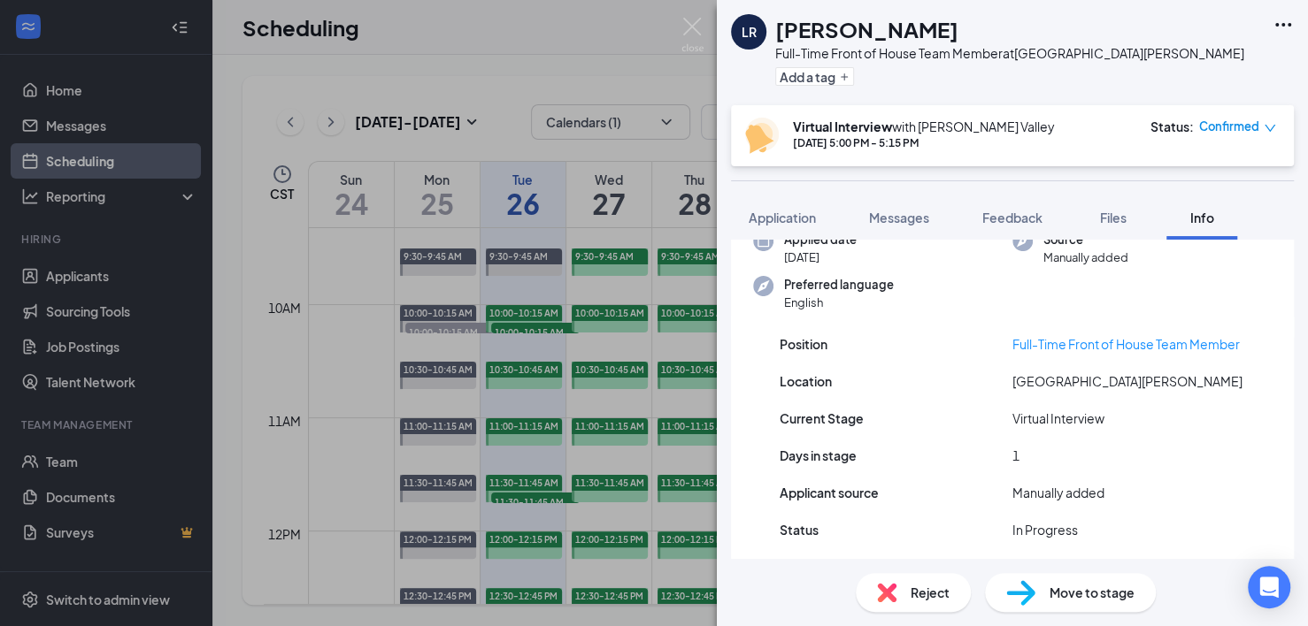
scroll to position [130, 0]
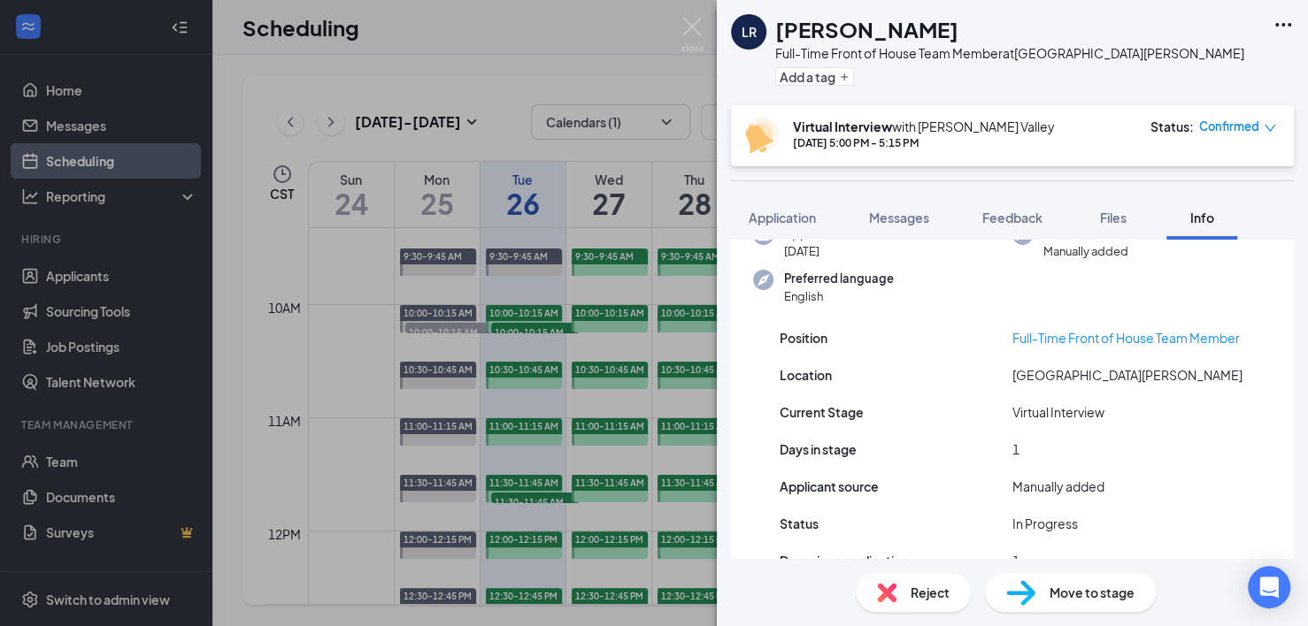
click at [929, 414] on div "Position Full-Time Front of House Team Member Location [GEOGRAPHIC_DATA][PERSON…" at bounding box center [1012, 458] width 563 height 303
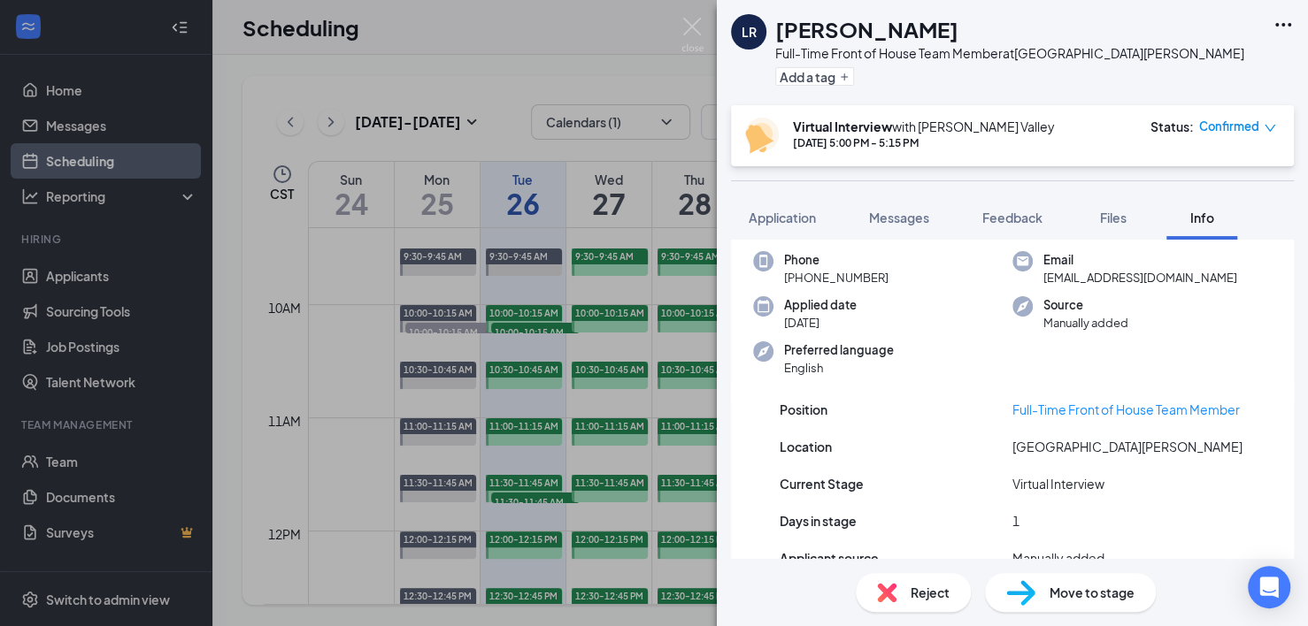
scroll to position [0, 0]
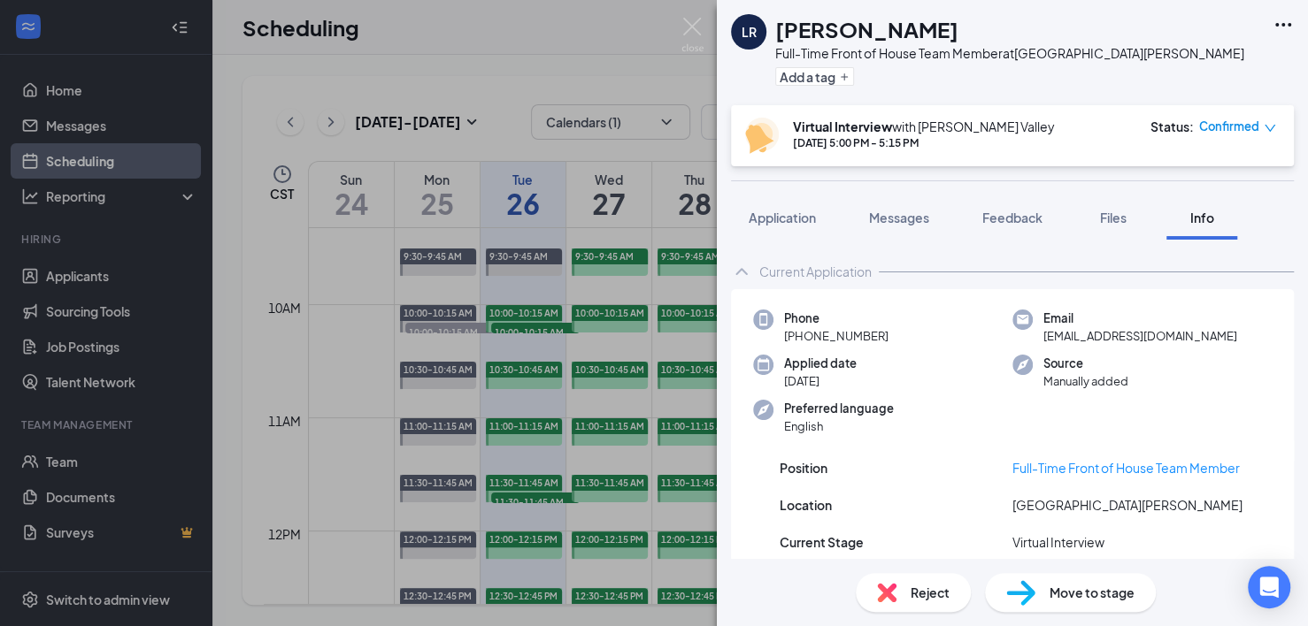
click at [538, 206] on div "LR [GEOGRAPHIC_DATA] [PERSON_NAME] Full-Time Front of House Team Member at [GEO…" at bounding box center [654, 313] width 1308 height 626
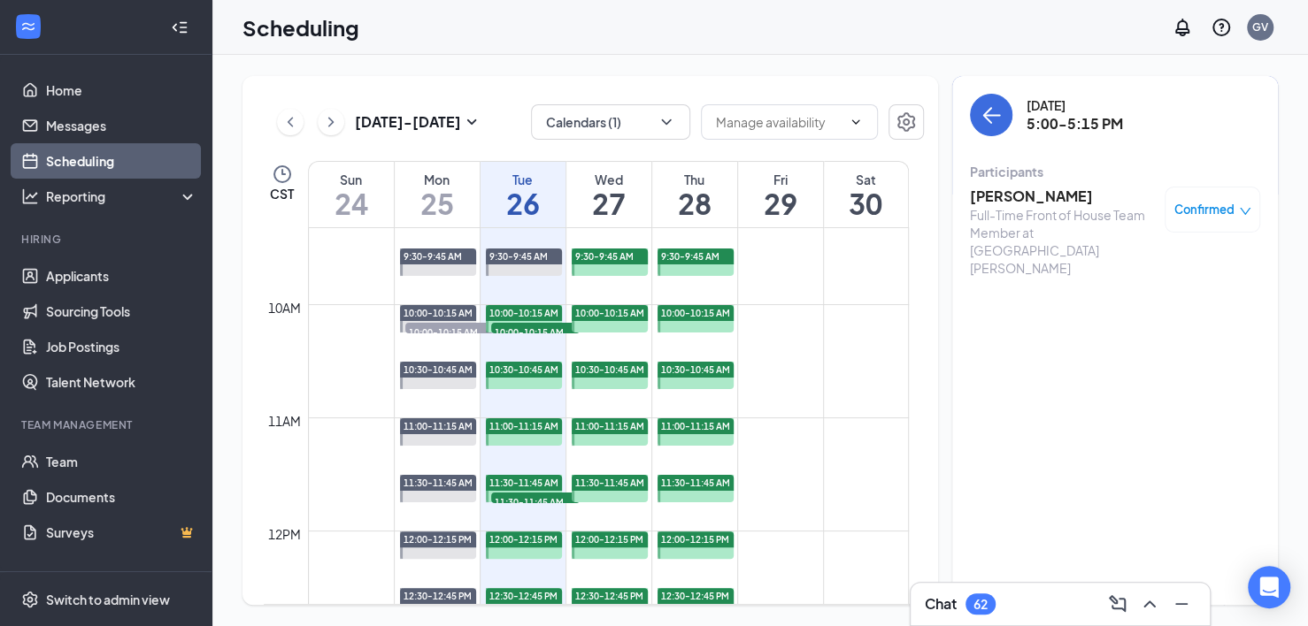
click at [527, 200] on h1 "26" at bounding box center [522, 203] width 85 height 30
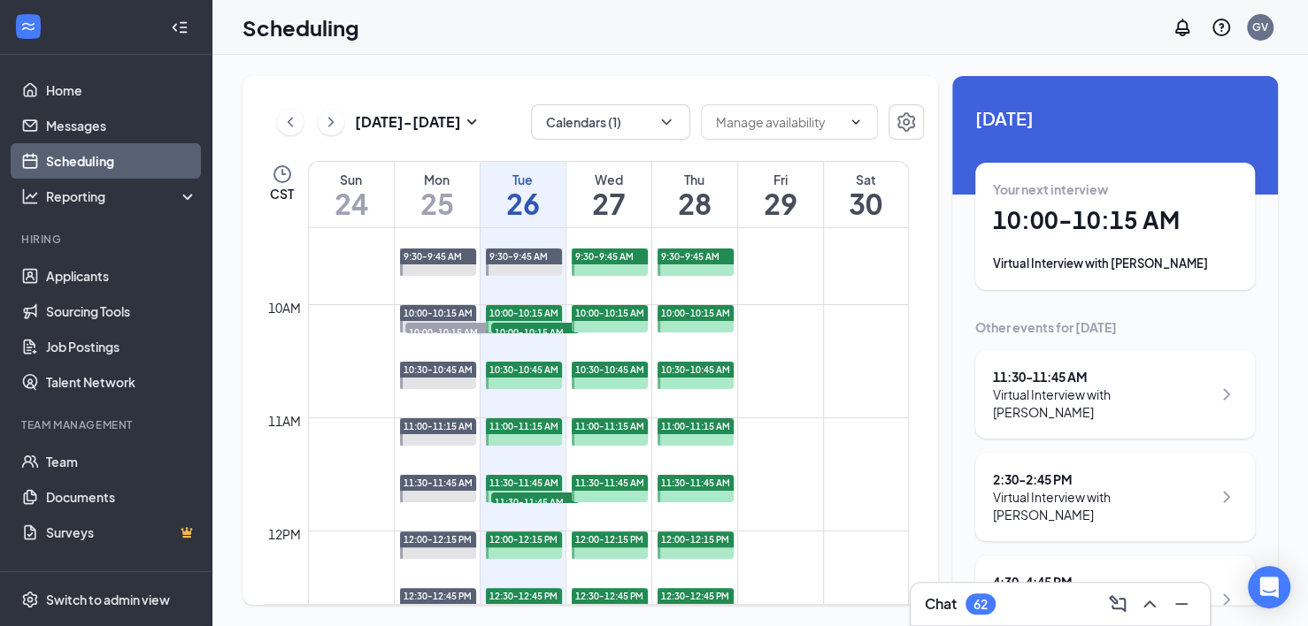
click at [1109, 229] on h1 "10:00 - 10:15 AM" at bounding box center [1115, 220] width 244 height 30
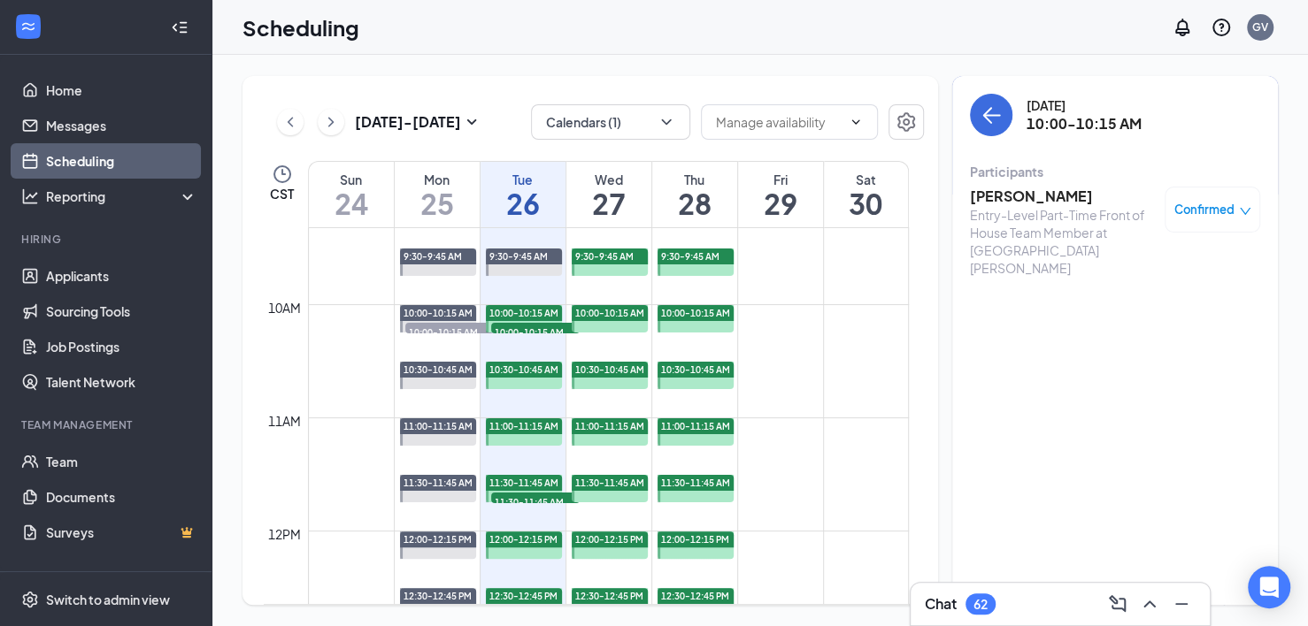
click at [1040, 203] on h3 "[PERSON_NAME]" at bounding box center [1063, 196] width 186 height 19
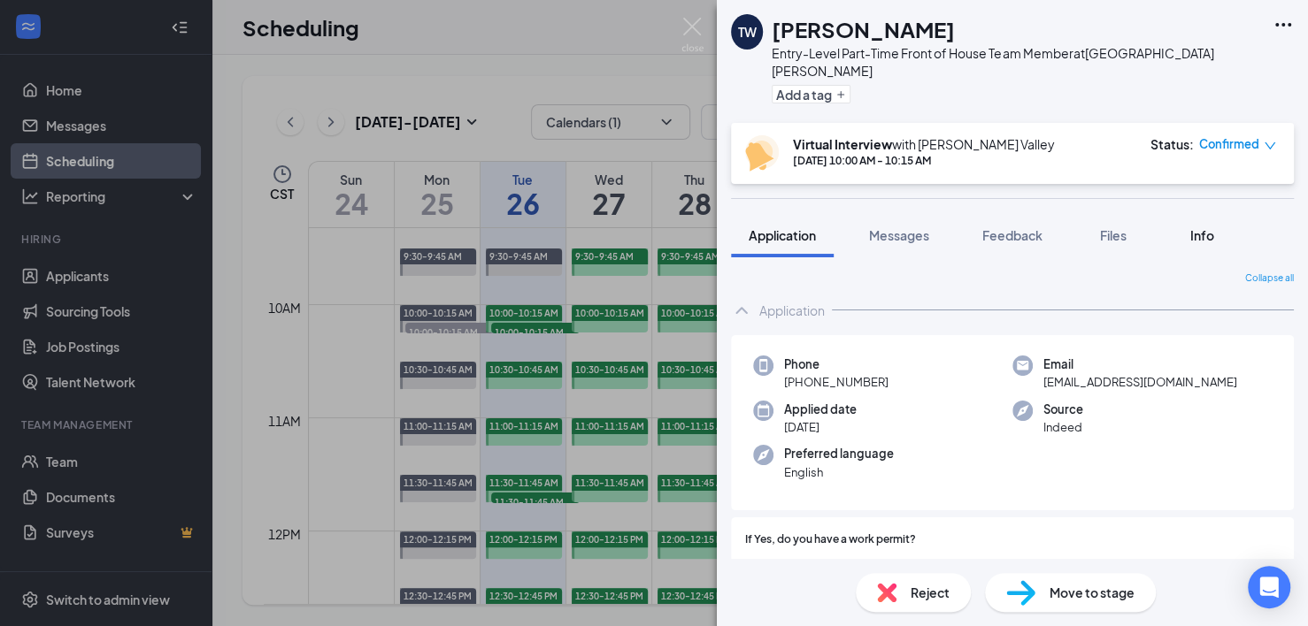
click at [1114, 226] on button "Info" at bounding box center [1201, 235] width 71 height 44
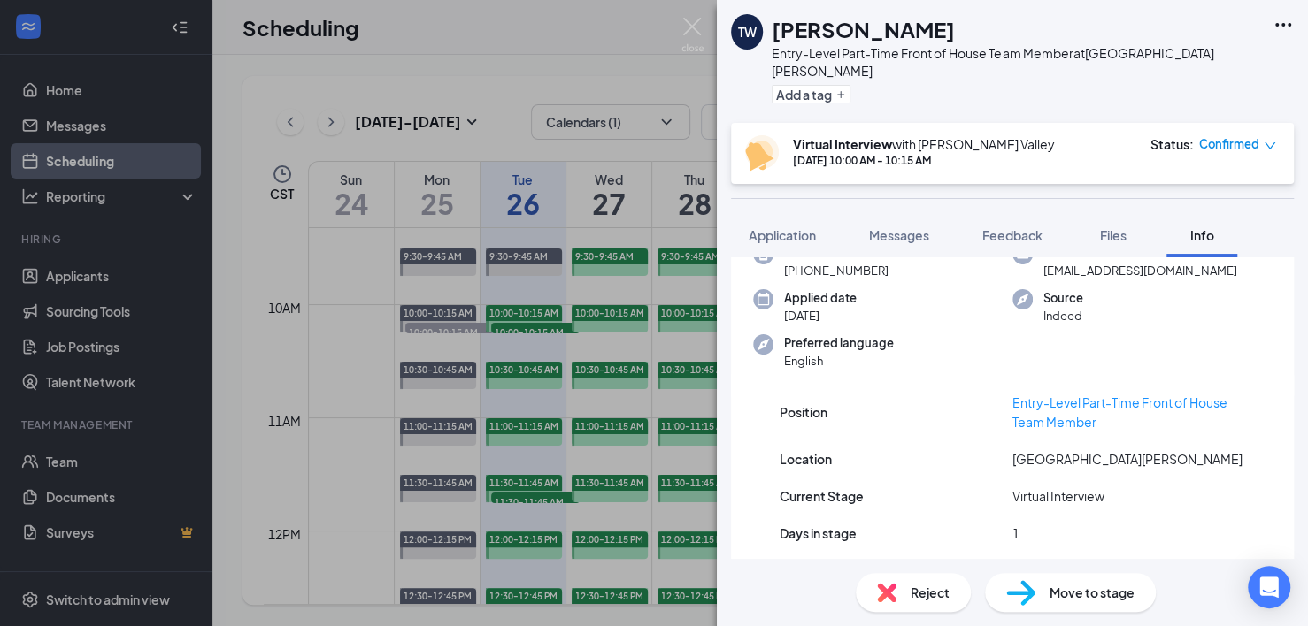
scroll to position [81, 0]
click at [538, 208] on div "TW [PERSON_NAME] Entry-Level Part-Time Front of House Team Member at [GEOGRAPHI…" at bounding box center [654, 313] width 1308 height 626
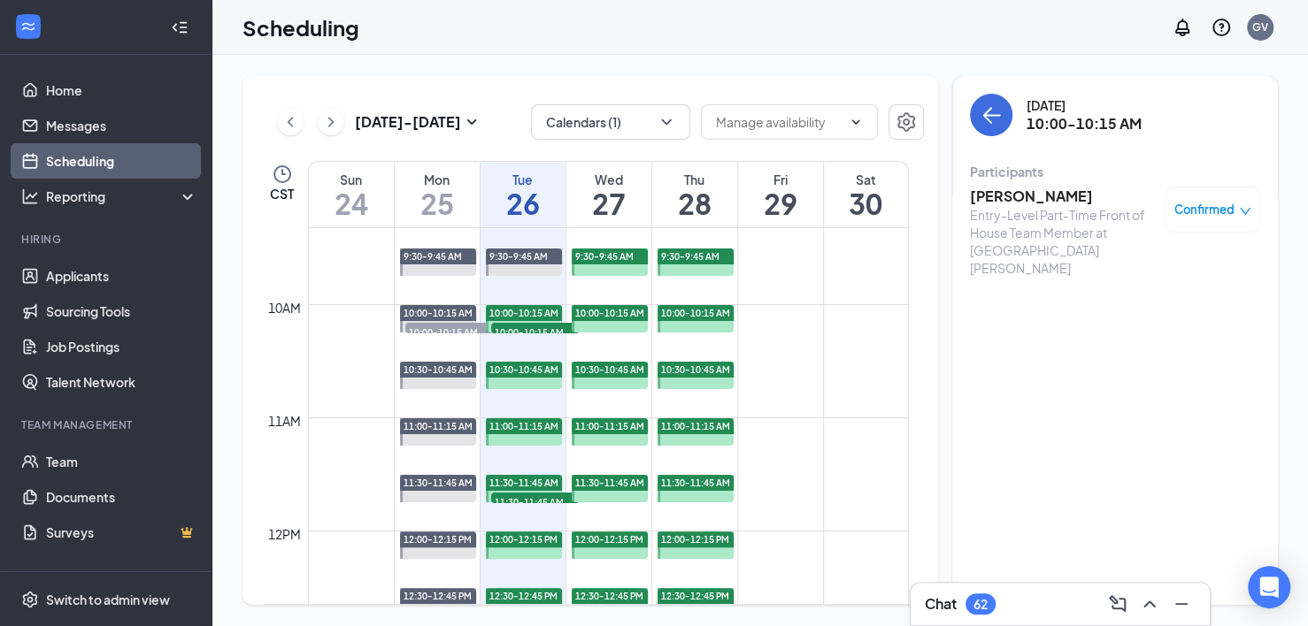
click at [531, 206] on h1 "26" at bounding box center [522, 203] width 85 height 30
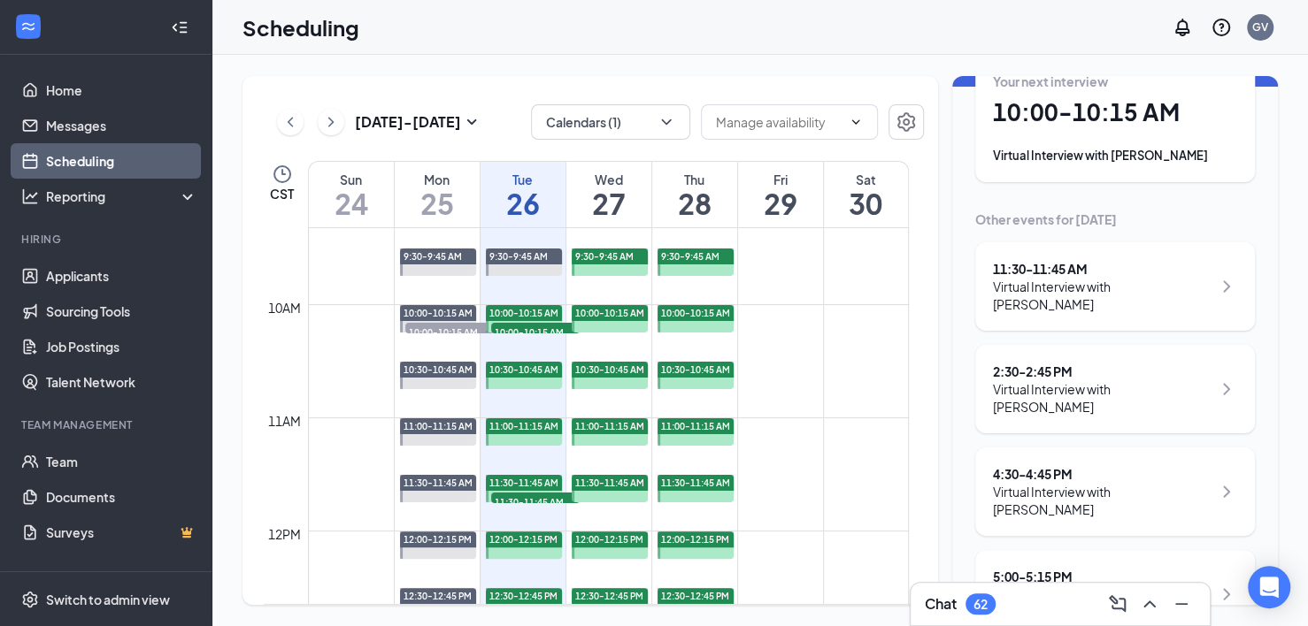
scroll to position [118, 0]
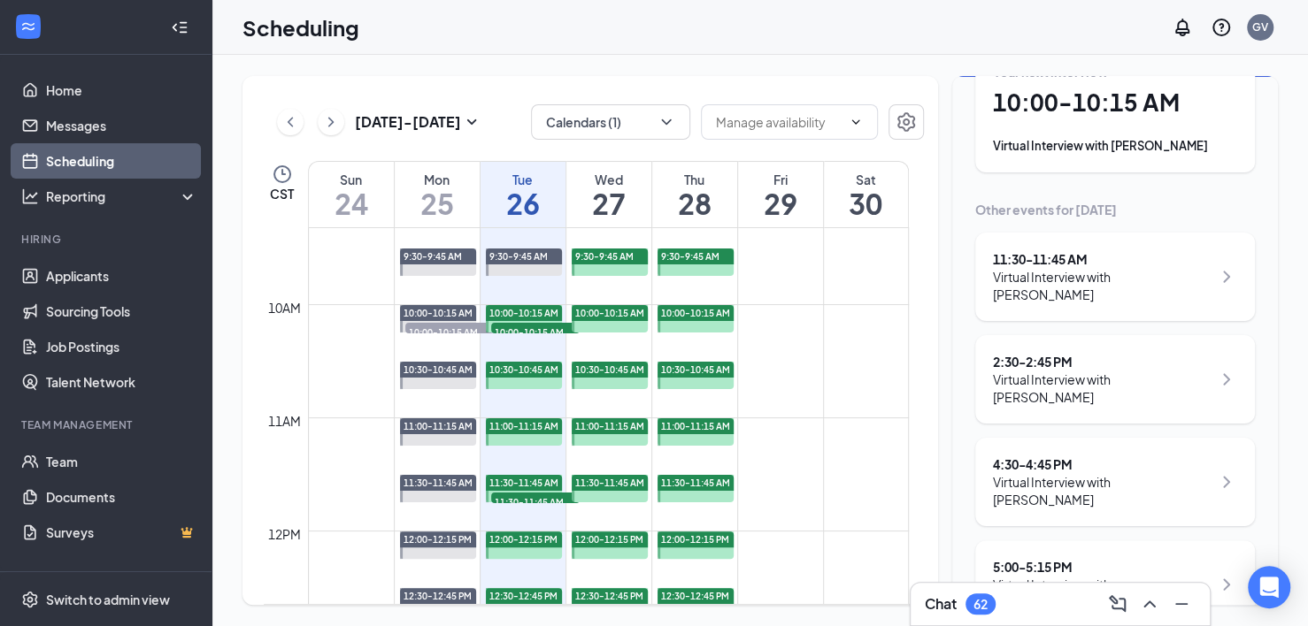
click at [1114, 574] on icon "ChevronRight" at bounding box center [1226, 584] width 21 height 21
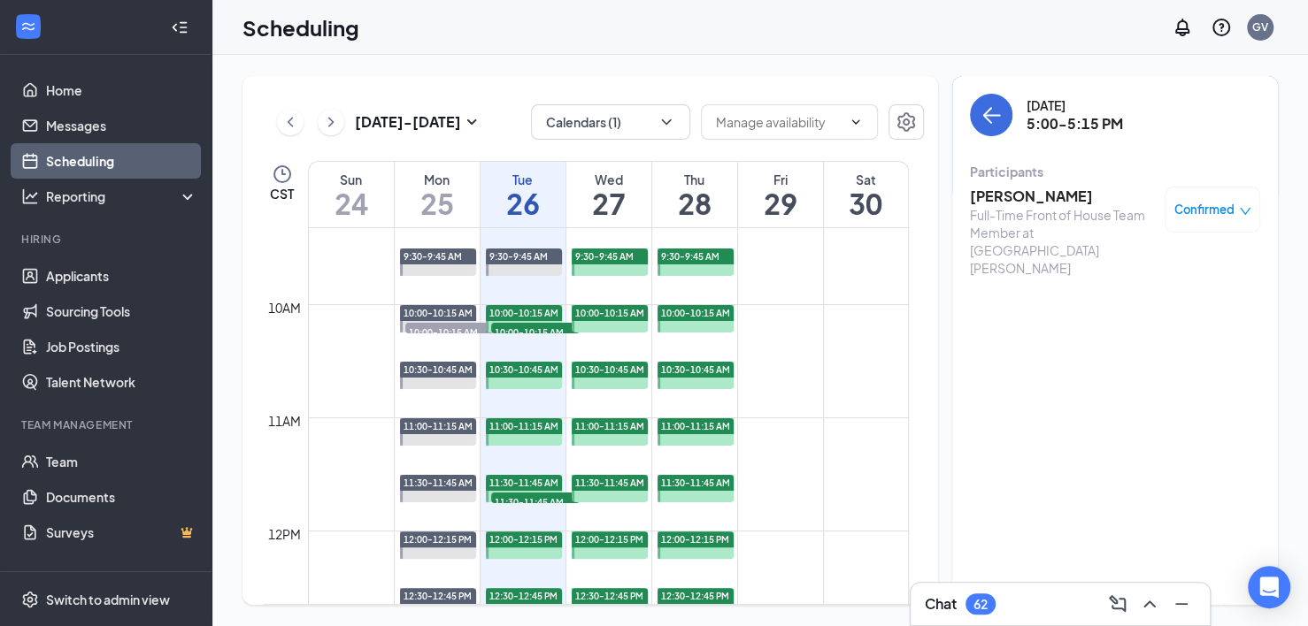
scroll to position [2, 0]
click at [1055, 193] on h3 "[PERSON_NAME]" at bounding box center [1063, 194] width 186 height 19
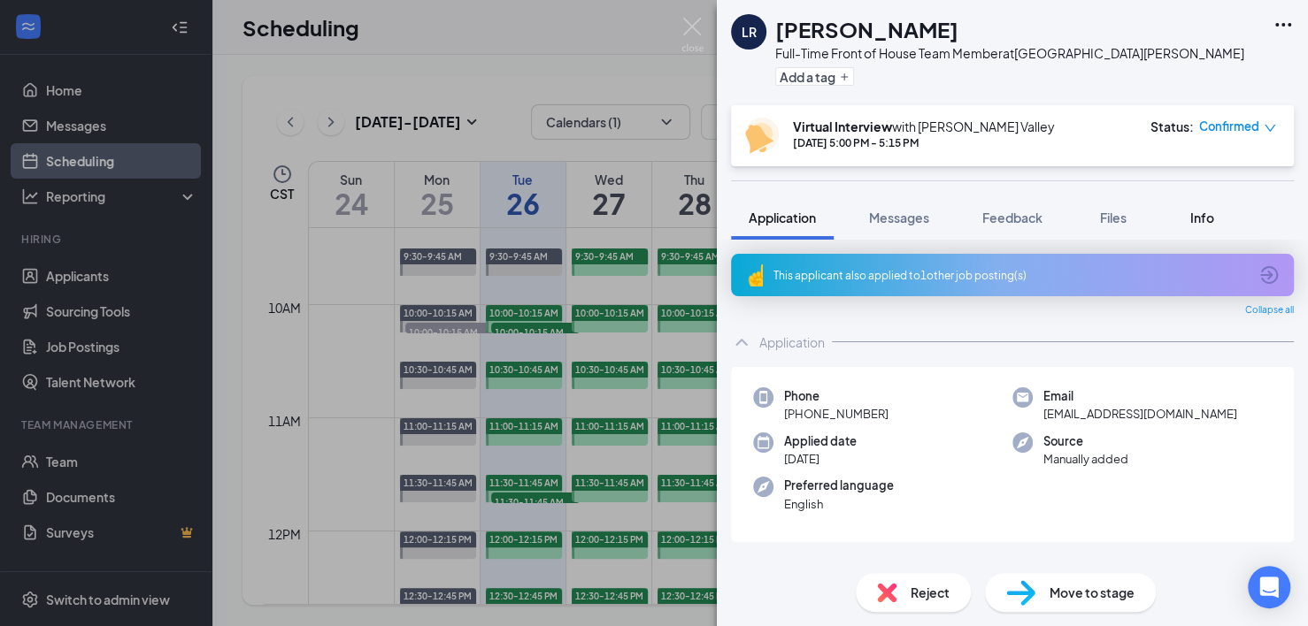
click at [1114, 221] on span "Info" at bounding box center [1202, 218] width 24 height 16
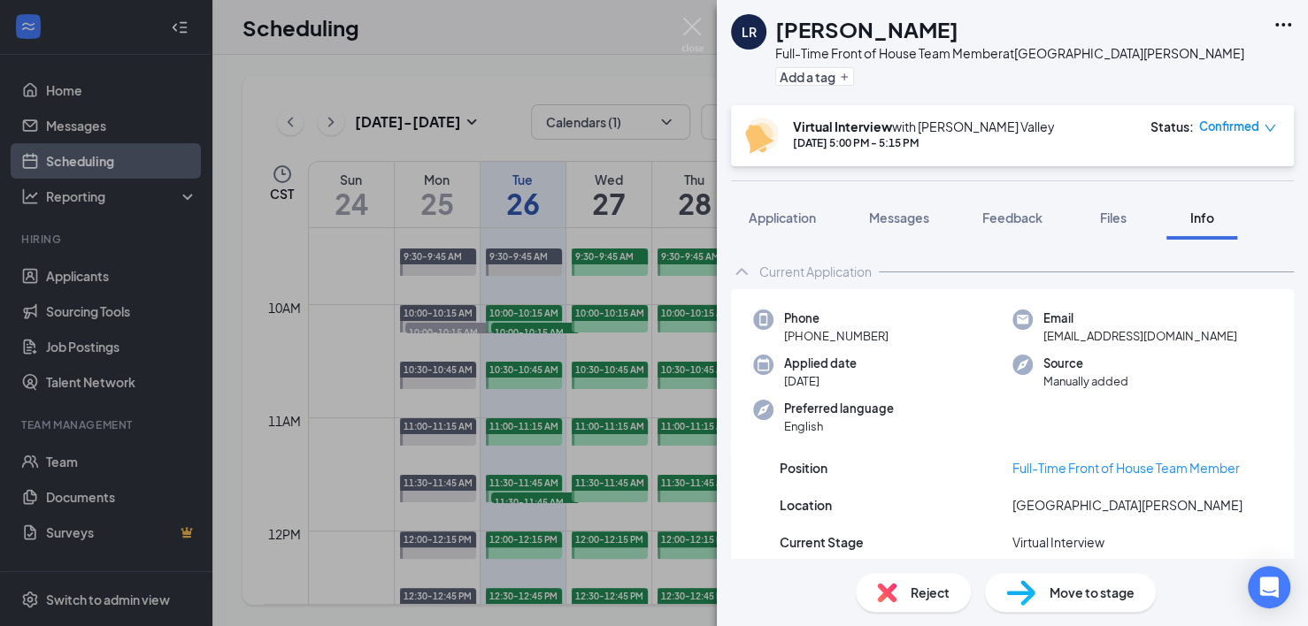
click at [544, 58] on div "LR [GEOGRAPHIC_DATA] [PERSON_NAME] Full-Time Front of House Team Member at [GEO…" at bounding box center [654, 313] width 1308 height 626
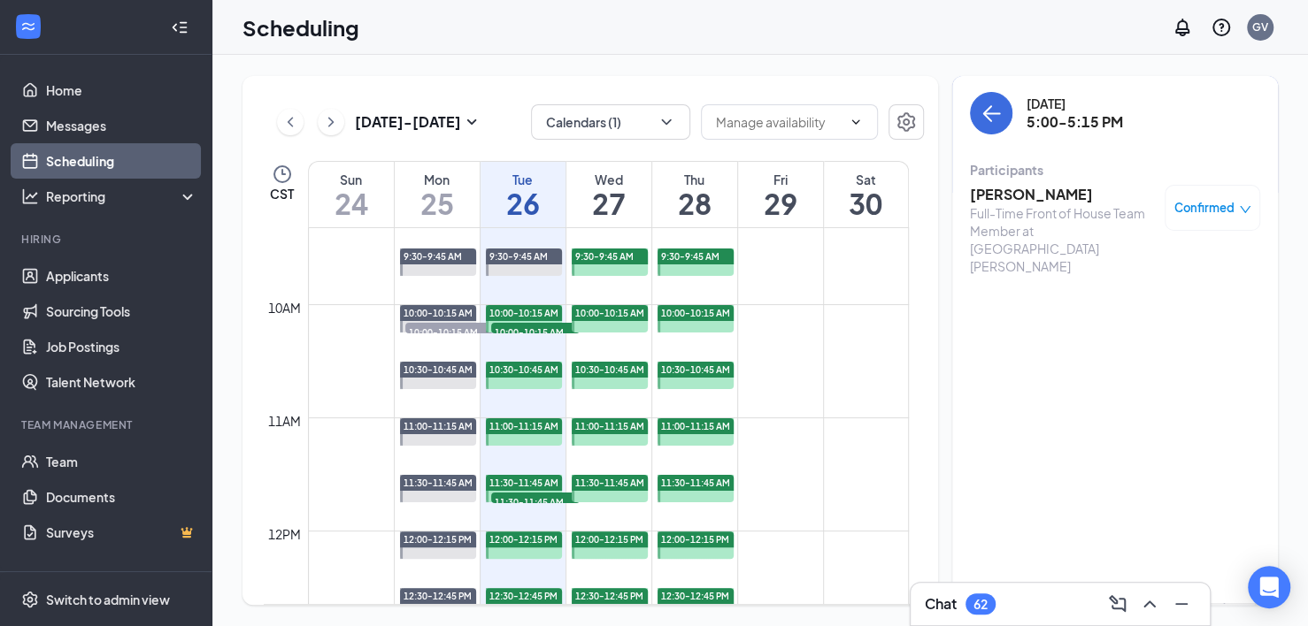
click at [518, 212] on h1 "26" at bounding box center [522, 203] width 85 height 30
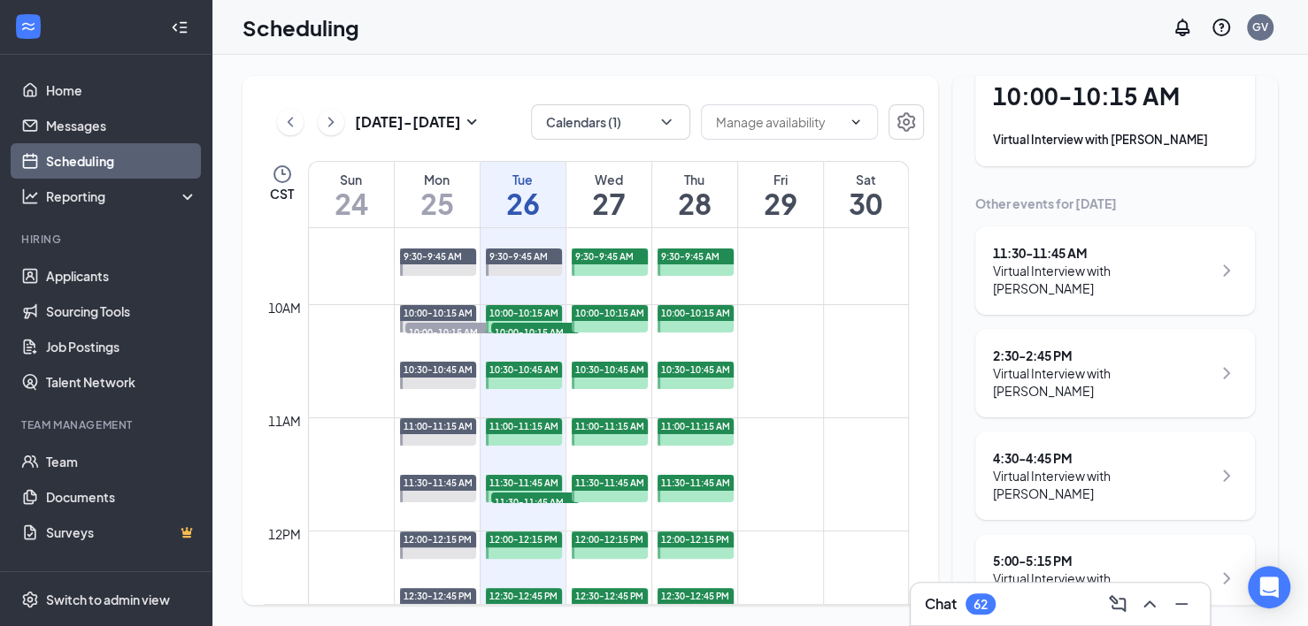
scroll to position [134, 0]
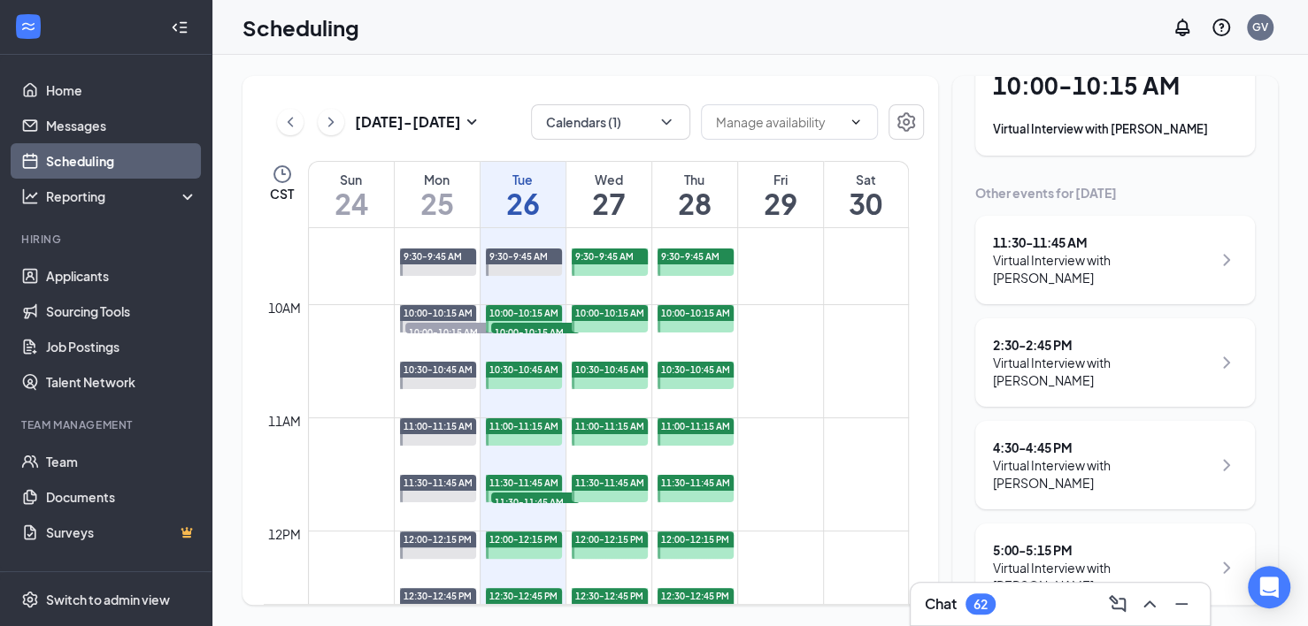
click at [1114, 607] on icon "Minimize" at bounding box center [1181, 604] width 21 height 21
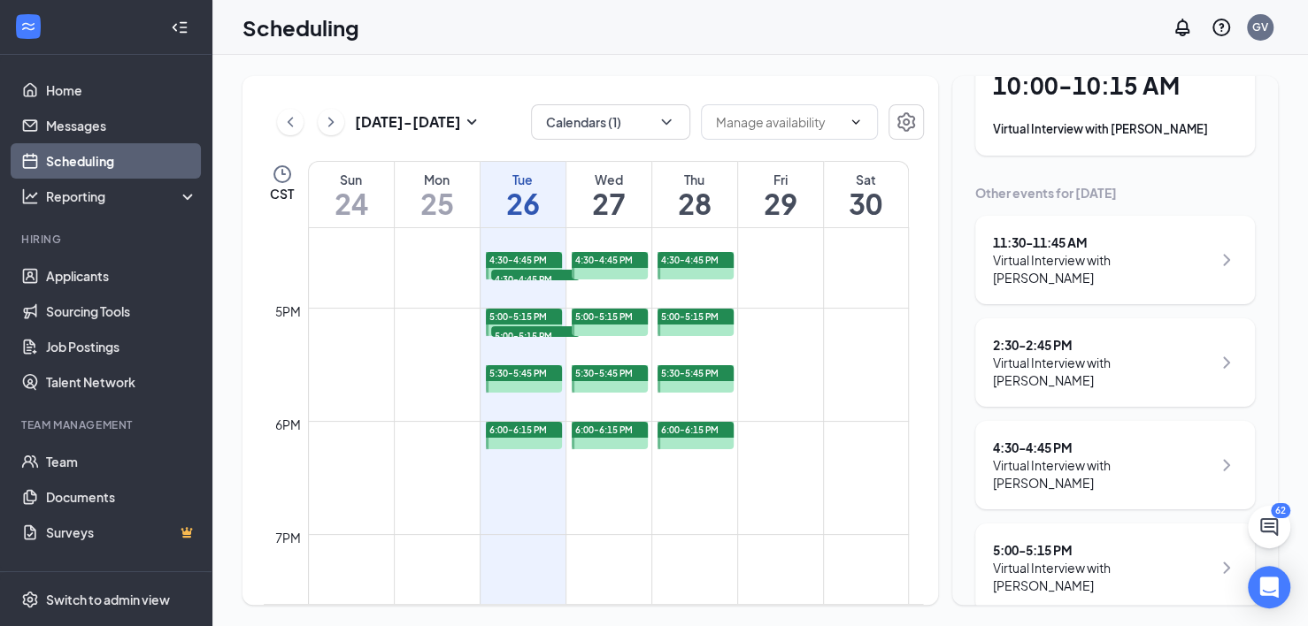
scroll to position [1847, 0]
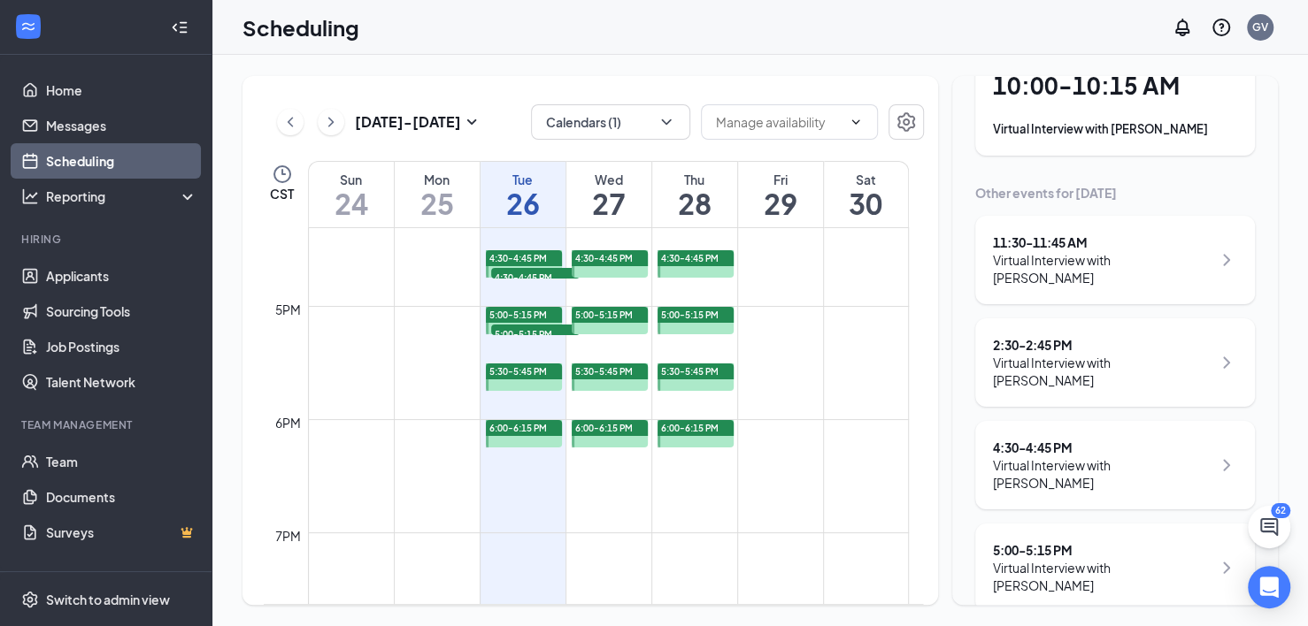
click at [1114, 441] on div "[DATE] - [DATE] Calendars (1) CST Sun 24 Mon 25 Tue 26 Wed 27 Thu 28 Fri 29 Sat…" at bounding box center [759, 341] width 1095 height 572
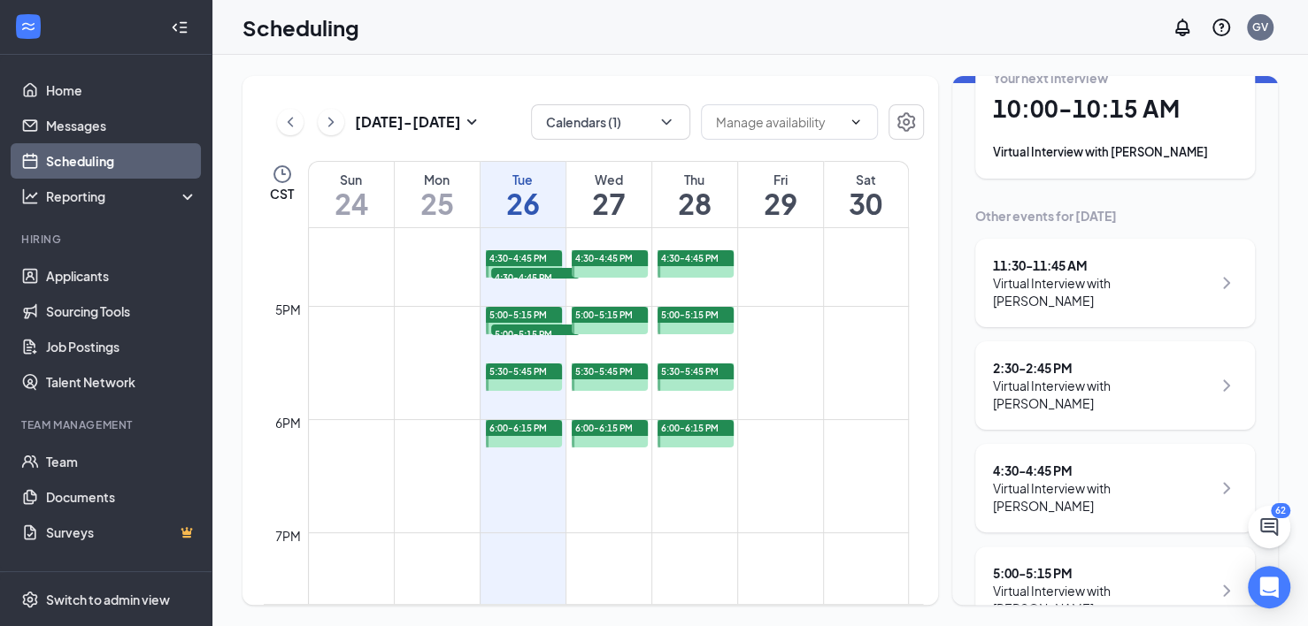
scroll to position [134, 0]
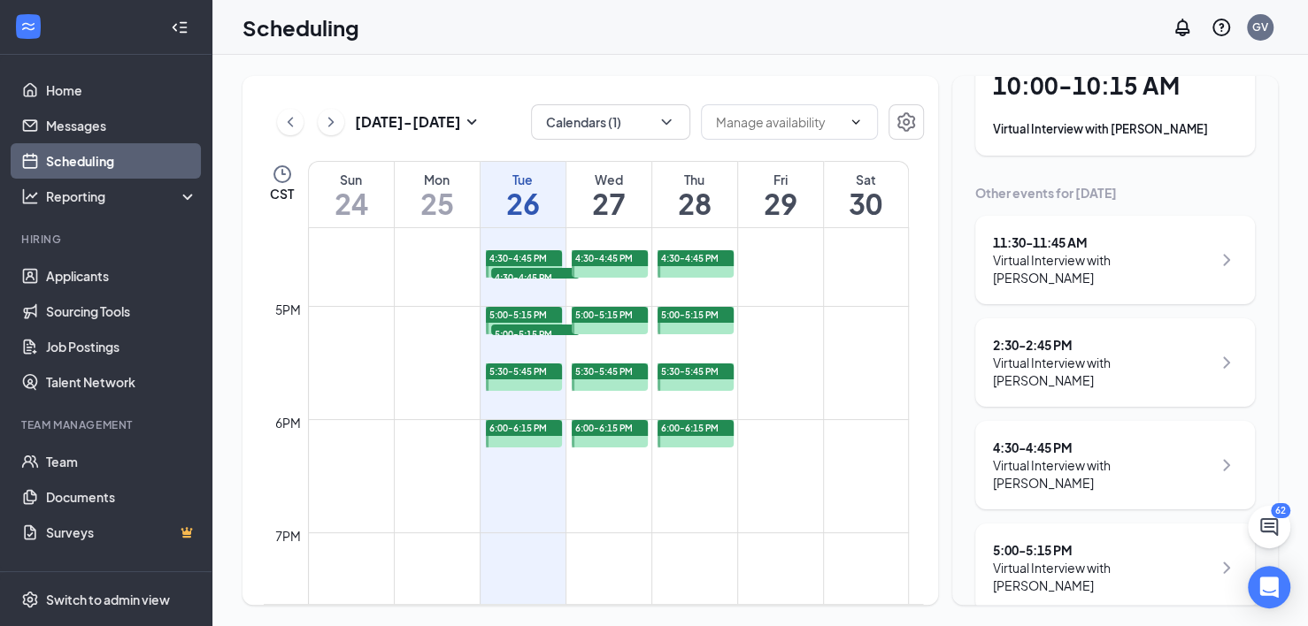
click at [1114, 557] on icon "ChevronRight" at bounding box center [1226, 567] width 21 height 21
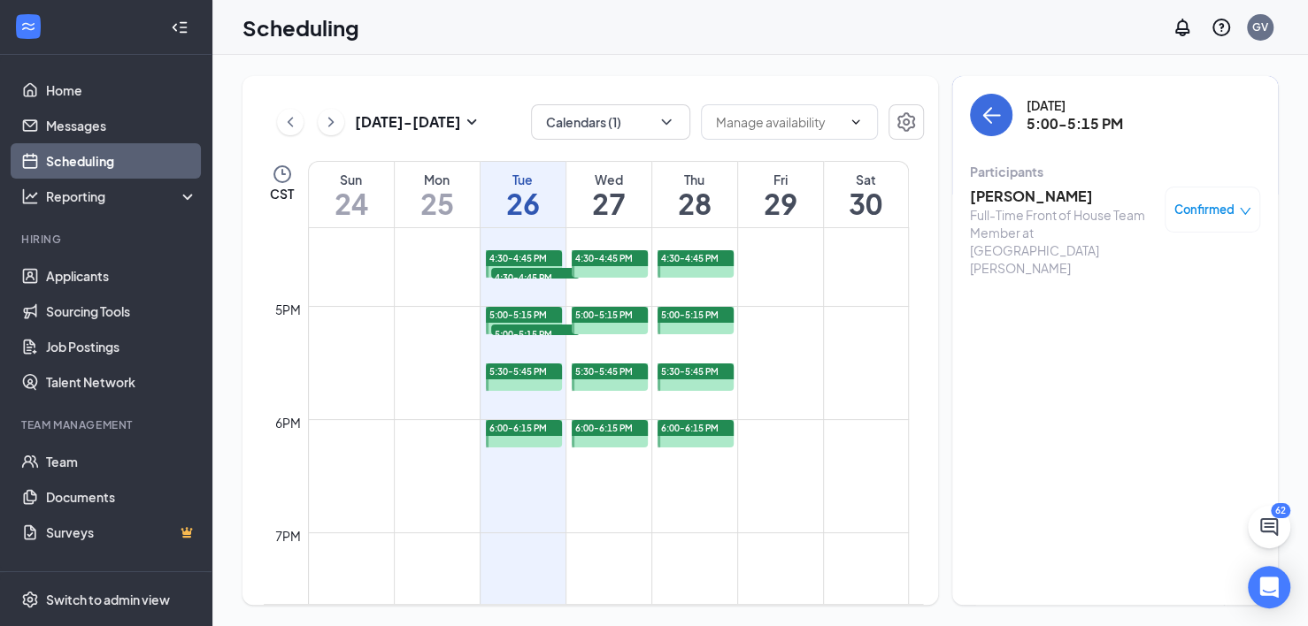
click at [1048, 200] on h3 "[PERSON_NAME]" at bounding box center [1063, 196] width 186 height 19
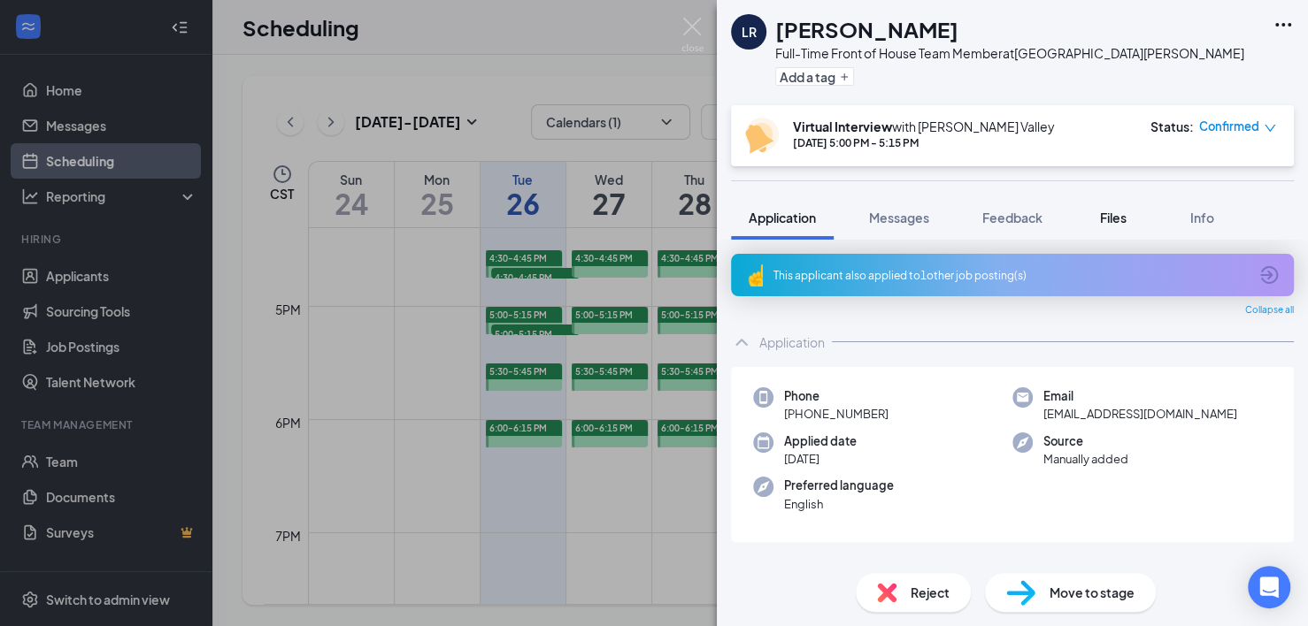
click at [1110, 226] on button "Files" at bounding box center [1113, 218] width 71 height 44
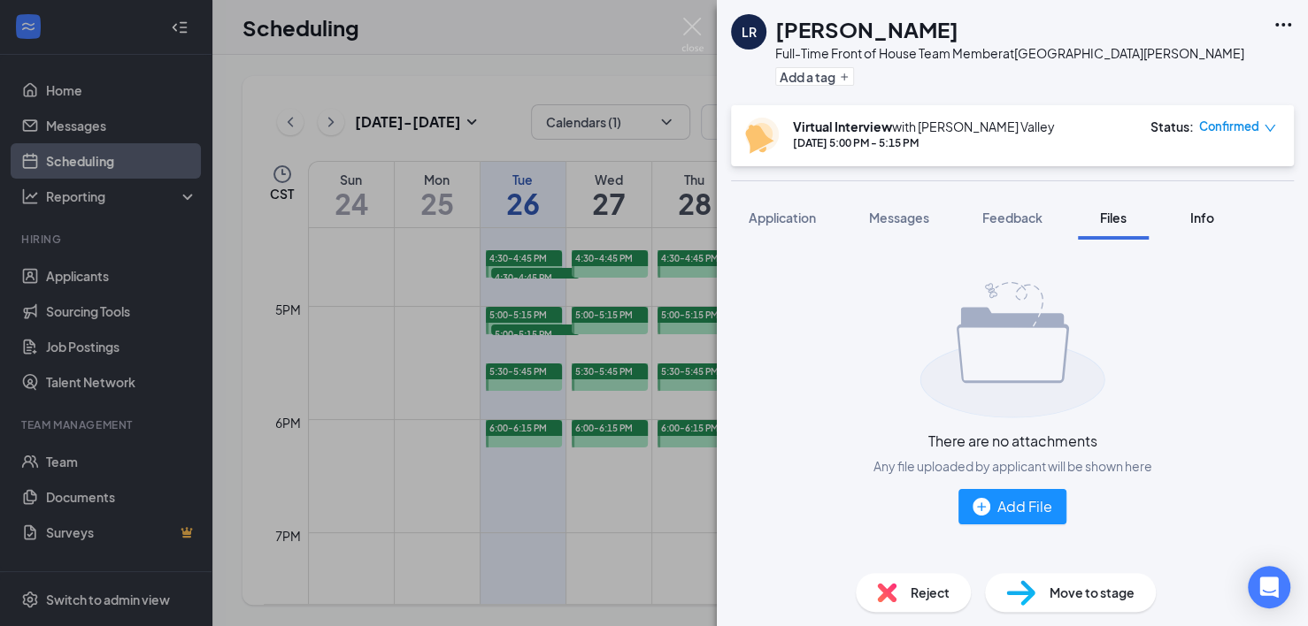
click at [1114, 226] on div "Info" at bounding box center [1201, 218] width 35 height 18
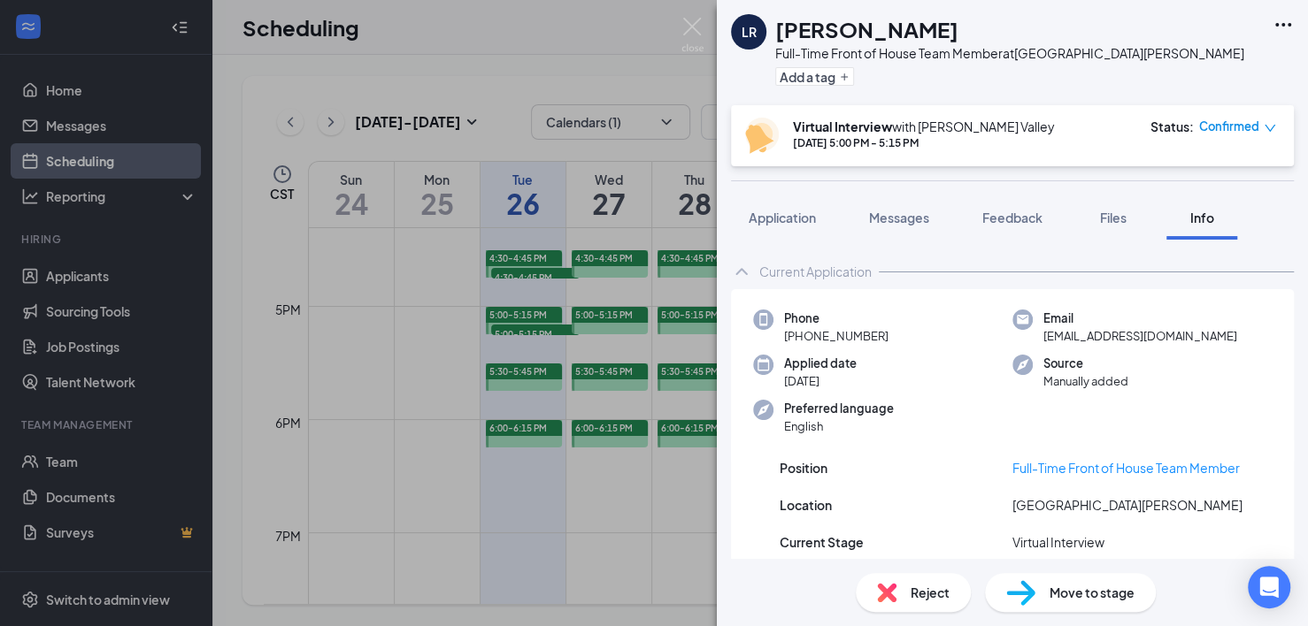
click at [410, 440] on div "LR [GEOGRAPHIC_DATA] [PERSON_NAME] Full-Time Front of House Team Member at [GEO…" at bounding box center [654, 313] width 1308 height 626
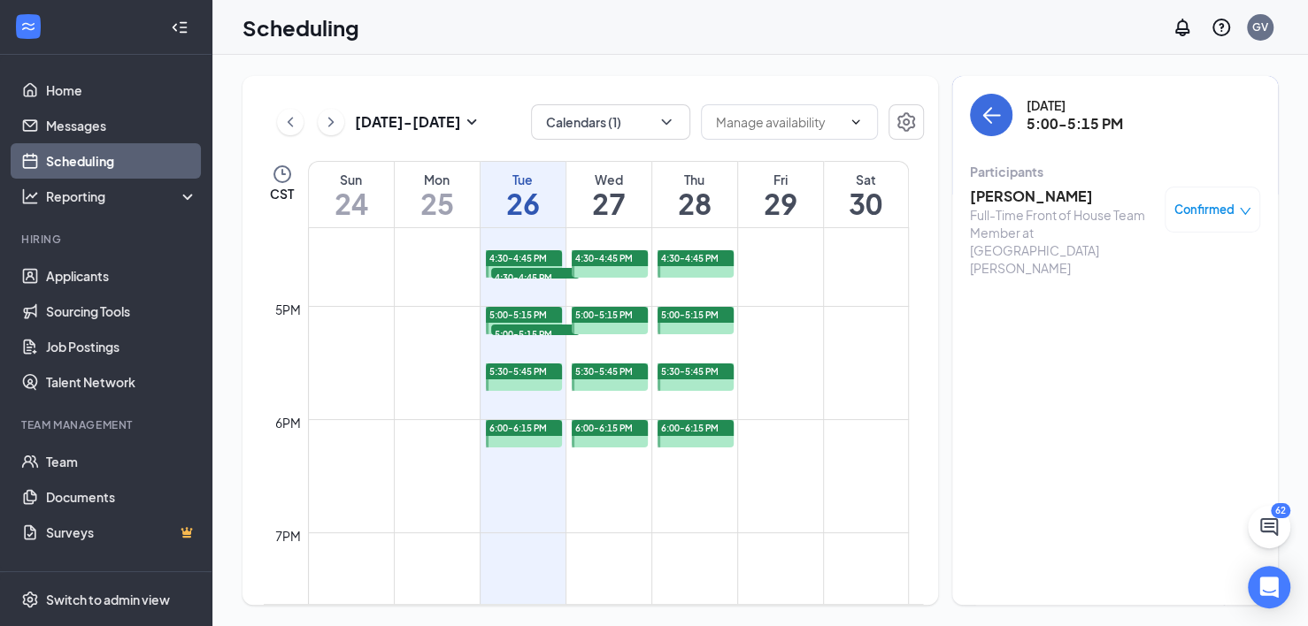
click at [525, 191] on h1 "26" at bounding box center [522, 203] width 85 height 30
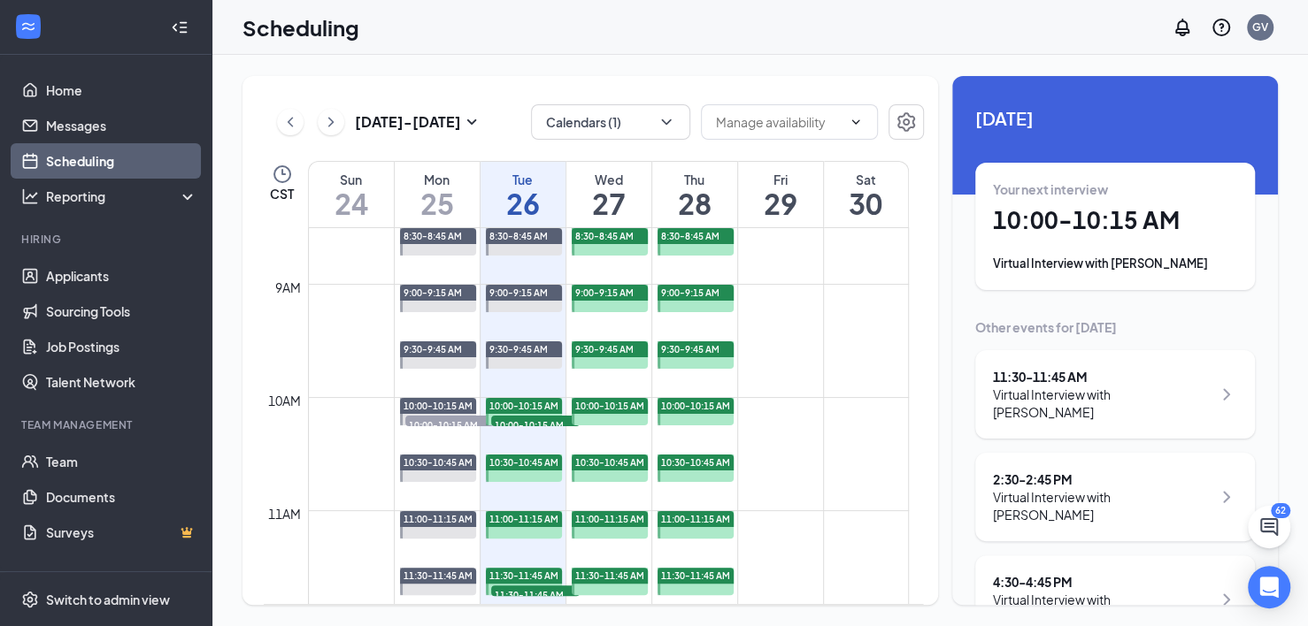
scroll to position [979, 0]
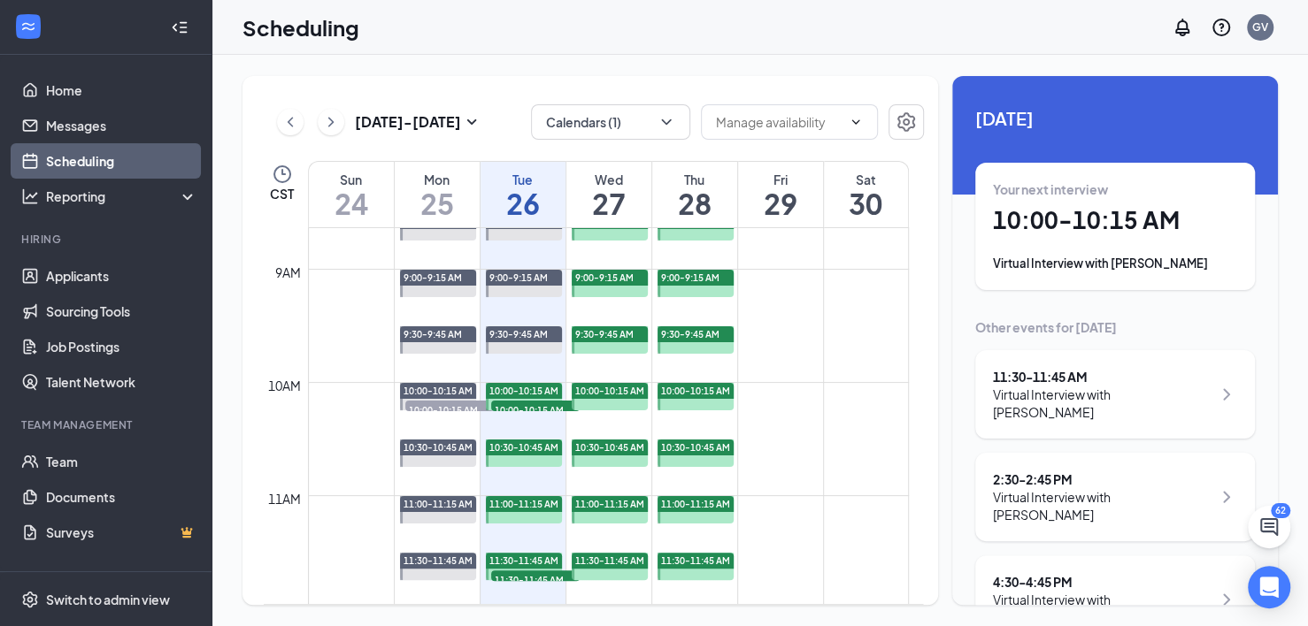
click at [534, 403] on link "10:00-10:15 AM 10:00-10:15 AM 1" at bounding box center [522, 396] width 81 height 28
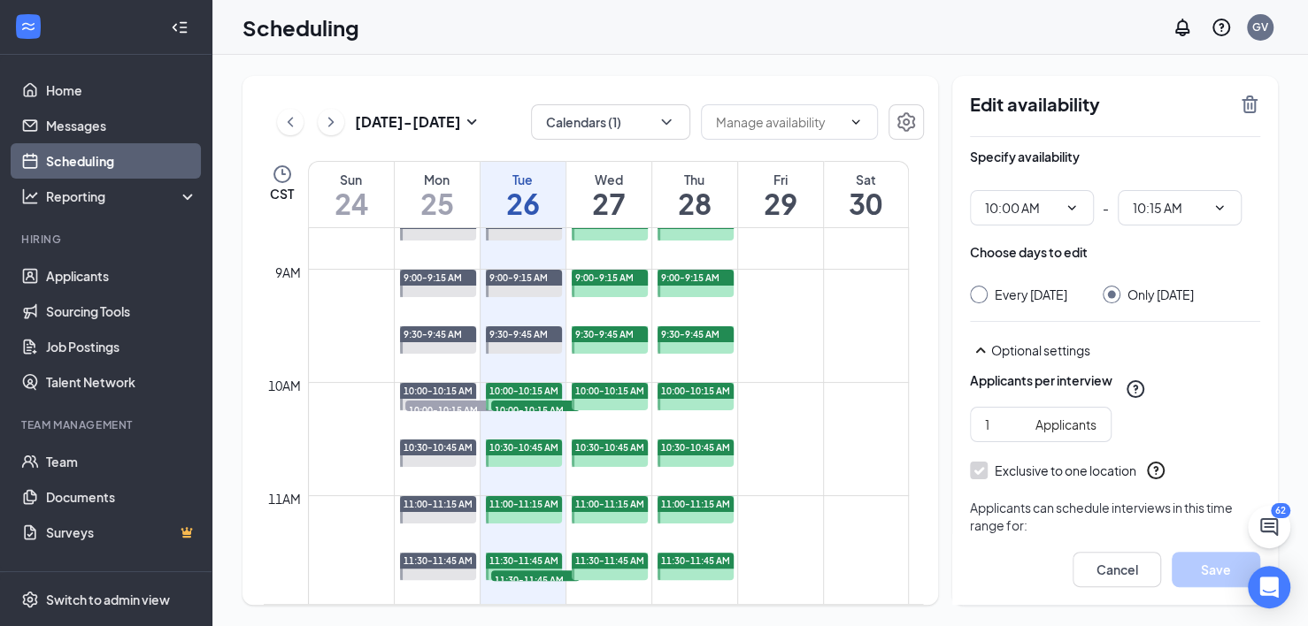
type input "10:00 AM"
type input "10:15 AM"
click at [520, 405] on link "10:00-10:15 AM 10:00-10:15 AM 1" at bounding box center [522, 396] width 81 height 28
click at [538, 407] on link "10:00-10:15 AM 10:00-10:15 AM 1" at bounding box center [522, 396] width 81 height 28
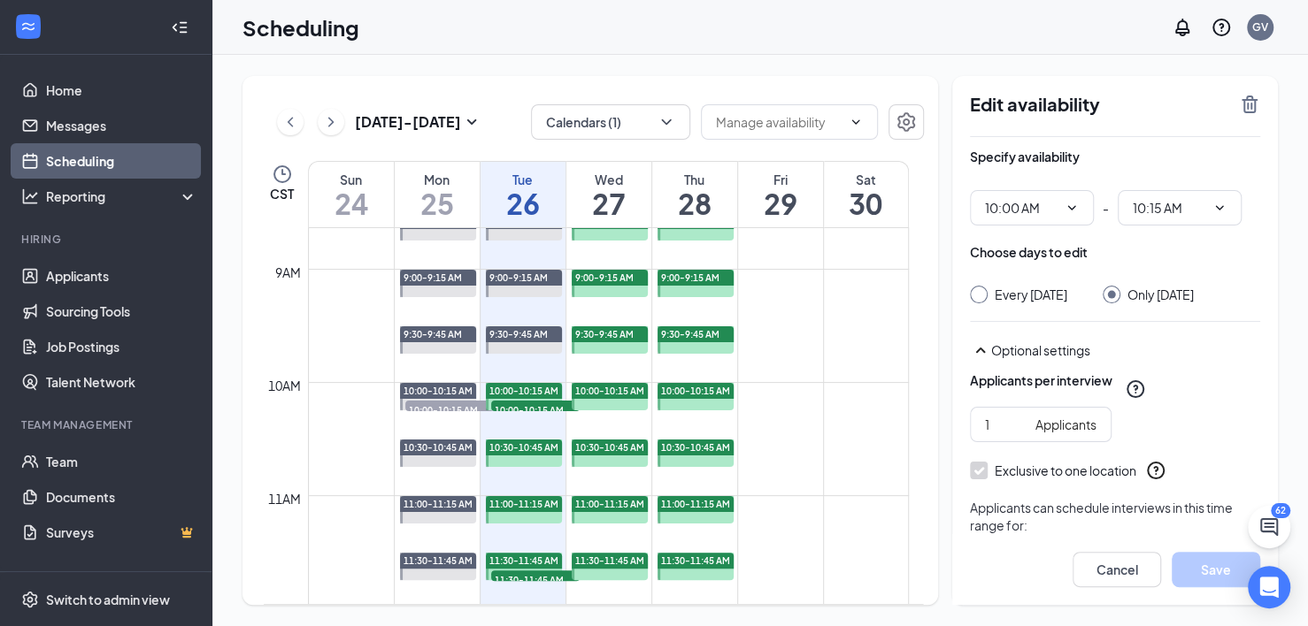
click at [538, 407] on link "10:00-10:15 AM 10:00-10:15 AM 1" at bounding box center [522, 396] width 81 height 28
click at [541, 408] on link "10:00-10:15 AM 10:00-10:15 AM 1" at bounding box center [522, 396] width 81 height 28
click at [526, 196] on h1 "26" at bounding box center [522, 203] width 85 height 30
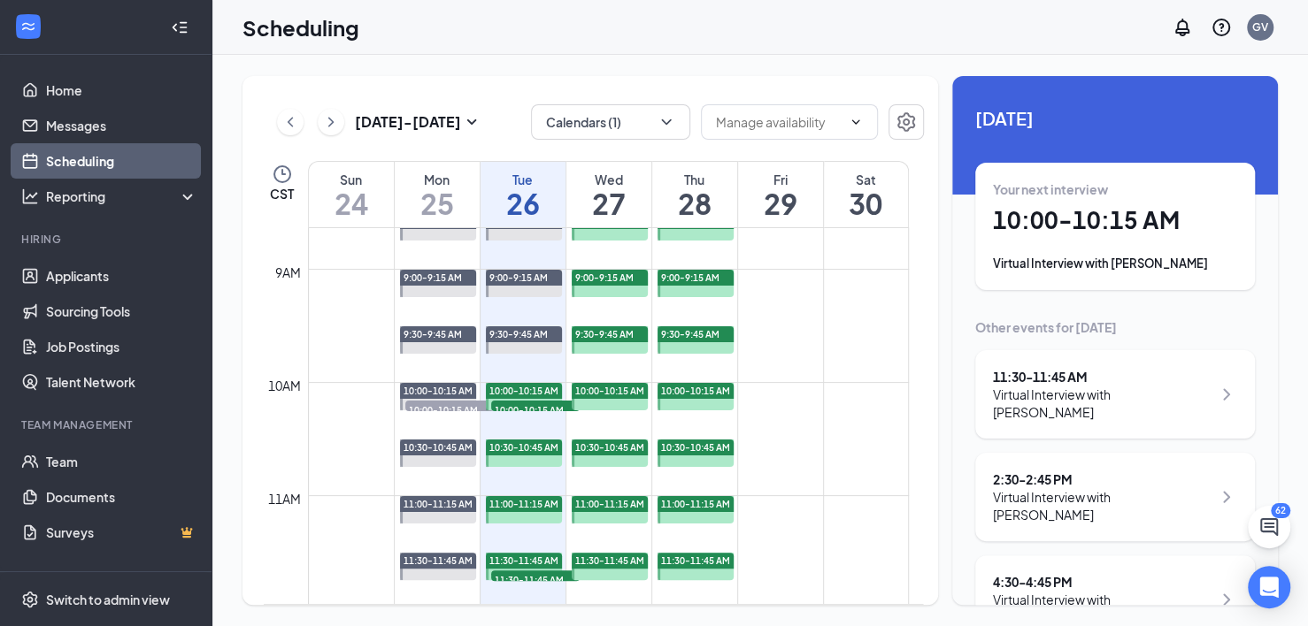
click at [549, 409] on span "10:00-10:15 AM" at bounding box center [535, 410] width 88 height 18
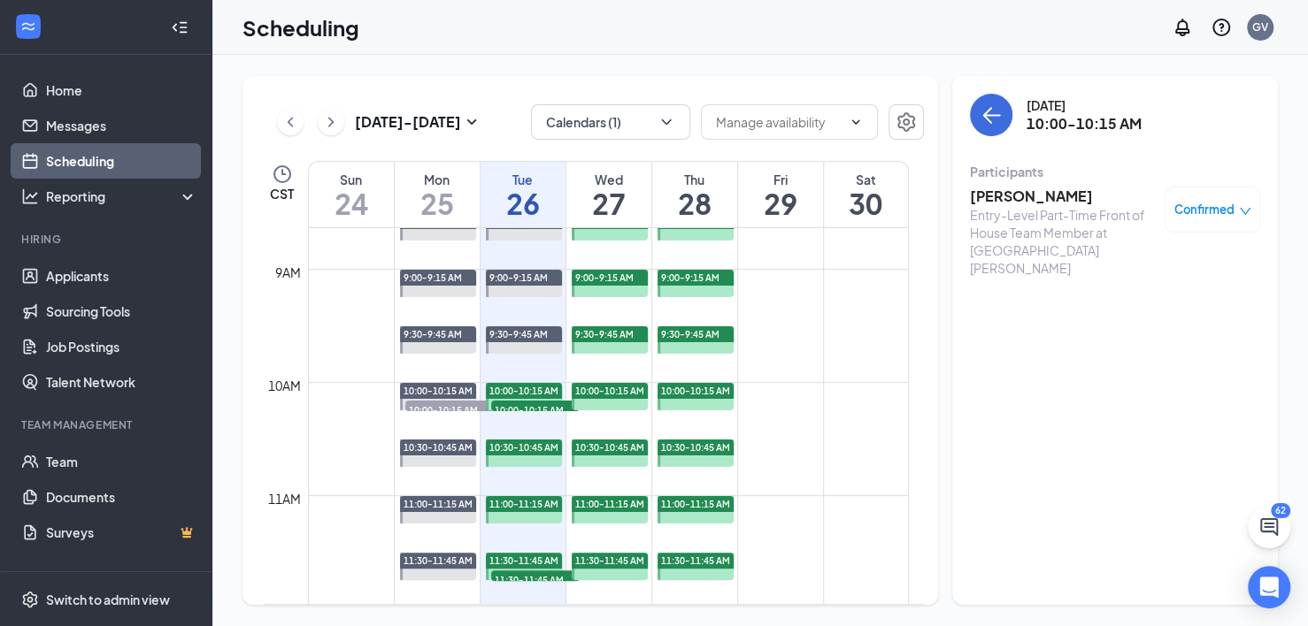
click at [551, 410] on span "10:00-10:15 AM" at bounding box center [535, 410] width 88 height 18
